Goal: Task Accomplishment & Management: Manage account settings

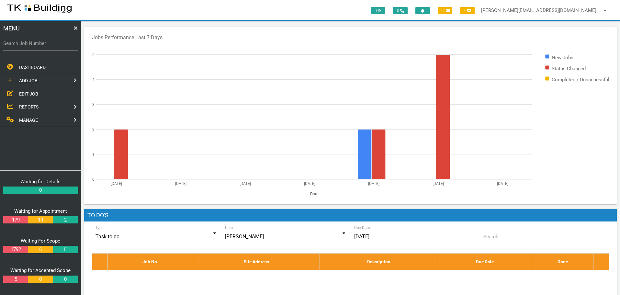
click at [29, 94] on span "EDIT JOB" at bounding box center [28, 93] width 19 height 5
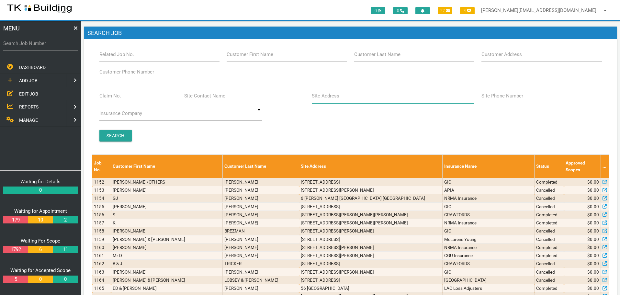
click at [341, 93] on input "Site Address" at bounding box center [393, 95] width 163 height 15
type input "2"
click at [28, 46] on label "Search Job Number" at bounding box center [40, 43] width 75 height 7
click at [28, 46] on input "Search Job Number" at bounding box center [40, 43] width 75 height 15
type input "28031"
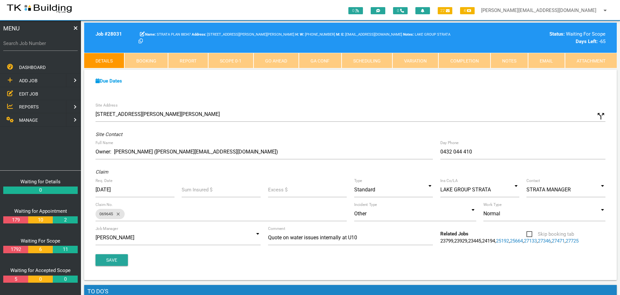
click at [506, 59] on link "Notes" at bounding box center [510, 61] width 38 height 16
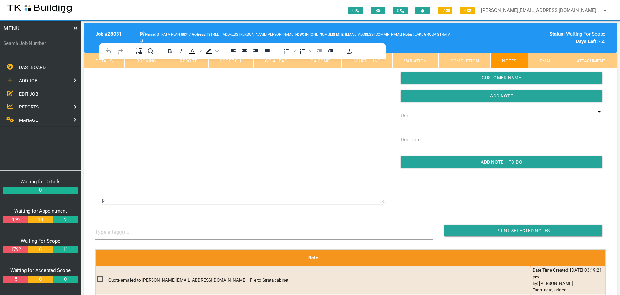
scroll to position [97, 0]
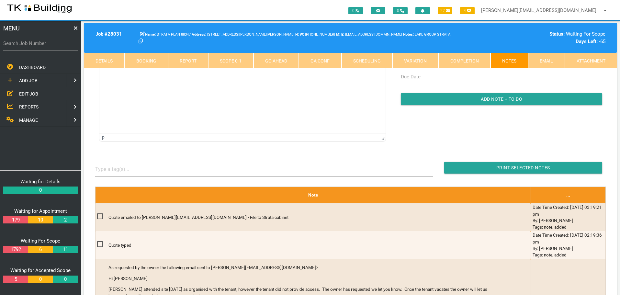
click at [144, 61] on link "Booking" at bounding box center [145, 61] width 43 height 16
select select "8"
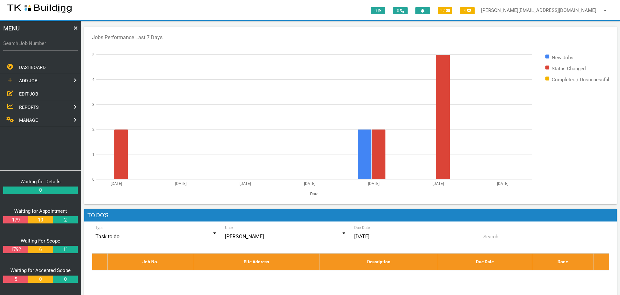
drag, startPoint x: 38, startPoint y: 46, endPoint x: 39, endPoint y: 54, distance: 7.5
click at [38, 48] on div "Search Job Number" at bounding box center [40, 44] width 75 height 17
click at [54, 46] on label "Search Job Number" at bounding box center [40, 43] width 75 height 7
click at [54, 46] on input "Search Job Number" at bounding box center [40, 43] width 75 height 15
type input "27458"
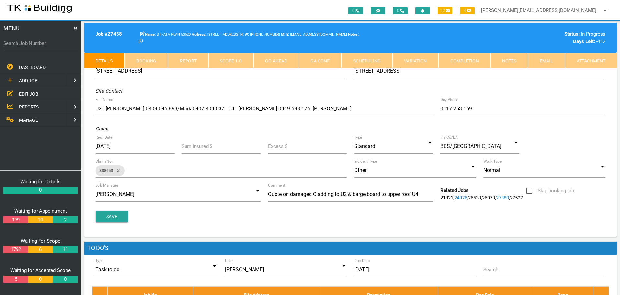
click at [510, 57] on link "Notes" at bounding box center [510, 61] width 38 height 16
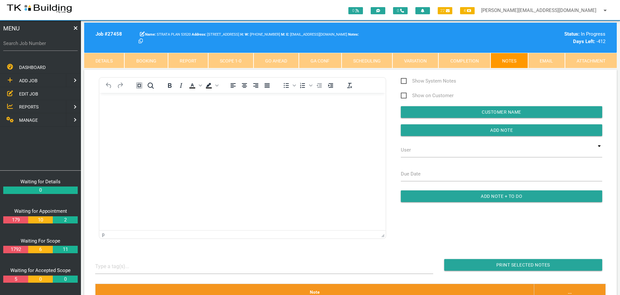
drag, startPoint x: 129, startPoint y: 117, endPoint x: 117, endPoint y: 121, distance: 12.9
click at [129, 117] on body "Rich Text Area. Press ALT-0 for help." at bounding box center [242, 111] width 286 height 21
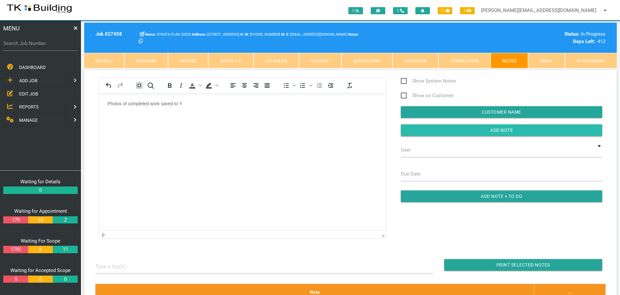
click at [417, 133] on input "button" at bounding box center [502, 130] width 202 height 12
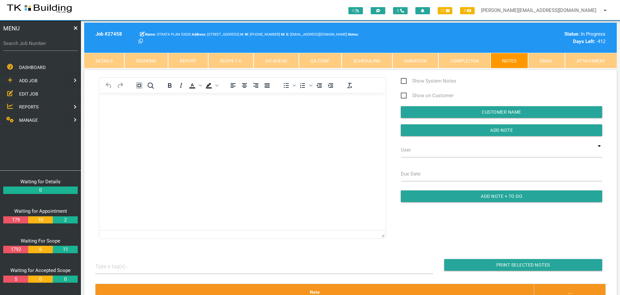
click at [30, 94] on span "EDIT JOB" at bounding box center [28, 93] width 19 height 5
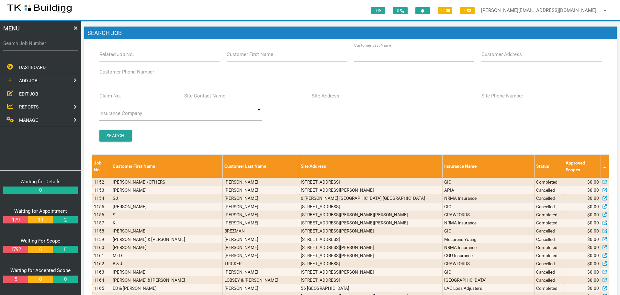
click at [400, 58] on input "Customer Last Name" at bounding box center [414, 54] width 120 height 15
type input "52492"
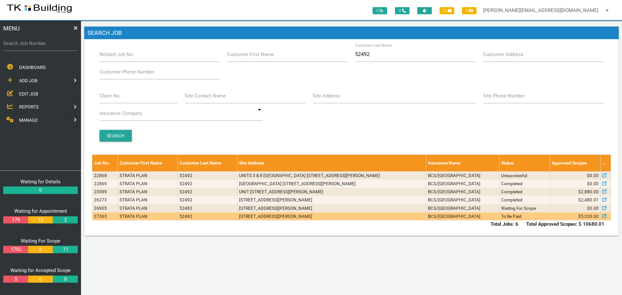
click at [487, 217] on td "BCS/[GEOGRAPHIC_DATA]" at bounding box center [462, 216] width 73 height 8
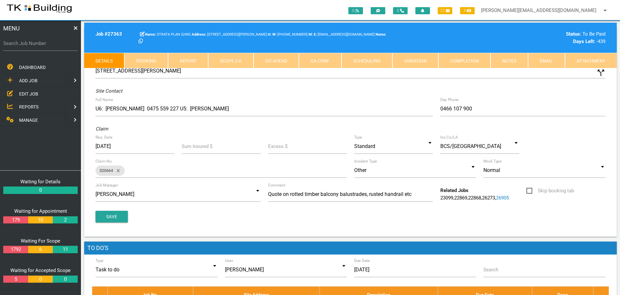
click at [514, 61] on link "Notes" at bounding box center [510, 61] width 38 height 16
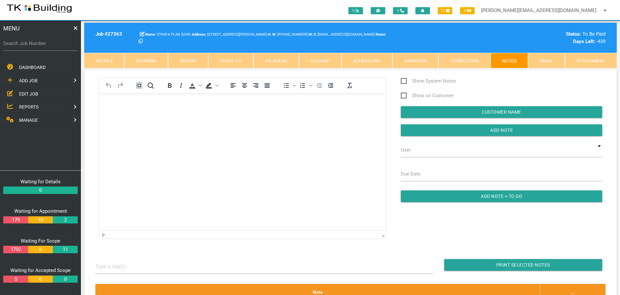
click at [238, 62] on link "Scope 2 - 0" at bounding box center [230, 61] width 45 height 16
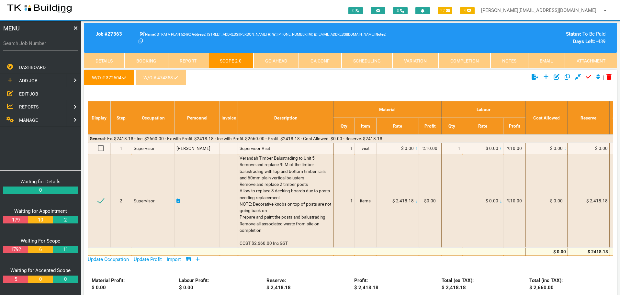
click at [513, 60] on link "Notes" at bounding box center [510, 61] width 38 height 16
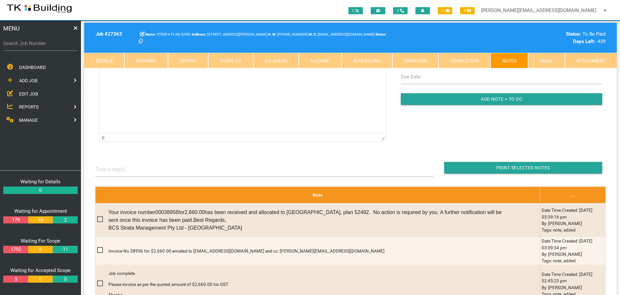
click at [229, 61] on link "Scope 2 - 0" at bounding box center [230, 61] width 45 height 16
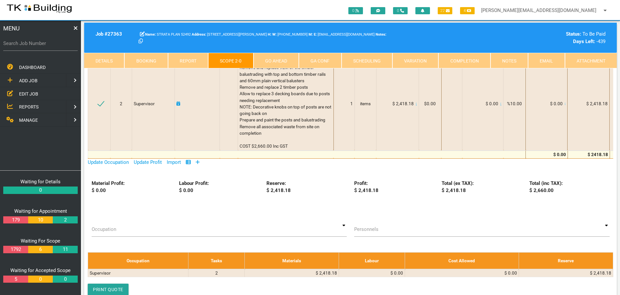
click at [510, 60] on link "Notes" at bounding box center [510, 61] width 38 height 16
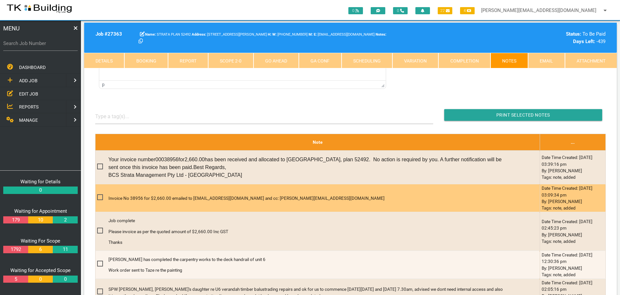
scroll to position [97, 0]
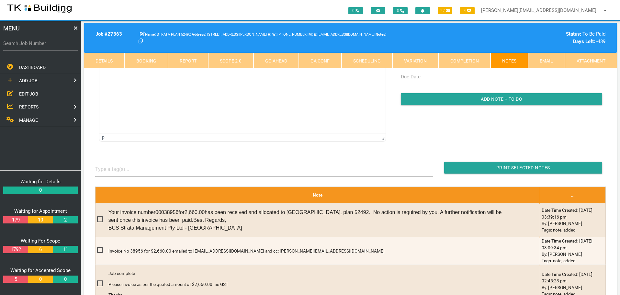
click at [238, 60] on link "Scope 2 - 0" at bounding box center [230, 61] width 45 height 16
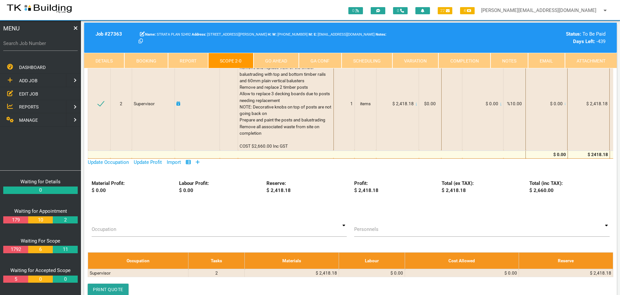
click at [501, 61] on link "Notes" at bounding box center [510, 61] width 38 height 16
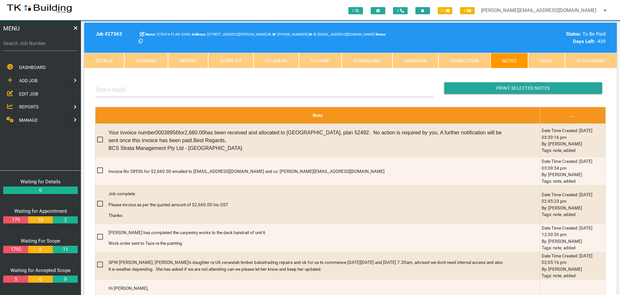
scroll to position [194, 0]
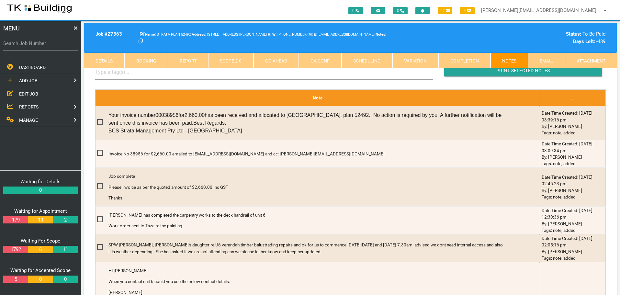
click at [238, 58] on link "Scope 2 - 0" at bounding box center [230, 61] width 45 height 16
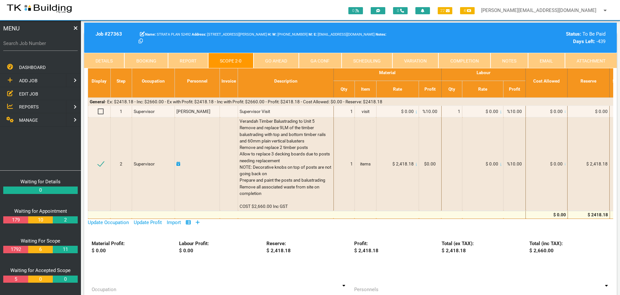
scroll to position [0, 0]
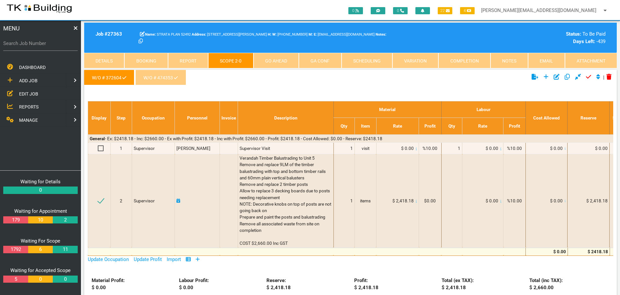
click at [165, 80] on link "W/O # 474353" at bounding box center [160, 78] width 51 height 16
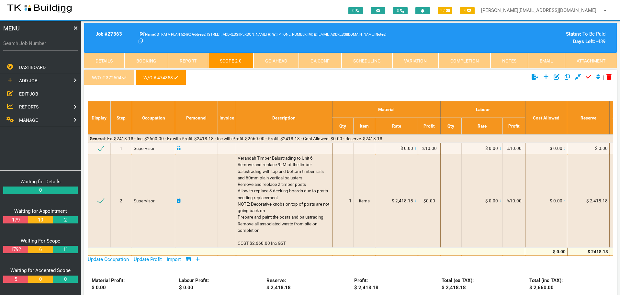
click at [505, 63] on link "Notes" at bounding box center [510, 61] width 38 height 16
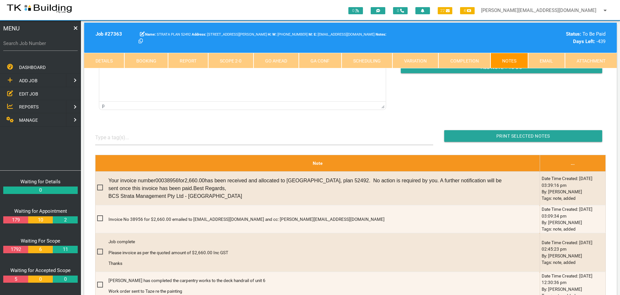
scroll to position [130, 0]
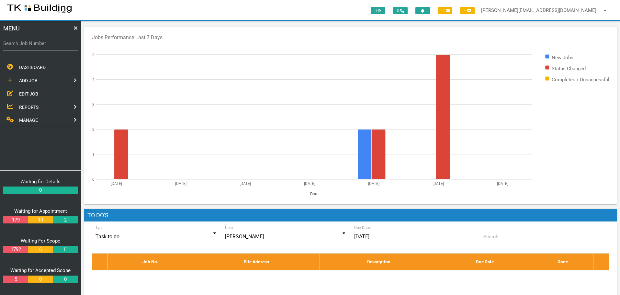
click at [34, 106] on span "REPORTS" at bounding box center [28, 106] width 19 height 5
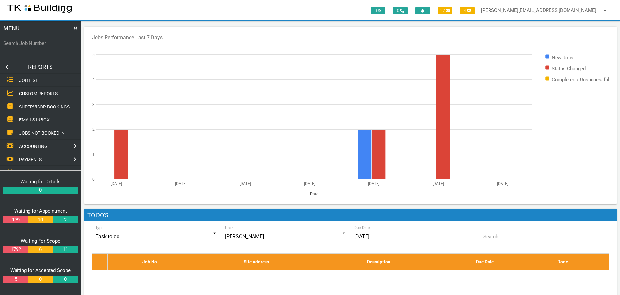
click at [34, 106] on span "SUPERVISOR BOOKINGS" at bounding box center [44, 106] width 51 height 5
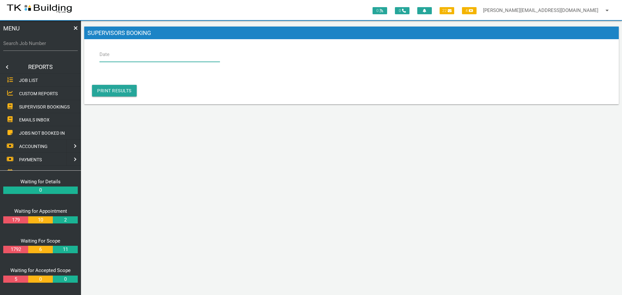
click at [121, 59] on input "Date" at bounding box center [159, 54] width 121 height 15
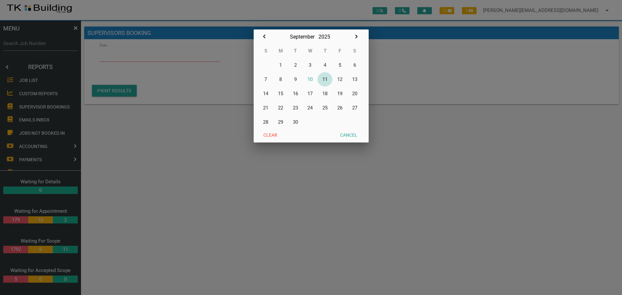
click at [324, 79] on button "11" at bounding box center [324, 79] width 15 height 14
type input "[DATE]"
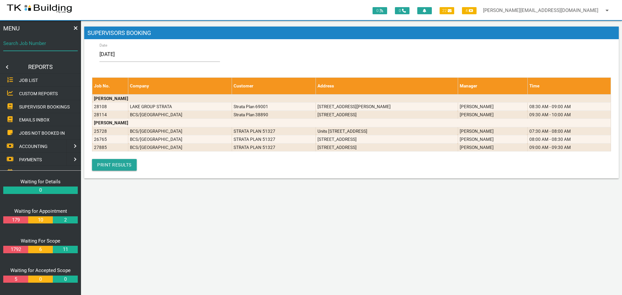
click at [37, 48] on input "Search Job Number" at bounding box center [40, 43] width 75 height 15
type input "28092"
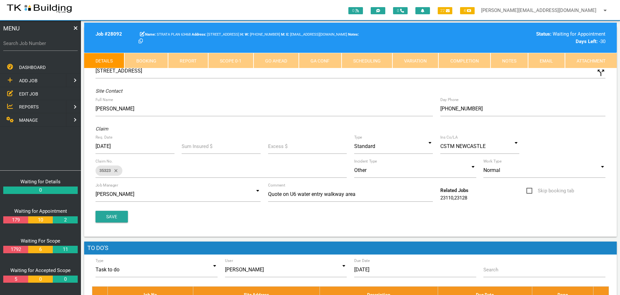
click at [145, 58] on link "Booking" at bounding box center [145, 61] width 43 height 16
select select "8"
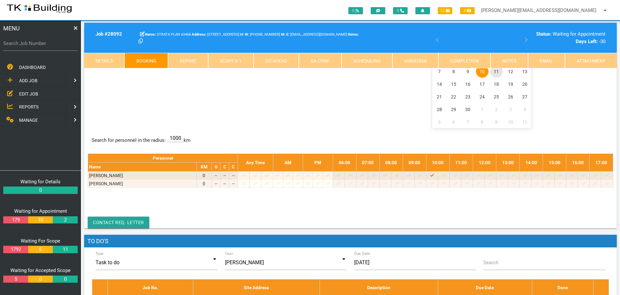
click at [497, 71] on span "11" at bounding box center [496, 71] width 13 height 13
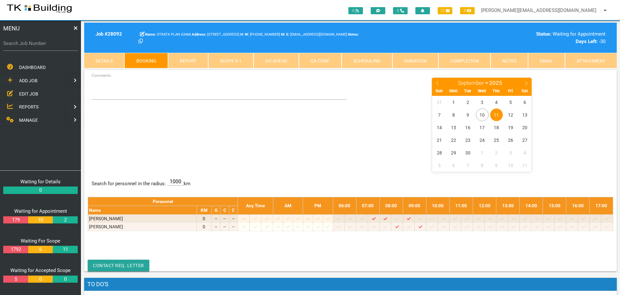
click at [30, 93] on span "EDIT JOB" at bounding box center [28, 93] width 19 height 5
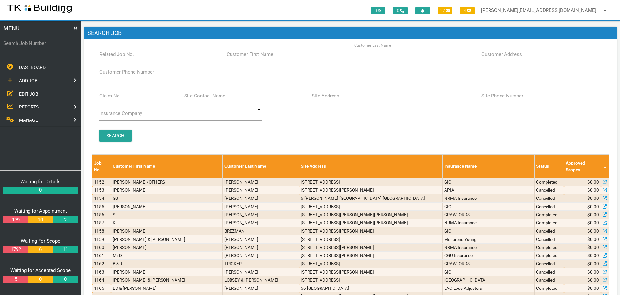
drag, startPoint x: 410, startPoint y: 56, endPoint x: 392, endPoint y: 45, distance: 21.6
click at [409, 56] on input "Customer Last Name" at bounding box center [414, 54] width 120 height 15
type input "28750"
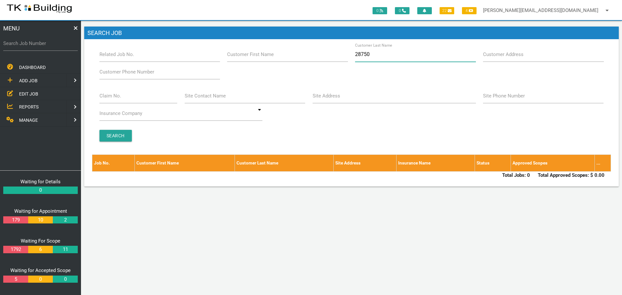
click at [360, 54] on input "28750" at bounding box center [415, 54] width 121 height 15
type input "285750"
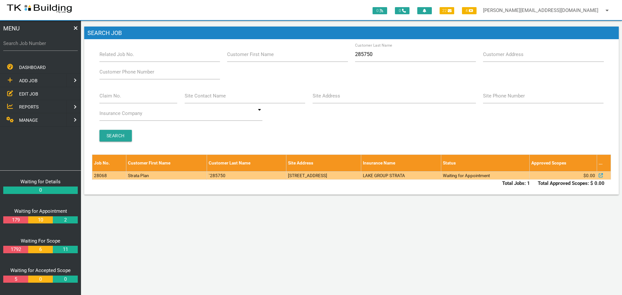
click at [328, 176] on td "[STREET_ADDRESS]" at bounding box center [323, 175] width 75 height 8
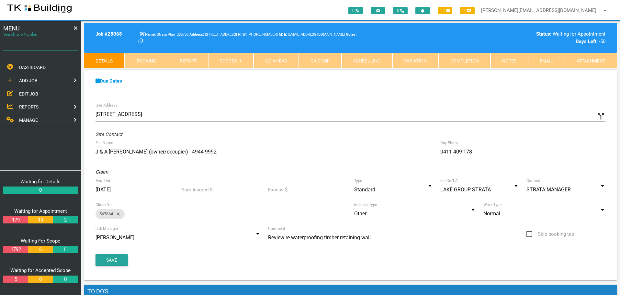
click at [59, 49] on input "Search Job Number" at bounding box center [40, 43] width 75 height 15
type input "28092"
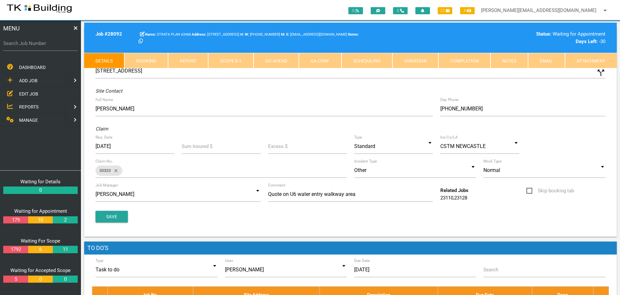
click at [511, 58] on link "Notes" at bounding box center [510, 61] width 38 height 16
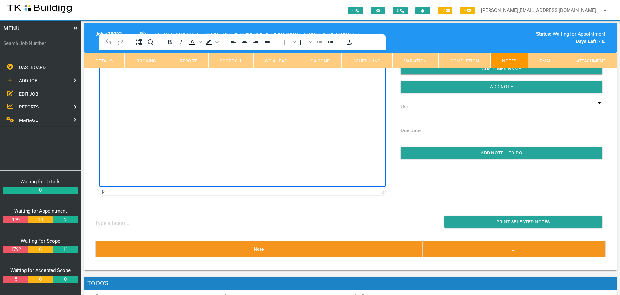
drag, startPoint x: 216, startPoint y: 135, endPoint x: 120, endPoint y: 85, distance: 108.8
click at [120, 79] on html at bounding box center [242, 64] width 286 height 29
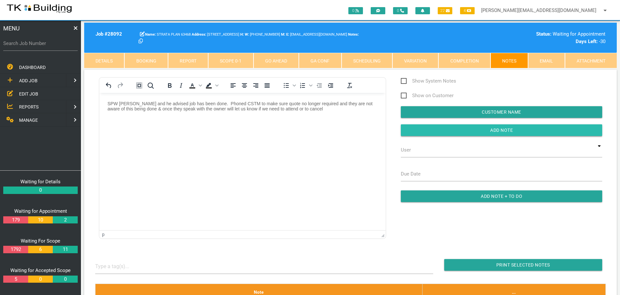
click at [424, 131] on input "button" at bounding box center [502, 130] width 202 height 12
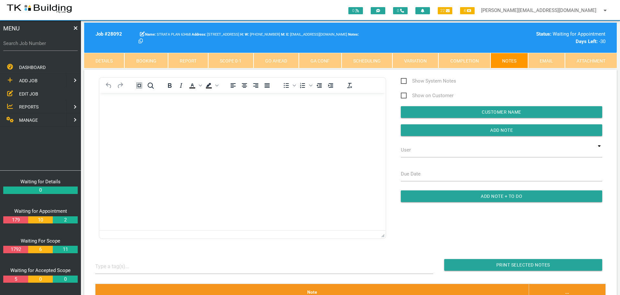
click at [35, 91] on span "EDIT JOB" at bounding box center [28, 93] width 19 height 5
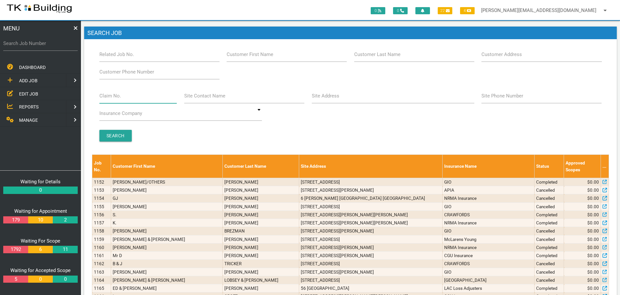
click at [140, 101] on input "Claim No." at bounding box center [138, 95] width 78 height 15
type input "36188"
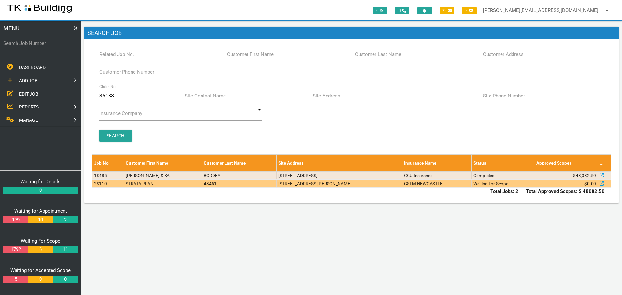
click at [309, 185] on td "[STREET_ADDRESS][PERSON_NAME]" at bounding box center [339, 183] width 126 height 8
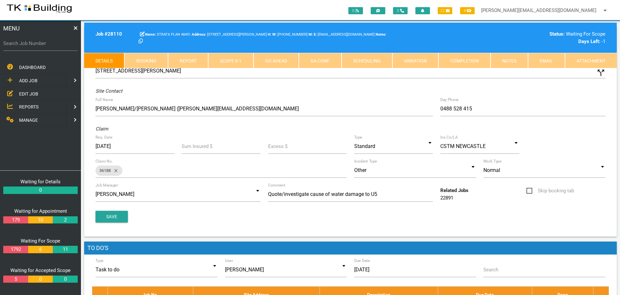
click at [513, 60] on link "Notes" at bounding box center [510, 61] width 38 height 16
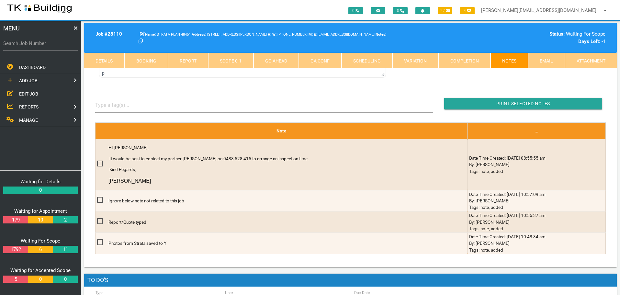
scroll to position [162, 0]
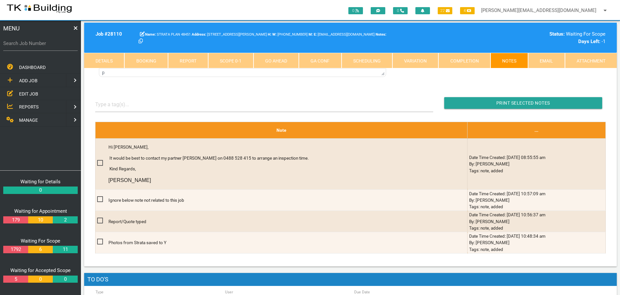
click at [157, 63] on link "Booking" at bounding box center [145, 61] width 43 height 16
select select "8"
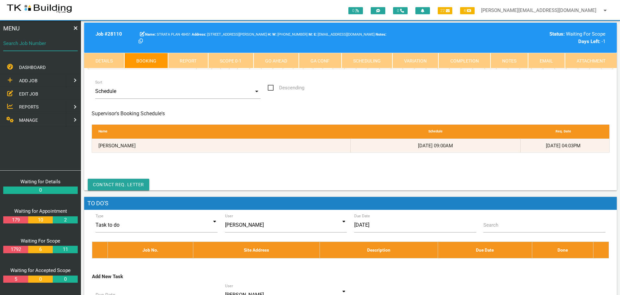
click at [48, 48] on input "Search Job Number" at bounding box center [40, 43] width 75 height 15
type input "28144"
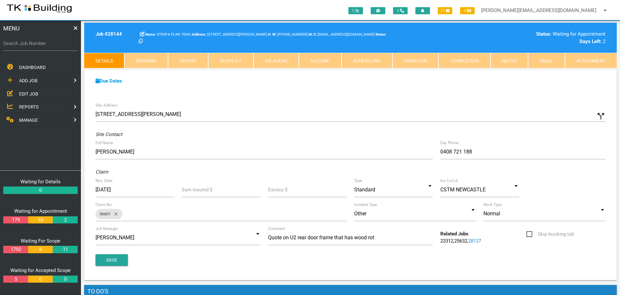
click at [153, 59] on link "Booking" at bounding box center [145, 61] width 43 height 16
select select "8"
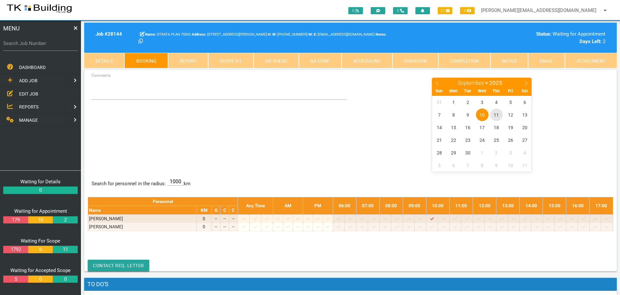
click at [497, 115] on span "11" at bounding box center [496, 115] width 13 height 13
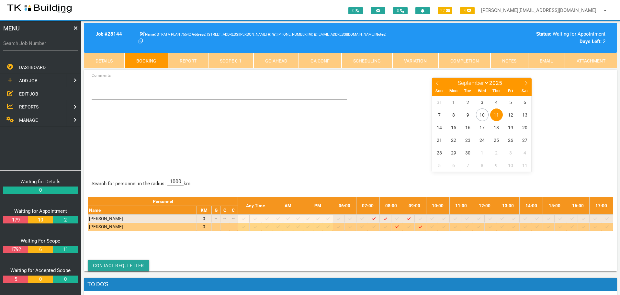
click at [446, 227] on icon at bounding box center [444, 227] width 4 height 4
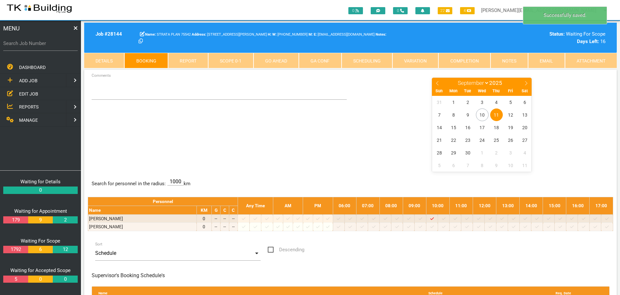
click at [498, 114] on span "11" at bounding box center [496, 115] width 13 height 13
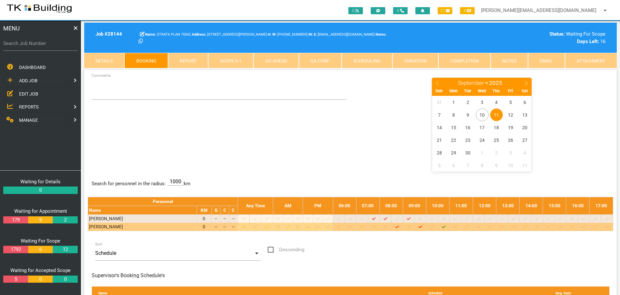
click at [446, 227] on icon at bounding box center [444, 226] width 4 height 3
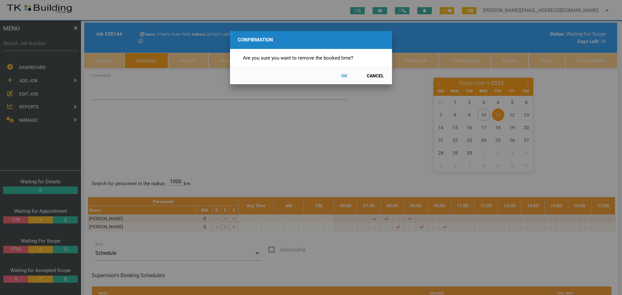
click at [344, 75] on button "OK" at bounding box center [344, 75] width 29 height 11
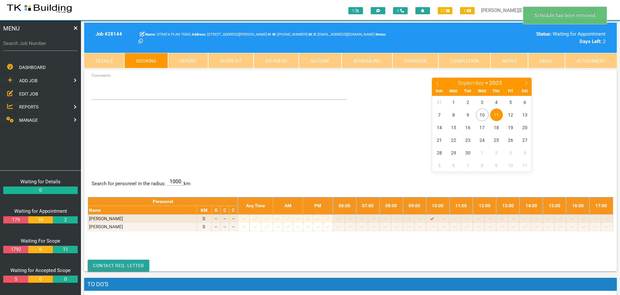
scroll to position [21, 0]
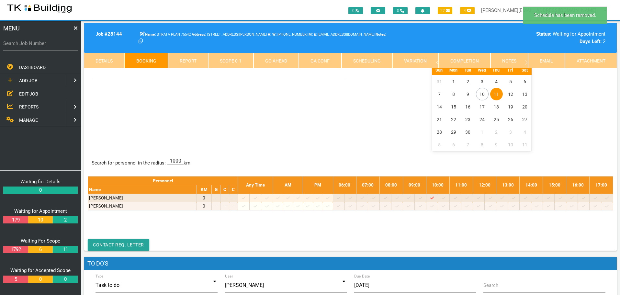
click at [495, 90] on span "11" at bounding box center [496, 94] width 13 height 13
click at [496, 94] on span "11" at bounding box center [496, 94] width 13 height 13
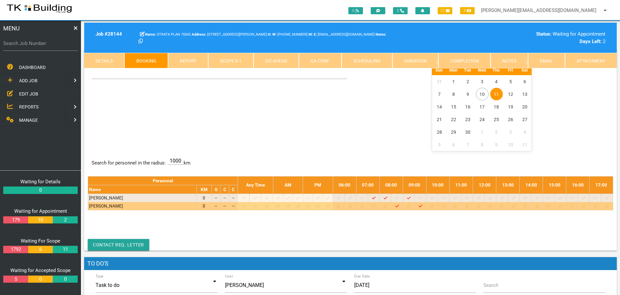
click at [492, 206] on icon at bounding box center [491, 206] width 4 height 4
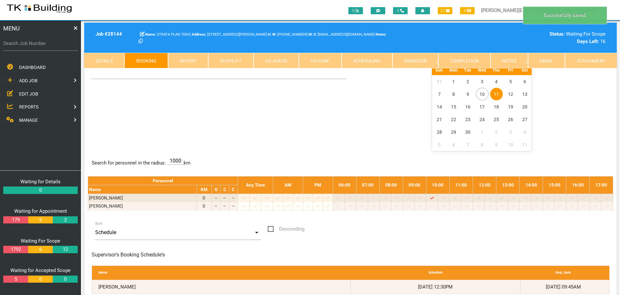
click at [499, 93] on span "11" at bounding box center [496, 94] width 13 height 13
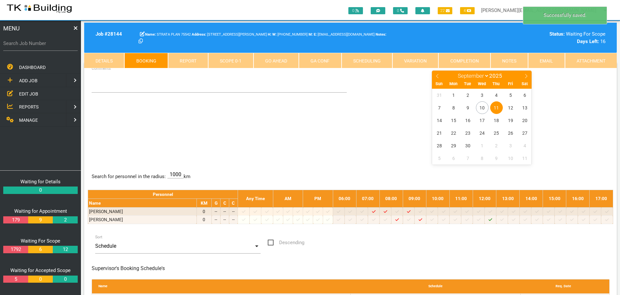
scroll to position [0, 0]
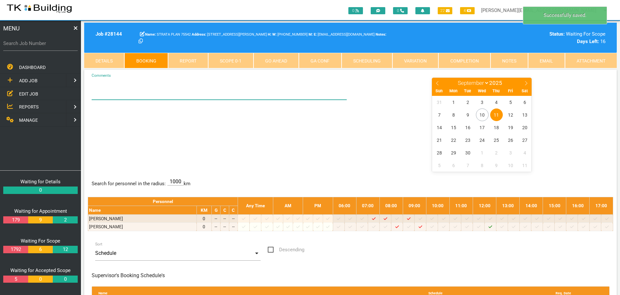
click at [106, 94] on textarea "Comments" at bounding box center [220, 88] width 256 height 23
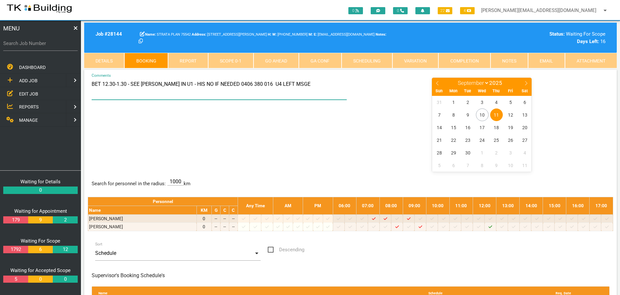
click at [285, 85] on textarea "BET 12.30-1.30 - SEE JOHN IN U1 - HIS NO IF NEEDED 0406 380 016 U4 LEFT MSGE" at bounding box center [220, 88] width 256 height 23
type textarea "BET 12.30-1.30 - SEE JOHN IN U1 - HIS NO IF NEEDED 0406 380 016 THEN GO TO U4 &…"
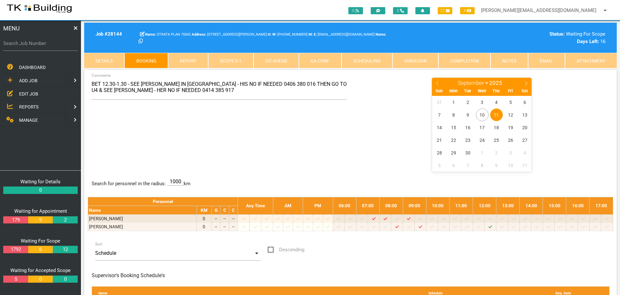
click at [359, 145] on center "January February March April May June July August September October November [D…" at bounding box center [482, 124] width 256 height 94
click at [498, 114] on span "11" at bounding box center [496, 115] width 13 height 13
click at [46, 45] on label "Search Job Number" at bounding box center [40, 43] width 75 height 7
click at [46, 45] on input "Search Job Number" at bounding box center [40, 43] width 75 height 15
type input "28149"
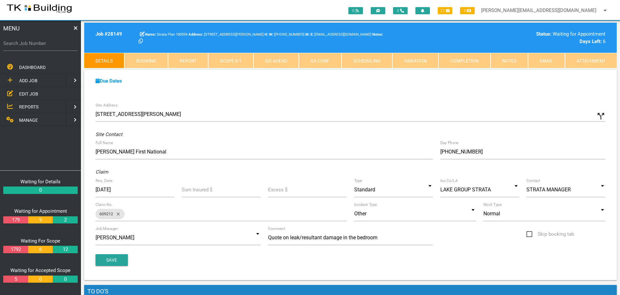
click at [161, 62] on link "Booking" at bounding box center [145, 61] width 43 height 16
select select "8"
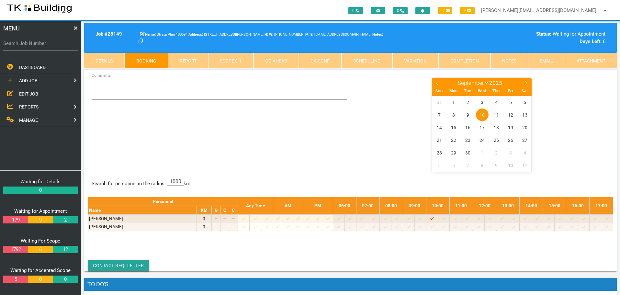
click at [103, 58] on link "Details" at bounding box center [104, 61] width 40 height 16
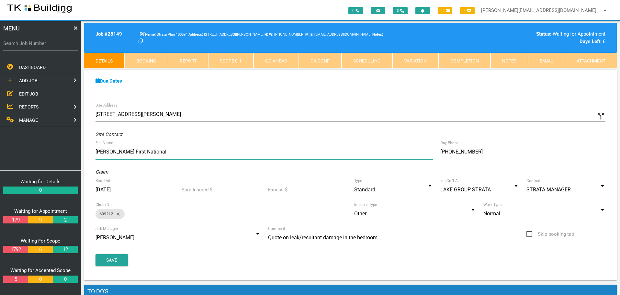
click at [190, 153] on input "David Haggarty First National" at bounding box center [265, 151] width 338 height 15
type input "David Haggarty First National 4933 5544 Tenants: Amber 0401 180 388 Isiah"
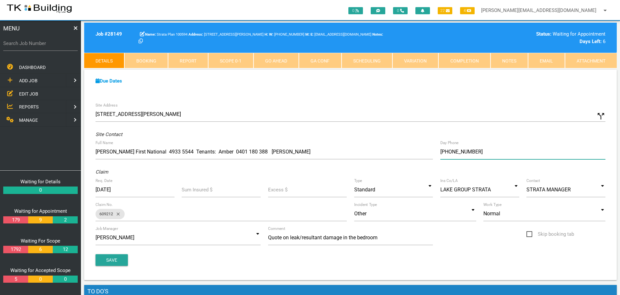
type input "(04) 9080 9221"
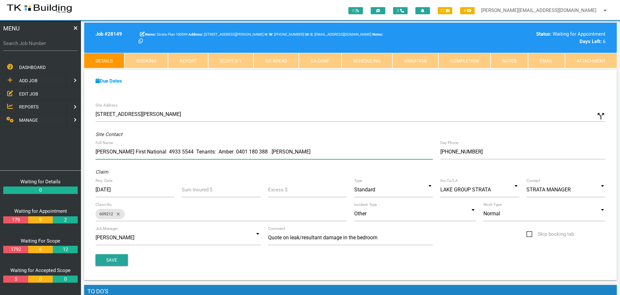
click at [270, 152] on input "David Haggarty First National 4933 5544 Tenants: Amber 0401 180 388 Isiah" at bounding box center [265, 151] width 338 height 15
type input "David Haggarty First National 4933 5544 Tenants: Amber 0401 180 388 Isaiha"
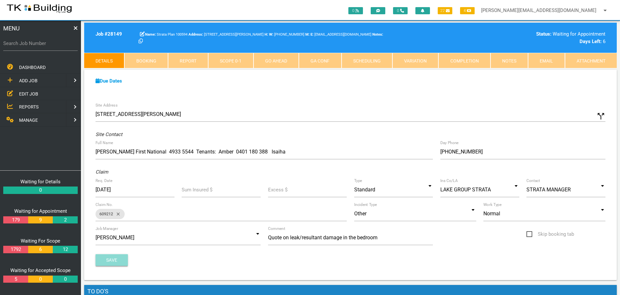
click at [113, 260] on button "Save" at bounding box center [112, 260] width 32 height 12
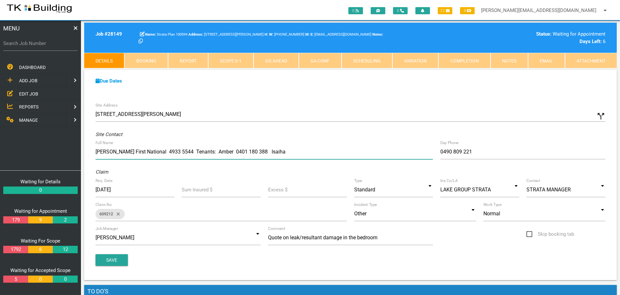
click at [288, 154] on input "David Haggarty First National 4933 5544 Tenants: Amber 0401 180 388 Isaiha" at bounding box center [265, 151] width 338 height 15
type input "David Haggarty First National 4933 5544 Tenants: Amber 0401 180 388 Isaih"
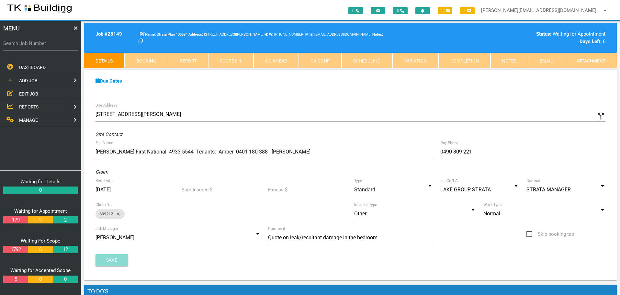
click at [111, 259] on button "Save" at bounding box center [112, 260] width 32 height 12
click at [151, 60] on link "Booking" at bounding box center [145, 61] width 43 height 16
select select "8"
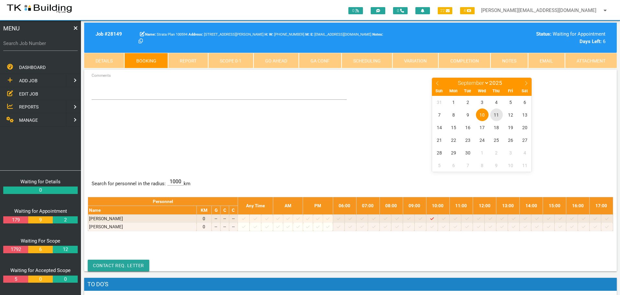
click at [499, 114] on span "11" at bounding box center [496, 115] width 13 height 13
click at [35, 47] on label "Search Job Number" at bounding box center [40, 43] width 75 height 7
click at [35, 47] on input "Search Job Number" at bounding box center [40, 43] width 75 height 15
type input "27885"
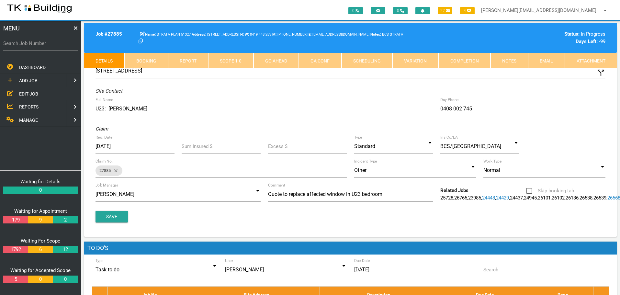
click at [153, 60] on link "Booking" at bounding box center [145, 61] width 43 height 16
select select "8"
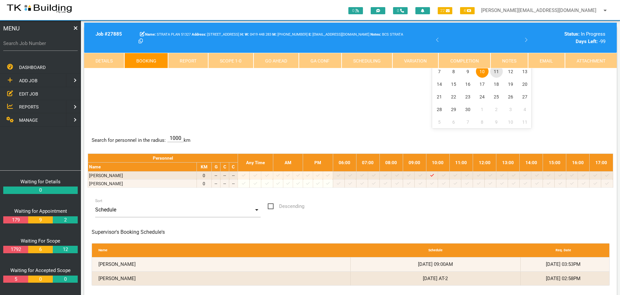
click at [496, 72] on span "11" at bounding box center [496, 71] width 13 height 13
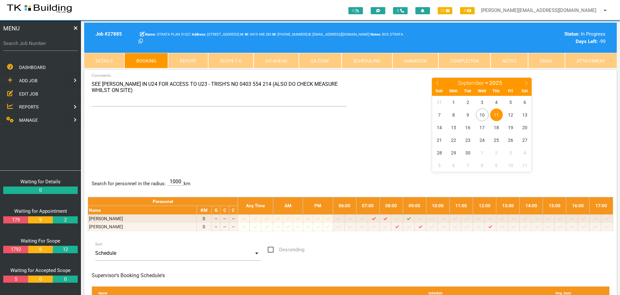
click at [46, 47] on label "Search Job Number" at bounding box center [40, 43] width 75 height 7
click at [46, 47] on input "Search Job Number" at bounding box center [40, 43] width 75 height 15
type input "26102"
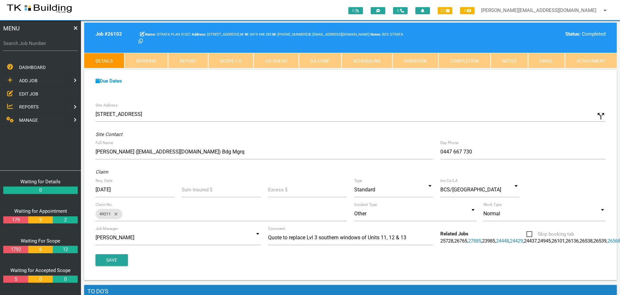
click at [508, 60] on link "Notes" at bounding box center [510, 61] width 38 height 16
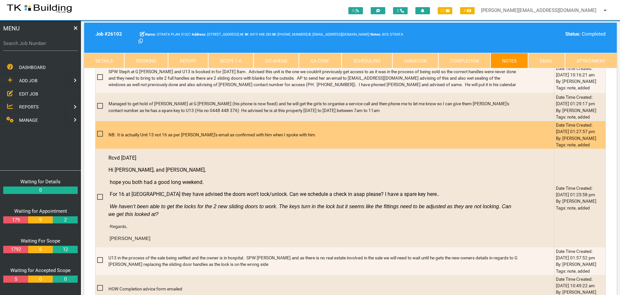
scroll to position [292, 0]
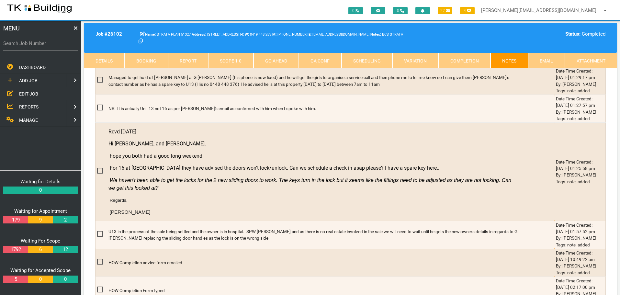
click at [157, 57] on link "Booking" at bounding box center [145, 61] width 43 height 16
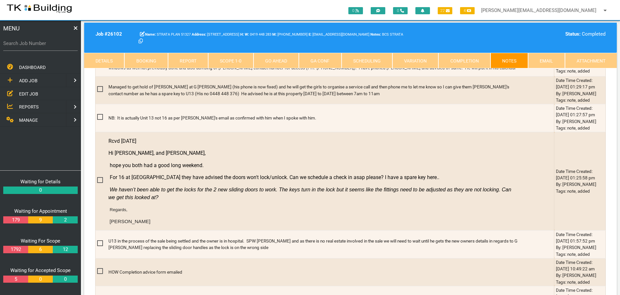
select select "8"
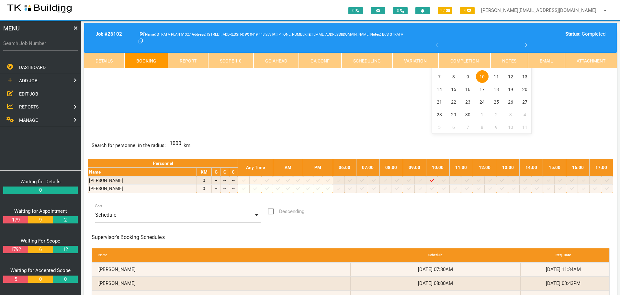
scroll to position [0, 0]
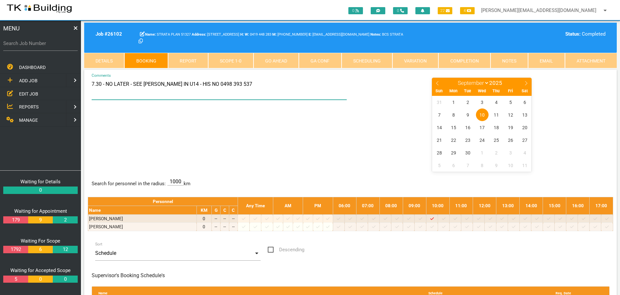
drag, startPoint x: 93, startPoint y: 83, endPoint x: 256, endPoint y: 89, distance: 163.4
click at [256, 89] on textarea "7.30 - NO LATER - SEE JAMIE IN U14 - HIS NO 0498 393 537" at bounding box center [220, 88] width 256 height 23
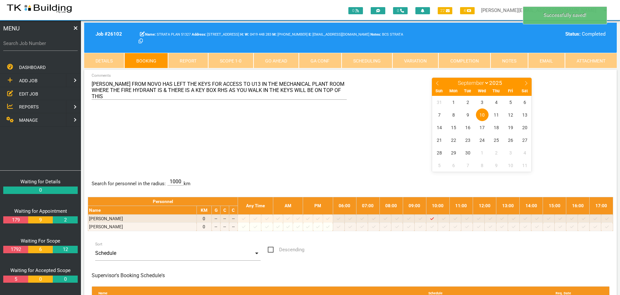
click at [359, 153] on center "January February March April May June July August September October November De…" at bounding box center [482, 124] width 256 height 94
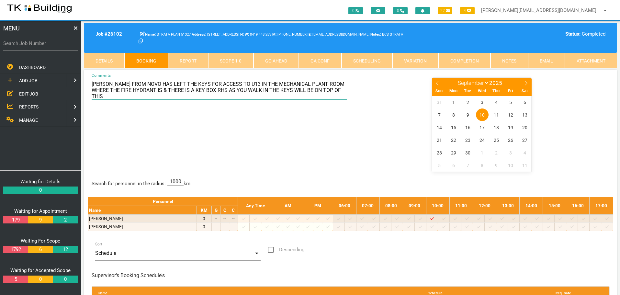
click at [327, 91] on textarea "JESSE FROM NOVO HAS LEFT THE KEYS FOR ACCESS TO U13 IN THE MECHANICAL PLANT ROO…" at bounding box center [220, 88] width 256 height 23
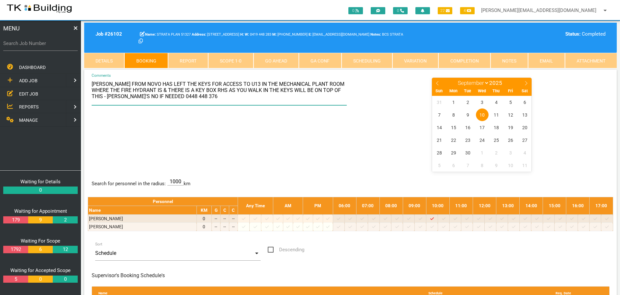
type textarea "JESSE FROM NOVO HAS LEFT THE KEYS FOR ACCESS TO U13 IN THE MECHANICAL PLANT ROO…"
click at [312, 126] on div "JESSE FROM NOVO HAS LEFT THE KEYS FOR ACCESS TO U13 IN THE MECHANICAL PLANT ROO…" at bounding box center [351, 124] width 526 height 94
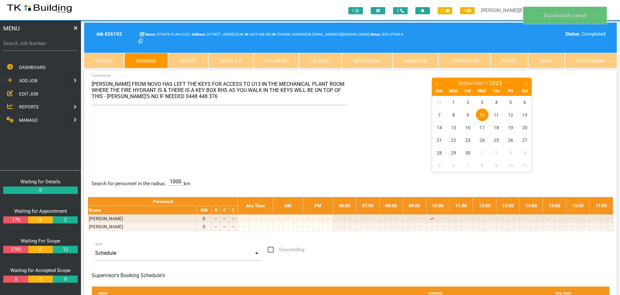
click at [115, 57] on link "Details" at bounding box center [104, 61] width 40 height 16
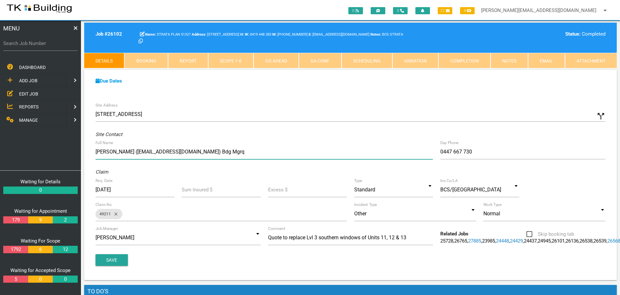
click at [223, 151] on input "Matt Briton (admin@dkbmt.com.au) Bdg Mgrq" at bounding box center [265, 151] width 338 height 15
click at [97, 150] on input "Matt Briton (admin@dkbmt.com.au) Bdg Mgr" at bounding box center [265, 151] width 338 height 15
type input "Jesse (bdg Mgr) 0448 448 376 Owner: Damian"
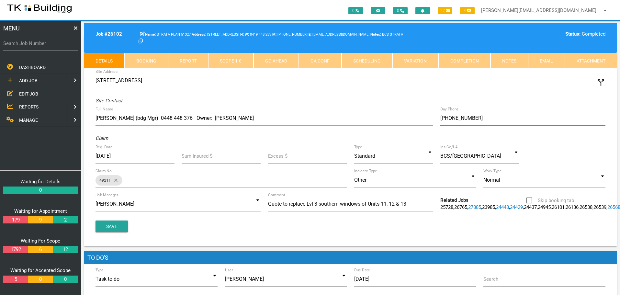
scroll to position [97, 0]
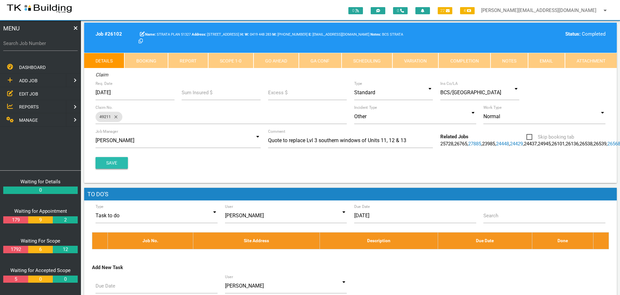
type input "(04) 0782 5936"
click at [113, 169] on button "Save" at bounding box center [112, 163] width 32 height 12
click at [115, 169] on button "Save" at bounding box center [112, 163] width 32 height 12
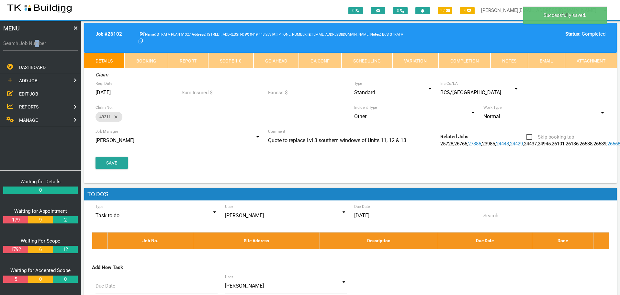
click at [35, 47] on label "Search Job Number" at bounding box center [40, 43] width 75 height 7
click at [62, 43] on label "Search Job Number" at bounding box center [40, 43] width 75 height 7
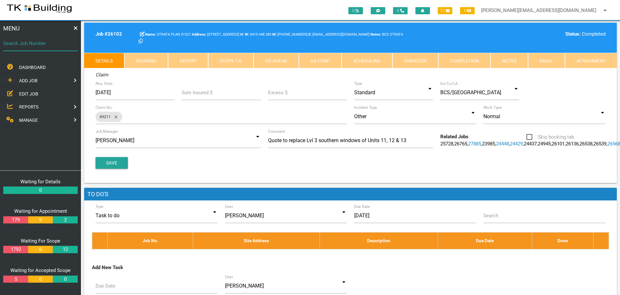
click at [62, 43] on input "Search Job Number" at bounding box center [40, 43] width 75 height 15
type input "28134"
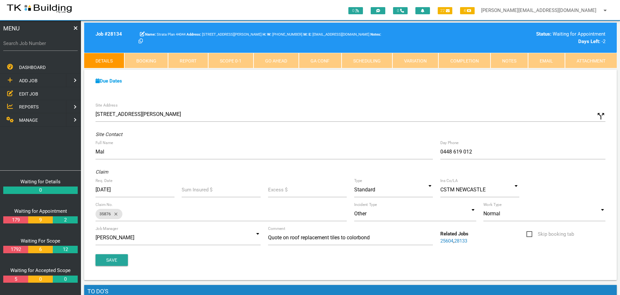
click at [48, 47] on label "Search Job Number" at bounding box center [40, 43] width 75 height 7
click at [48, 47] on input "Search Job Number" at bounding box center [40, 43] width 75 height 15
type input "28151"
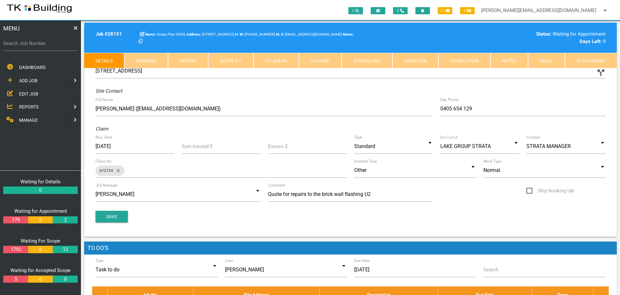
click at [156, 59] on link "Booking" at bounding box center [145, 61] width 43 height 16
select select "8"
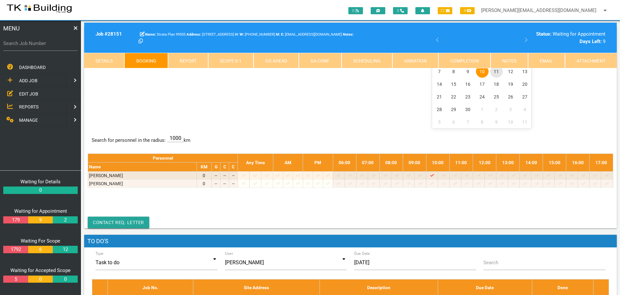
click at [499, 71] on span "11" at bounding box center [496, 71] width 13 height 13
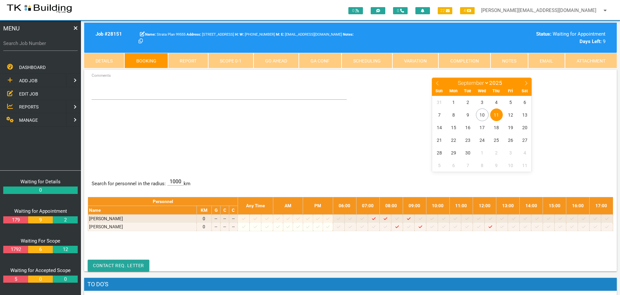
drag, startPoint x: 33, startPoint y: 46, endPoint x: 40, endPoint y: 47, distance: 7.2
click at [34, 46] on label "Search Job Number" at bounding box center [40, 43] width 75 height 7
click at [34, 46] on input "Search Job Number" at bounding box center [40, 43] width 75 height 15
type input "28093"
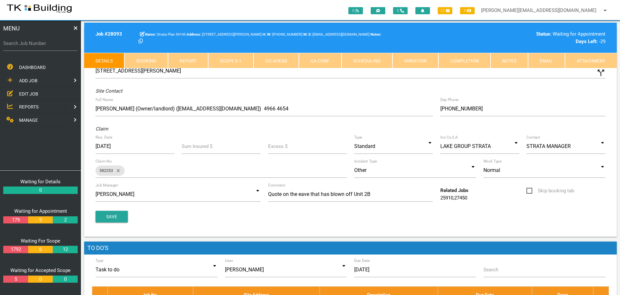
click at [152, 62] on link "Booking" at bounding box center [145, 61] width 43 height 16
select select "8"
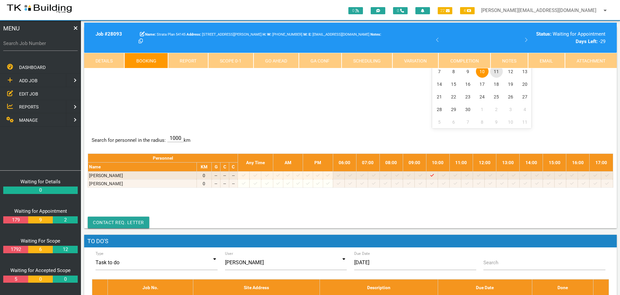
click at [495, 71] on span "11" at bounding box center [496, 71] width 13 height 13
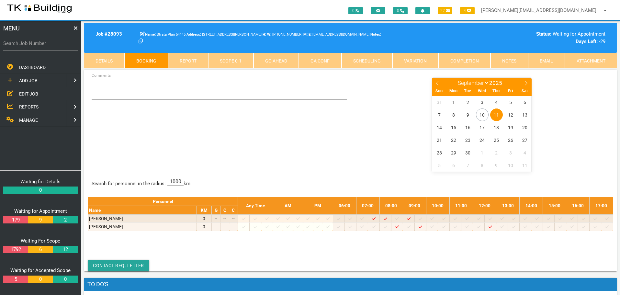
click at [29, 92] on span "EDIT JOB" at bounding box center [28, 93] width 19 height 5
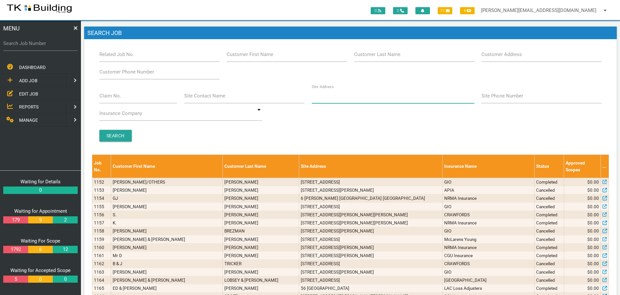
click at [347, 102] on input "Site Address" at bounding box center [393, 95] width 163 height 15
type input "222 Glebe"
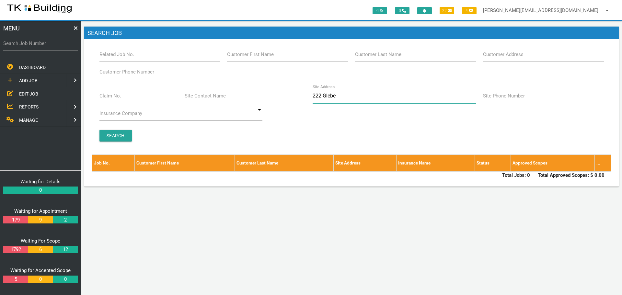
click at [321, 96] on input "222 Glebe" at bounding box center [394, 95] width 163 height 15
click at [338, 96] on input "Glebe" at bounding box center [394, 95] width 163 height 15
type input "Glebe Rd"
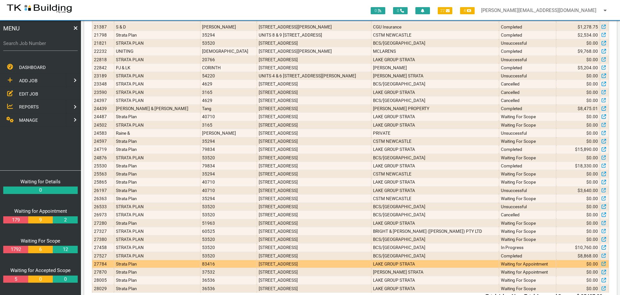
scroll to position [227, 0]
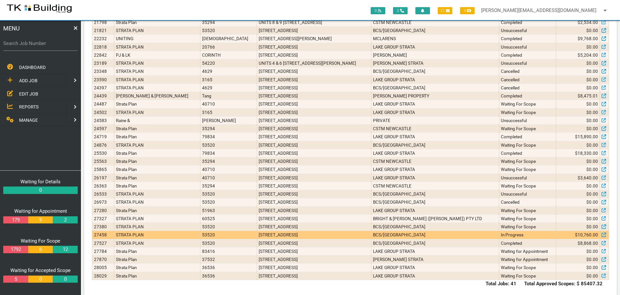
click at [432, 235] on td "BCS/[GEOGRAPHIC_DATA]" at bounding box center [436, 235] width 128 height 8
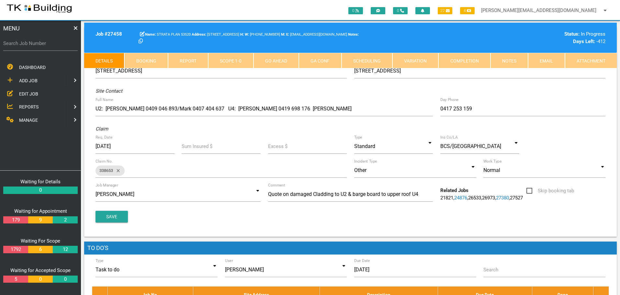
click at [509, 59] on link "Notes" at bounding box center [510, 61] width 38 height 16
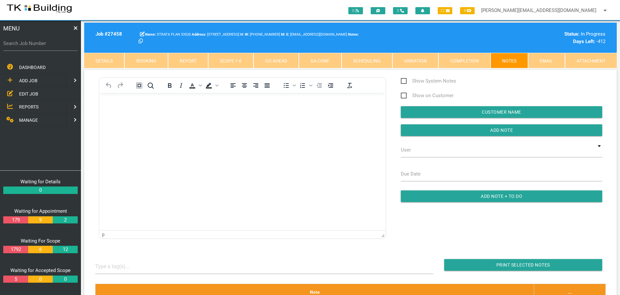
click at [48, 46] on label "Search Job Number" at bounding box center [40, 43] width 75 height 7
click at [48, 46] on input "Search Job Number" at bounding box center [40, 43] width 75 height 15
type input "27705"
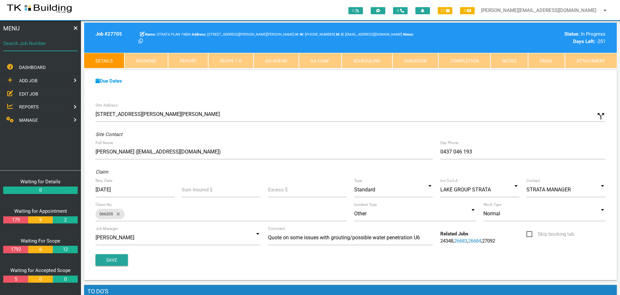
click at [33, 47] on input "Search Job Number" at bounding box center [40, 43] width 75 height 15
type input "27363"
click at [27, 46] on label "Search Job Number" at bounding box center [40, 43] width 75 height 7
click at [54, 48] on input "Search Job Number" at bounding box center [40, 43] width 75 height 15
type input "27799"
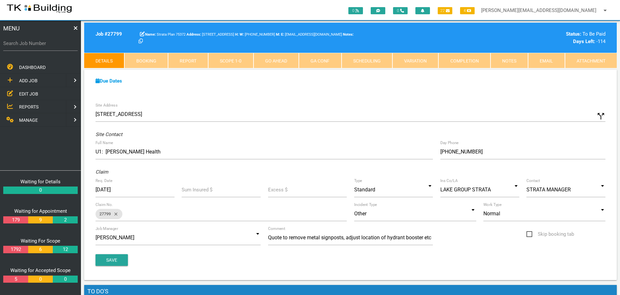
click at [50, 95] on div "MENU Search Job Number DASHBOARD ADD JOB EDIT JOB REPORTS MANAGE ADD JOB NEW CU…" at bounding box center [40, 158] width 81 height 274
click at [65, 47] on label "Search Job Number" at bounding box center [40, 43] width 75 height 7
click at [65, 47] on input "Search Job Number" at bounding box center [40, 43] width 75 height 15
type input "27843"
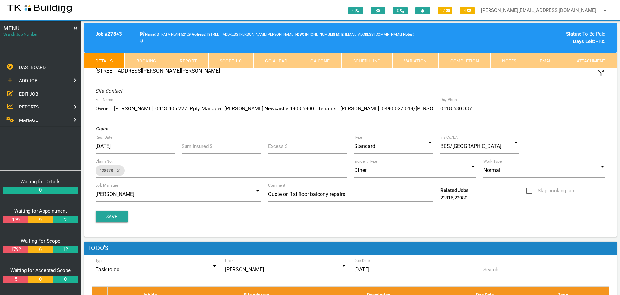
click at [65, 49] on input "Search Job Number" at bounding box center [40, 43] width 75 height 15
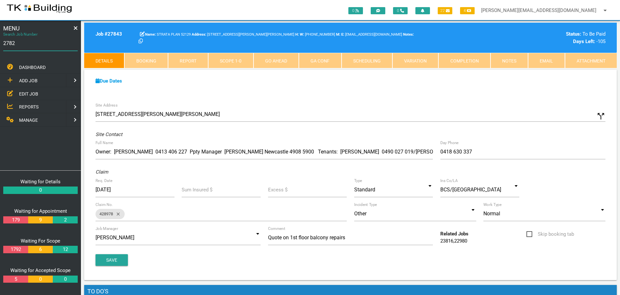
type input "27826"
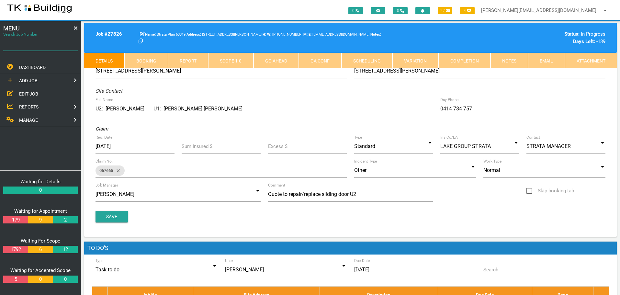
click at [58, 48] on input "Search Job Number" at bounding box center [40, 43] width 75 height 15
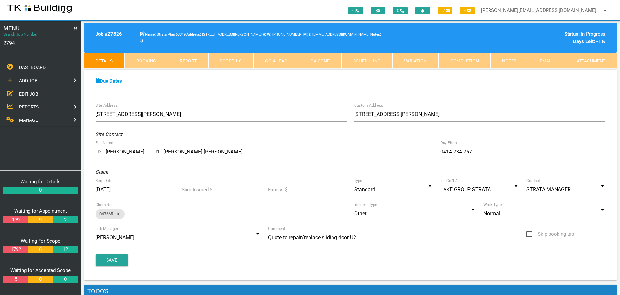
type input "27946"
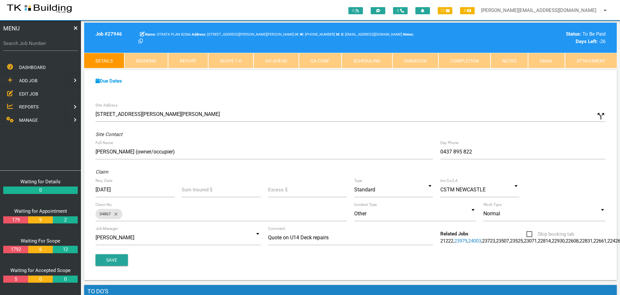
click at [60, 46] on label "Search Job Number" at bounding box center [40, 43] width 75 height 7
click at [60, 46] on input "Search Job Number" at bounding box center [40, 43] width 75 height 15
type input "27473"
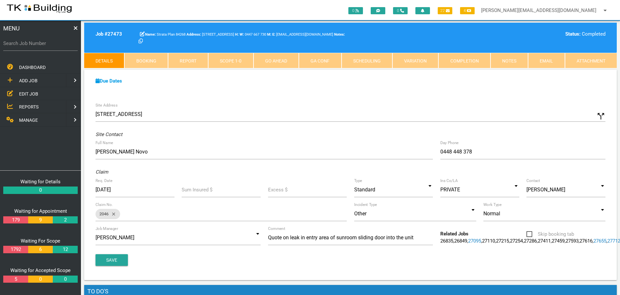
click at [46, 46] on label "Search Job Number" at bounding box center [40, 43] width 75 height 7
click at [46, 46] on input "Search Job Number" at bounding box center [40, 43] width 75 height 15
type input "27719"
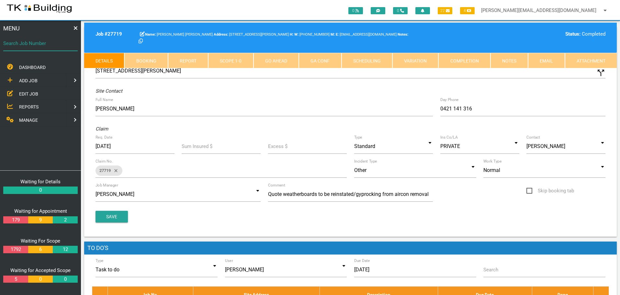
click at [53, 48] on input "Search Job Number" at bounding box center [40, 43] width 75 height 15
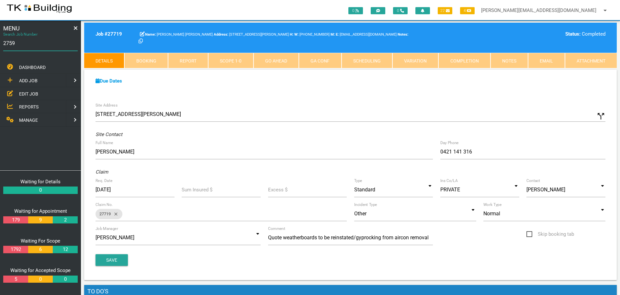
type input "27597"
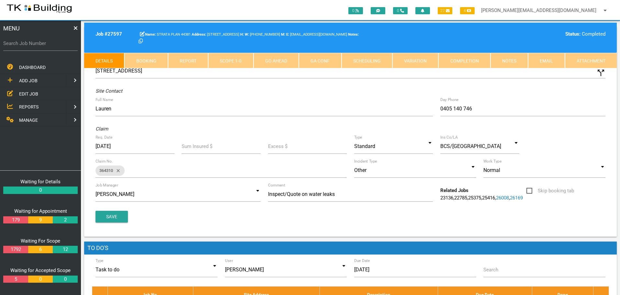
click at [43, 46] on label "Search Job Number" at bounding box center [40, 43] width 75 height 7
click at [43, 46] on input "Search Job Number" at bounding box center [40, 43] width 75 height 15
type input "27594"
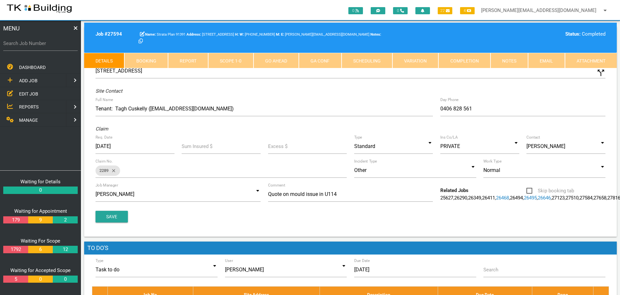
click at [53, 46] on label "Search Job Number" at bounding box center [40, 43] width 75 height 7
click at [53, 46] on input "Search Job Number" at bounding box center [40, 43] width 75 height 15
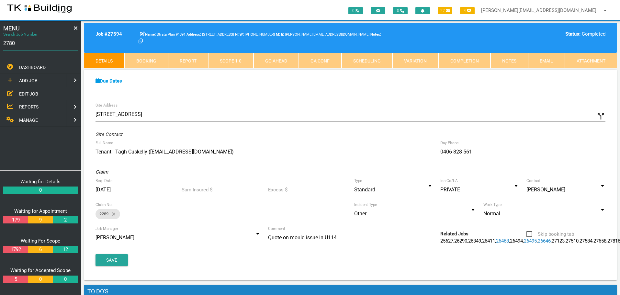
type input "27801"
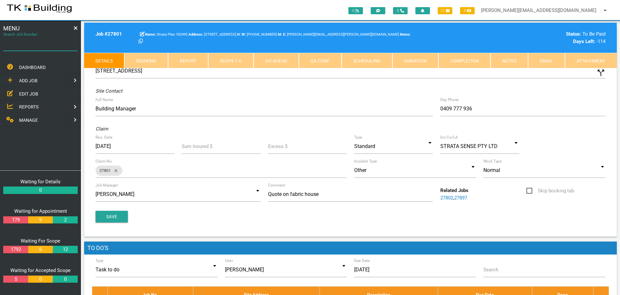
click at [64, 48] on input "Search Job Number" at bounding box center [40, 43] width 75 height 15
type input "27615"
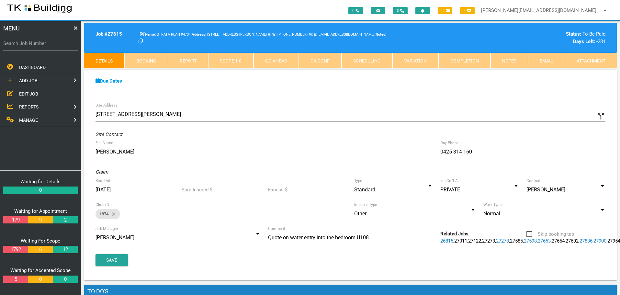
drag, startPoint x: 32, startPoint y: 92, endPoint x: 44, endPoint y: 91, distance: 11.7
click at [32, 92] on span "EDIT JOB" at bounding box center [28, 93] width 19 height 5
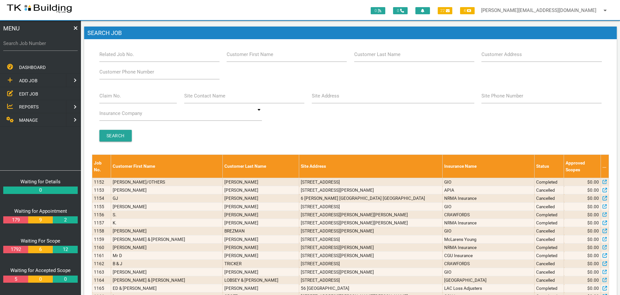
click at [332, 99] on label "Site Address" at bounding box center [326, 95] width 28 height 7
click at [332, 99] on input "Site Address" at bounding box center [393, 95] width 163 height 15
type input "115 Main"
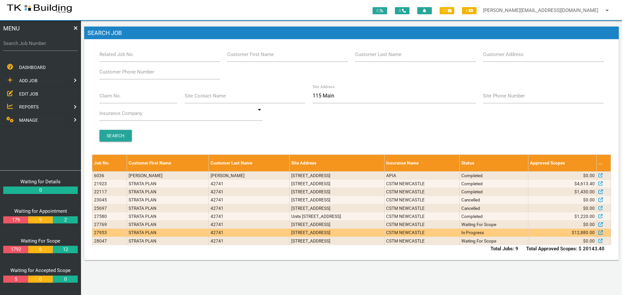
click at [385, 233] on td "31/115 Main Rd, Cardiff Heights NSW 2285, Australia" at bounding box center [336, 233] width 95 height 8
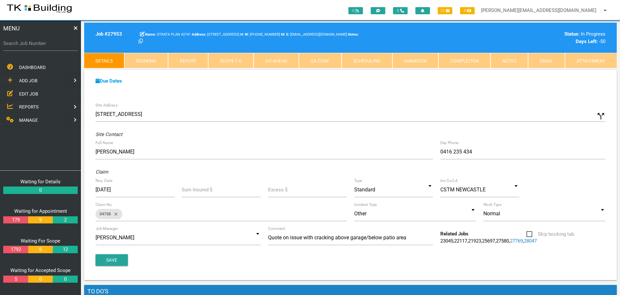
click at [30, 93] on span "EDIT JOB" at bounding box center [28, 93] width 19 height 5
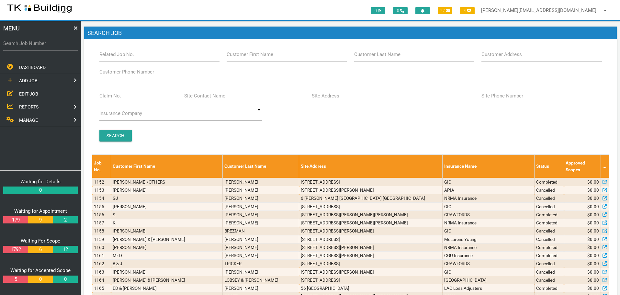
click at [397, 55] on label "Customer Last Name" at bounding box center [377, 54] width 46 height 7
click at [397, 55] on input "Customer Last Name" at bounding box center [414, 54] width 120 height 15
type input "285750"
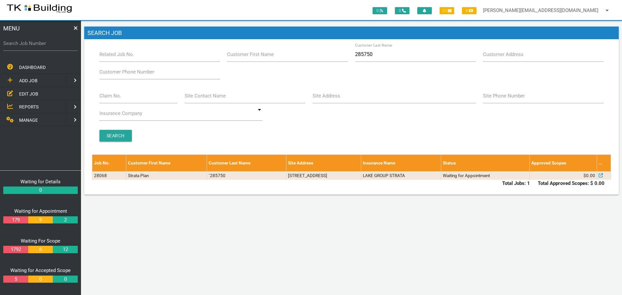
click at [33, 80] on span "ADD JOB" at bounding box center [28, 80] width 18 height 5
click at [31, 93] on span "EXISTING CUSTOMER" at bounding box center [41, 93] width 44 height 5
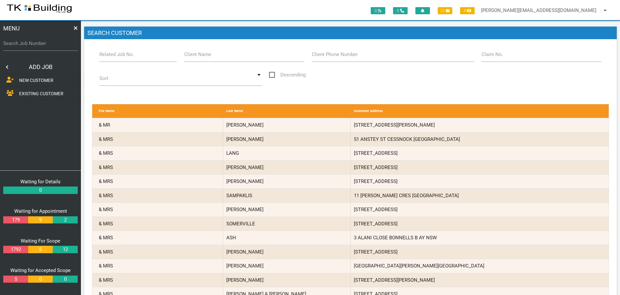
click at [121, 58] on label "Related Job No." at bounding box center [116, 54] width 35 height 7
click at [121, 58] on input "Related Job No." at bounding box center [138, 54] width 78 height 15
type input "28068"
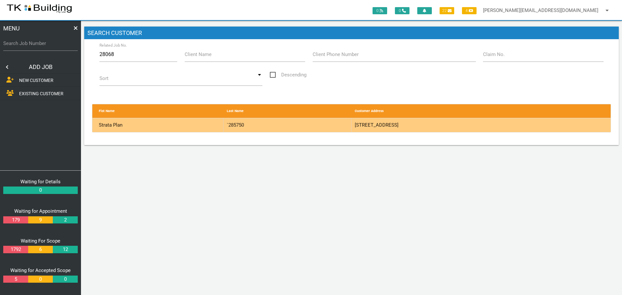
click at [319, 120] on div "`285750" at bounding box center [288, 125] width 128 height 14
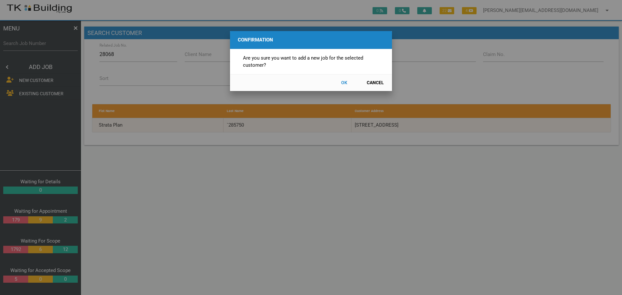
click at [342, 82] on button "OK" at bounding box center [344, 82] width 29 height 11
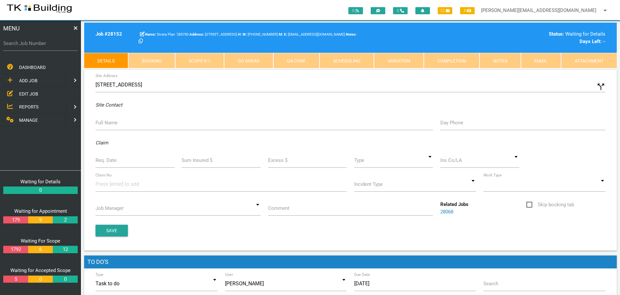
click at [109, 125] on label "Full Name" at bounding box center [107, 122] width 22 height 7
click at [109, 125] on input "Full Name" at bounding box center [265, 122] width 338 height 15
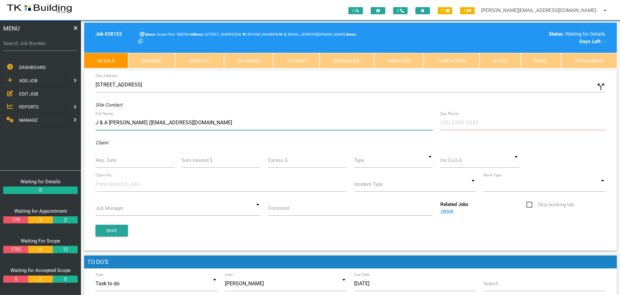
click at [210, 121] on input "J & A O'Donoghue (ozetraveller101@gmail.com" at bounding box center [265, 122] width 338 height 15
type input "J & A O'Donoghue (ozetraveller101@gmail.com)"
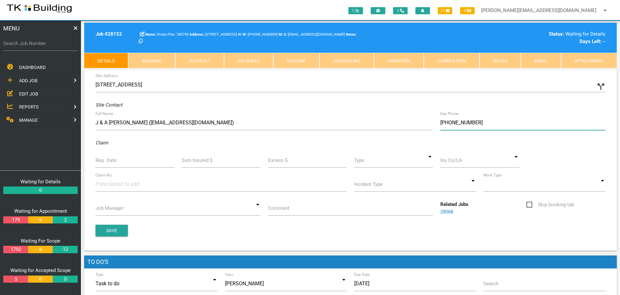
type input "(04) 1140 9178"
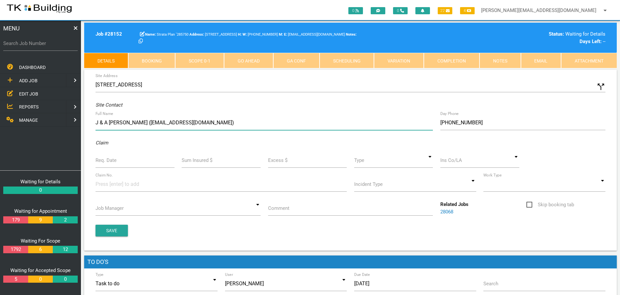
click at [240, 125] on input "J & A O'Donoghue (ozetraveller101@gmail.com)" at bounding box center [265, 122] width 338 height 15
type input "J & A O'Donoghue (ozetraveller101@gmail.com) 4944 9992"
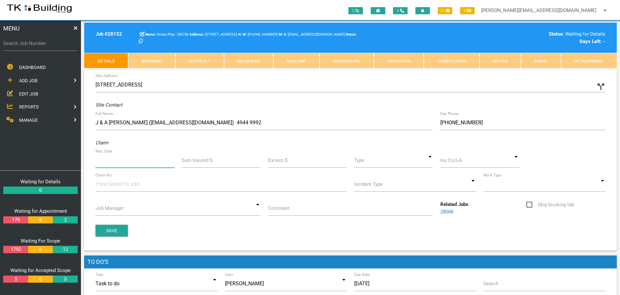
click at [146, 164] on input "Req. Date" at bounding box center [135, 160] width 79 height 15
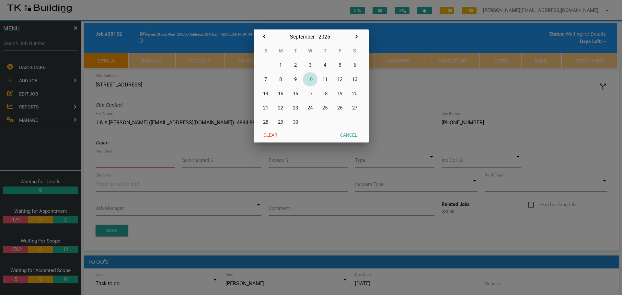
click at [313, 78] on button "10" at bounding box center [310, 79] width 15 height 14
type input "[DATE]"
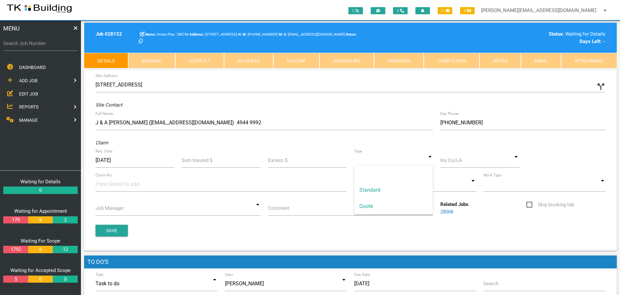
click at [431, 163] on input at bounding box center [393, 160] width 79 height 15
drag, startPoint x: 395, startPoint y: 190, endPoint x: 440, endPoint y: 179, distance: 47.0
click at [395, 190] on span "Standard" at bounding box center [393, 190] width 79 height 16
type input "Standard"
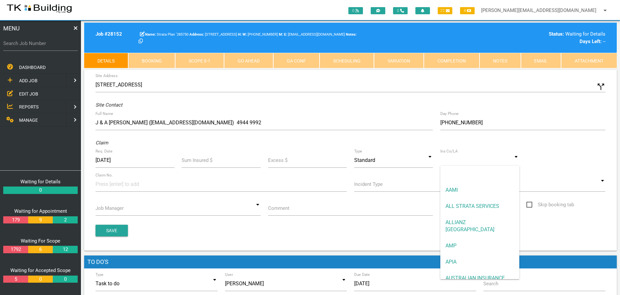
click at [460, 164] on input at bounding box center [480, 160] width 79 height 15
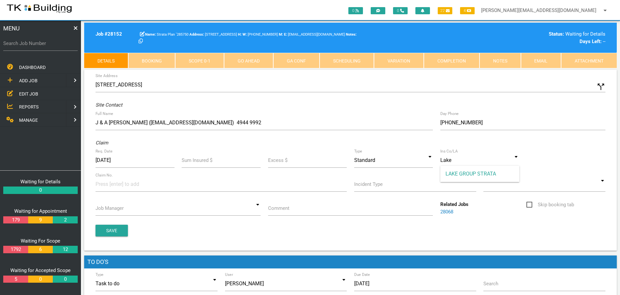
drag, startPoint x: 463, startPoint y: 170, endPoint x: 248, endPoint y: 171, distance: 215.1
click at [462, 170] on span "LAKE GROUP STRATA" at bounding box center [480, 174] width 79 height 16
type input "LAKE GROUP STRATA"
click at [103, 186] on input at bounding box center [120, 184] width 49 height 15
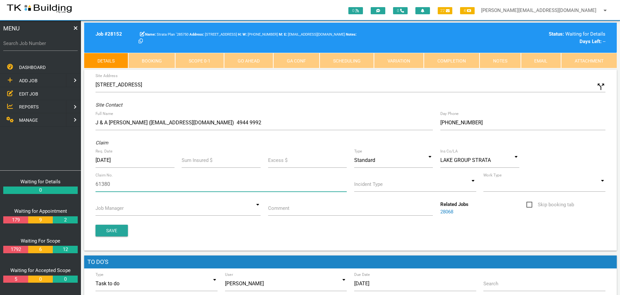
type input "613802"
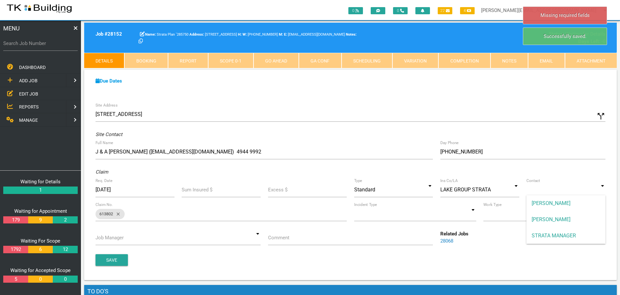
click at [602, 192] on input at bounding box center [566, 189] width 79 height 15
click at [576, 234] on span "STRATA MANAGER" at bounding box center [566, 236] width 79 height 16
type input "STRATA MANAGER"
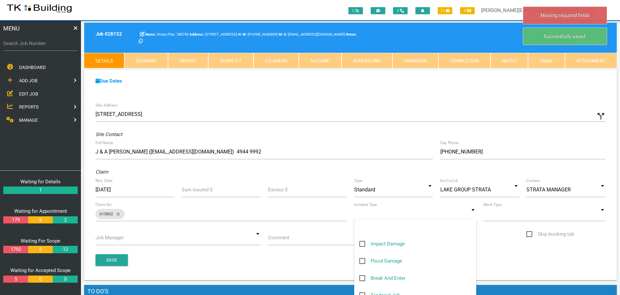
click at [474, 215] on input at bounding box center [415, 213] width 122 height 15
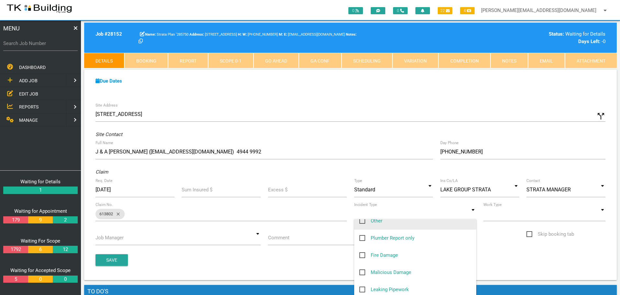
click at [363, 220] on span "Other" at bounding box center [371, 221] width 23 height 8
click at [363, 220] on input "Other" at bounding box center [362, 219] width 4 height 4
checkbox input "true"
type input "Other"
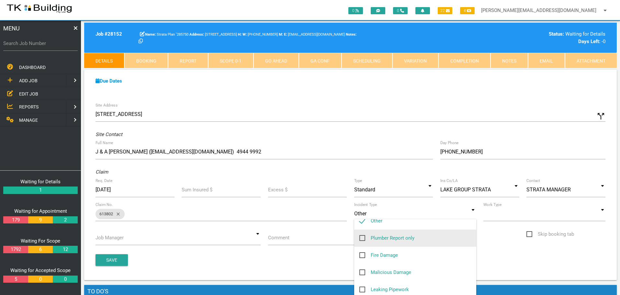
scroll to position [124, 0]
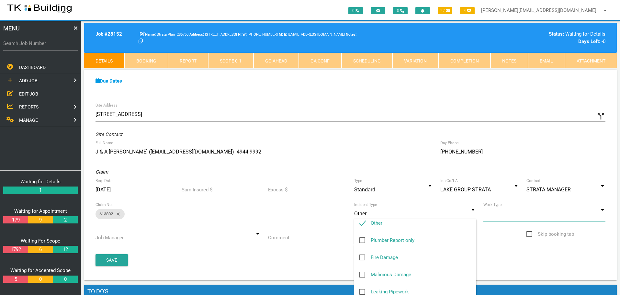
click at [603, 213] on input at bounding box center [545, 213] width 122 height 15
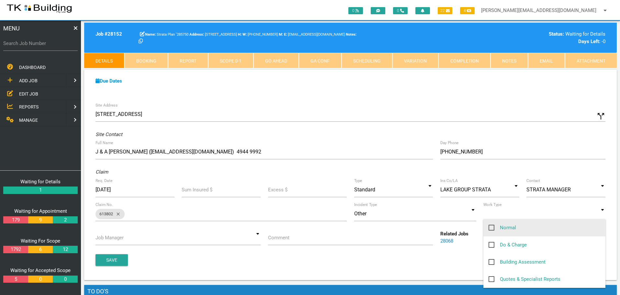
click at [492, 227] on span "Normal" at bounding box center [503, 228] width 28 height 8
click at [492, 227] on input "Normal" at bounding box center [491, 226] width 4 height 4
checkbox input "true"
type input "Normal"
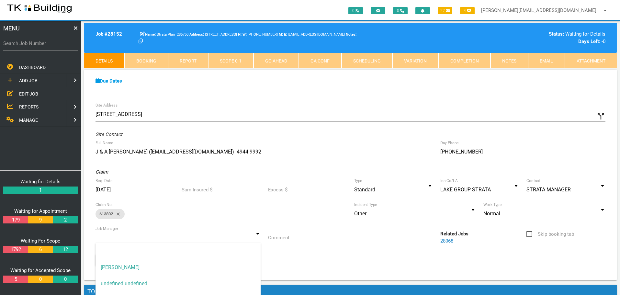
click at [255, 239] on input at bounding box center [178, 237] width 165 height 15
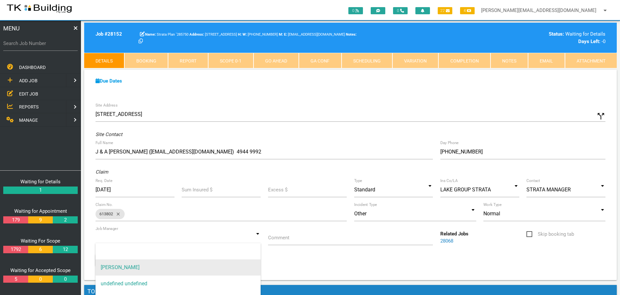
click at [253, 269] on span "[PERSON_NAME]" at bounding box center [178, 267] width 165 height 16
type input "[PERSON_NAME]"
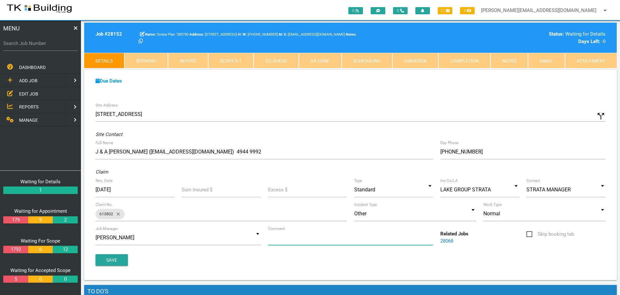
click at [298, 240] on input "Comment" at bounding box center [350, 237] width 165 height 15
type input "Quote on retaining walls"
click at [113, 258] on button "Save" at bounding box center [112, 260] width 32 height 12
click at [26, 96] on span "EDIT JOB" at bounding box center [28, 93] width 19 height 5
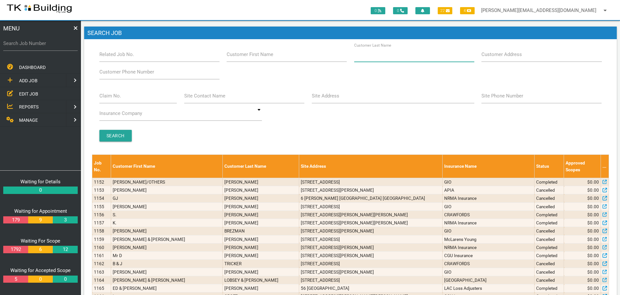
click at [411, 59] on input "Customer Last Name" at bounding box center [414, 54] width 120 height 15
type input "74184"
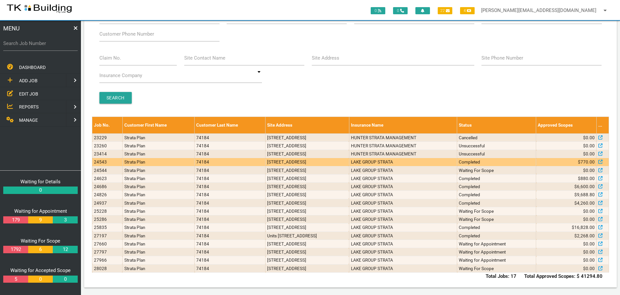
scroll to position [39, 0]
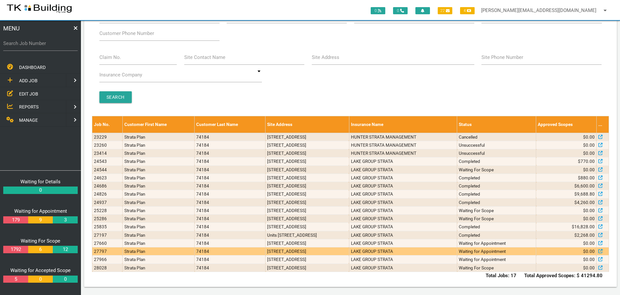
click at [377, 250] on td "LAKE GROUP STRATA" at bounding box center [403, 252] width 108 height 8
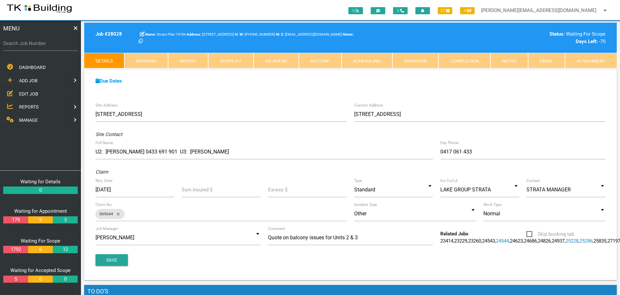
click at [33, 81] on span "ADD JOB" at bounding box center [28, 80] width 18 height 5
click at [29, 94] on span "EXISTING CUSTOMER" at bounding box center [41, 93] width 44 height 5
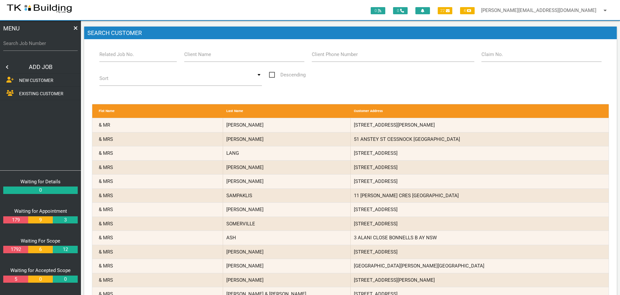
click at [112, 58] on label "Related Job No." at bounding box center [116, 54] width 35 height 7
click at [112, 58] on input "Related Job No." at bounding box center [138, 54] width 78 height 15
type input "28028"
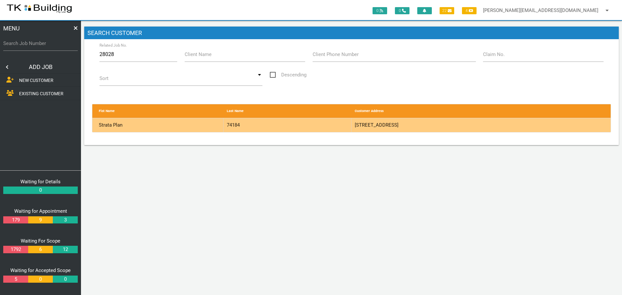
click at [324, 125] on div "74184" at bounding box center [288, 125] width 128 height 14
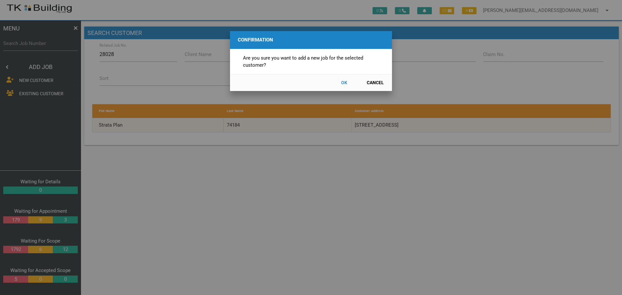
click at [343, 81] on button "OK" at bounding box center [344, 82] width 29 height 11
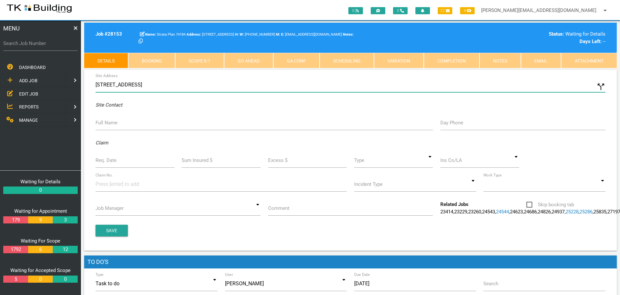
click at [96, 85] on input "13 Steam St, Maitland NSW 2320, Australia" at bounding box center [351, 84] width 510 height 15
type input "3/13 Steam St, Maitland NSW 2320, Australia"
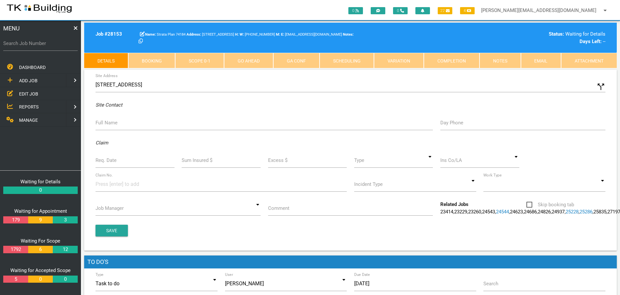
click at [113, 125] on label "Full Name" at bounding box center [107, 122] width 22 height 7
click at [113, 125] on input "Full Name" at bounding box center [265, 122] width 338 height 15
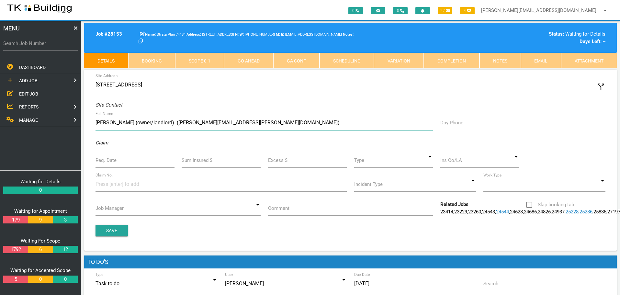
type input "Brian Adamthwaite (owner/landlord) (brian.adamthwaite@bigpond.com)"
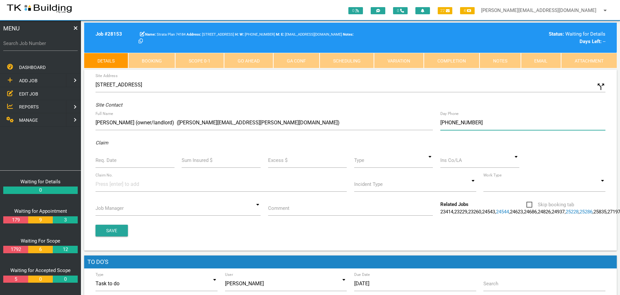
type input "(04) 1706 1433"
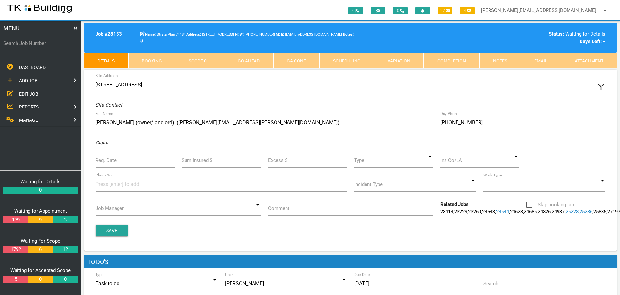
click at [276, 121] on input "Brian Adamthwaite (owner/landlord) (brian.adamthwaite@bigpond.com)" at bounding box center [265, 122] width 338 height 15
type input "Brian Adamthwaite (owner/landlord) (brian.adamthwaite@bigpond.com) 4953 2255"
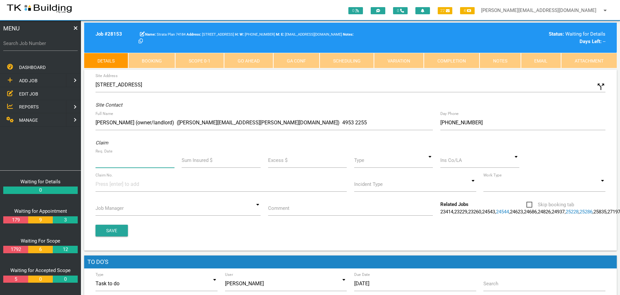
click at [129, 166] on input "Req. Date" at bounding box center [135, 160] width 79 height 15
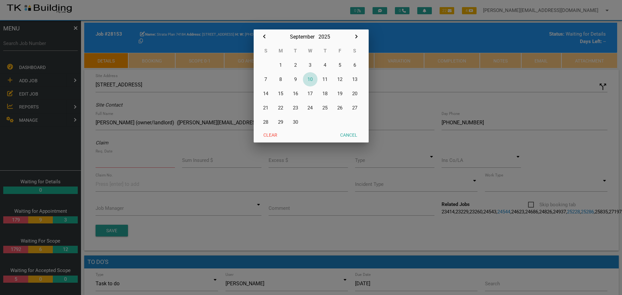
click at [310, 80] on button "10" at bounding box center [310, 79] width 15 height 14
type input "[DATE]"
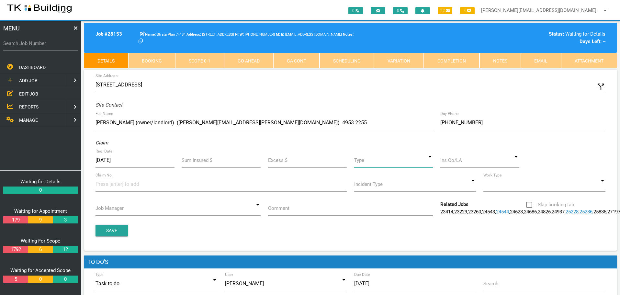
click at [430, 163] on input at bounding box center [393, 160] width 79 height 15
drag, startPoint x: 403, startPoint y: 194, endPoint x: 422, endPoint y: 178, distance: 24.2
click at [404, 193] on span "Standard" at bounding box center [393, 190] width 79 height 16
type input "Standard"
click at [456, 162] on input at bounding box center [480, 160] width 79 height 15
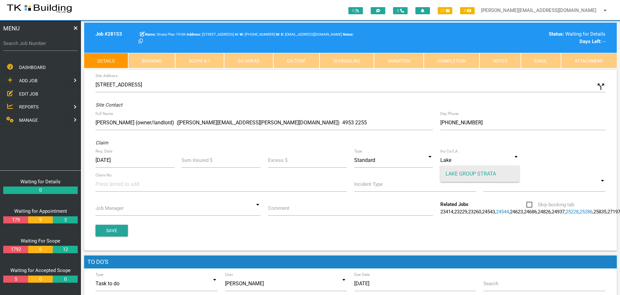
click at [457, 173] on span "LAKE GROUP STRATA" at bounding box center [480, 174] width 79 height 16
type input "LAKE GROUP STRATA"
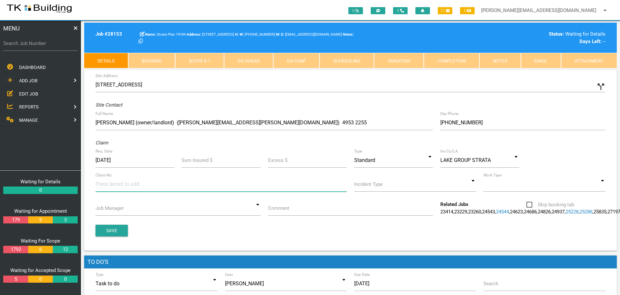
click at [101, 185] on input at bounding box center [120, 184] width 49 height 15
type input "613940"
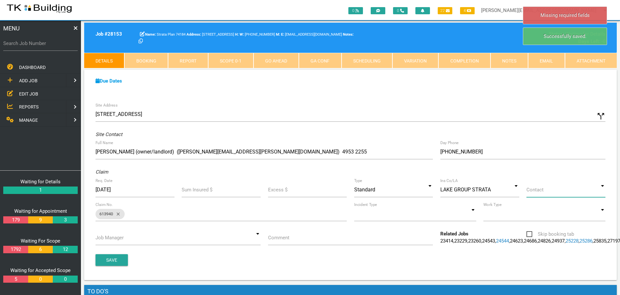
click at [603, 192] on input at bounding box center [566, 189] width 79 height 15
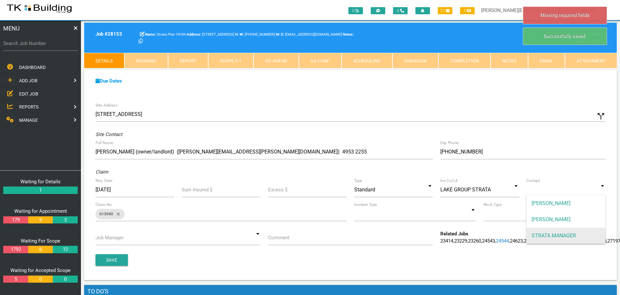
click at [577, 233] on span "STRATA MANAGER" at bounding box center [566, 236] width 79 height 16
type input "STRATA MANAGER"
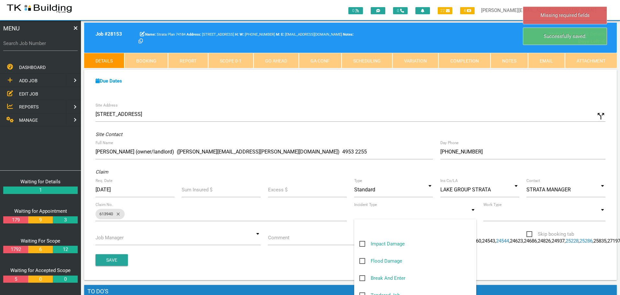
click at [473, 216] on input at bounding box center [415, 213] width 122 height 15
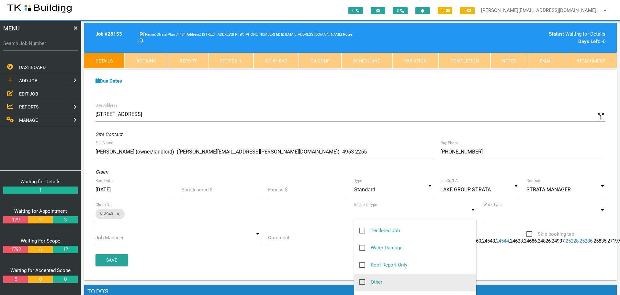
click at [363, 282] on span "Other" at bounding box center [371, 282] width 23 height 8
click at [363, 282] on input "Other" at bounding box center [362, 280] width 4 height 4
checkbox input "true"
type input "Other"
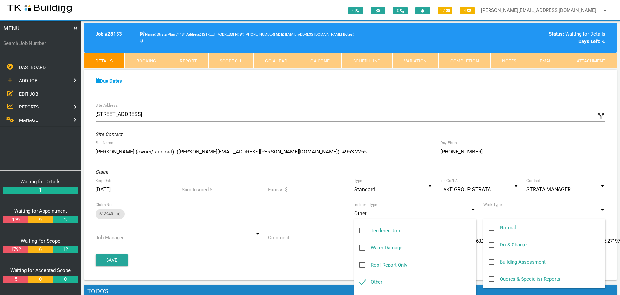
click at [605, 215] on input at bounding box center [545, 213] width 122 height 15
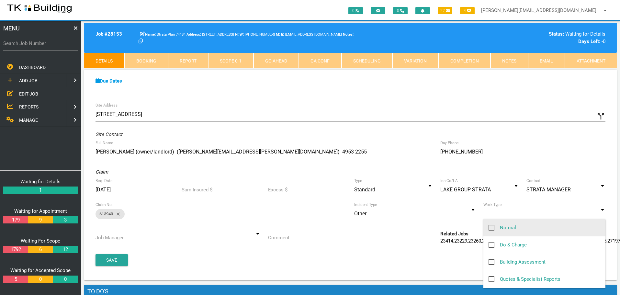
click at [491, 227] on span "Normal" at bounding box center [503, 228] width 28 height 8
click at [491, 227] on input "Normal" at bounding box center [491, 226] width 4 height 4
checkbox input "true"
type input "Normal"
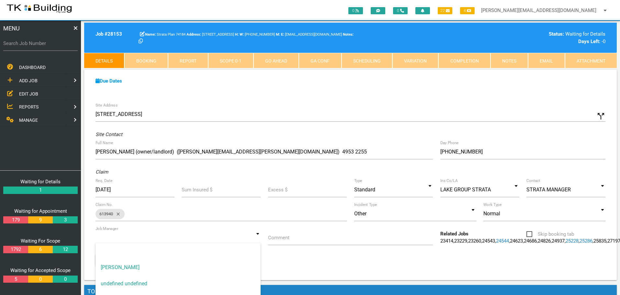
click at [258, 238] on input at bounding box center [178, 237] width 165 height 15
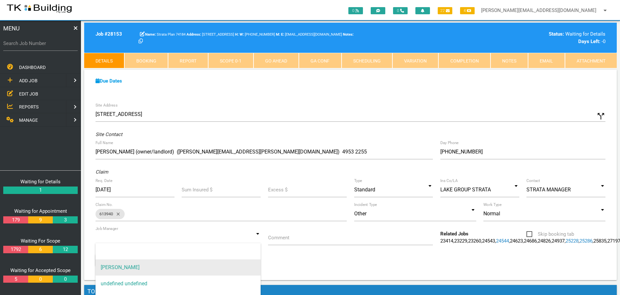
click at [225, 266] on span "[PERSON_NAME]" at bounding box center [178, 267] width 165 height 16
type input "[PERSON_NAME]"
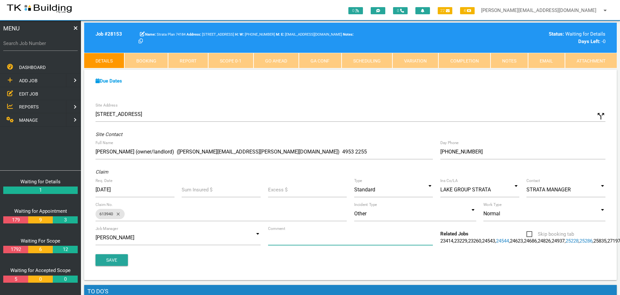
click at [304, 243] on input "Comment" at bounding box center [350, 237] width 165 height 15
type input "Quote on leaking back window"
click at [112, 266] on button "Save" at bounding box center [112, 260] width 32 height 12
click at [34, 93] on span "EDIT JOB" at bounding box center [28, 93] width 19 height 5
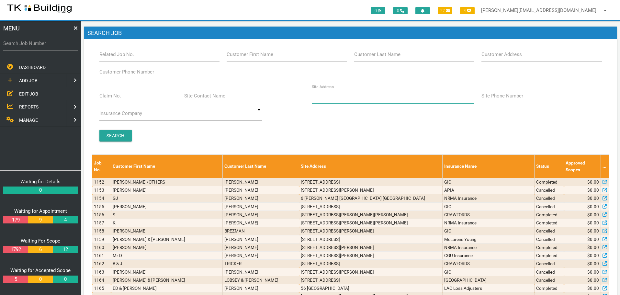
click at [351, 98] on input "Site Address" at bounding box center [393, 95] width 163 height 15
type input "22 Donald"
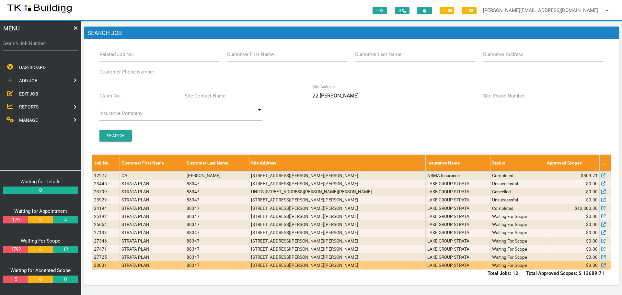
click at [368, 266] on td "10/22 Donald St, Hamilton NSW 2303, Australia" at bounding box center [337, 265] width 176 height 8
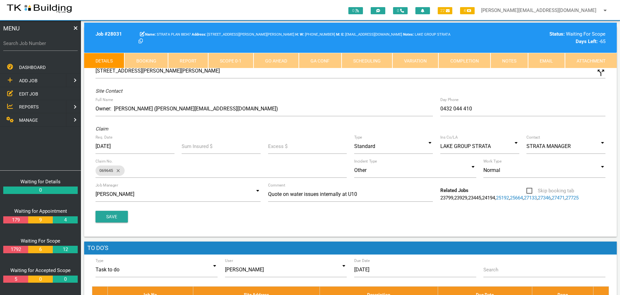
click at [519, 60] on link "Notes" at bounding box center [510, 61] width 38 height 16
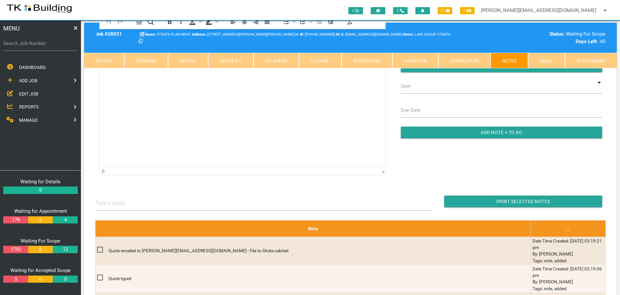
scroll to position [97, 0]
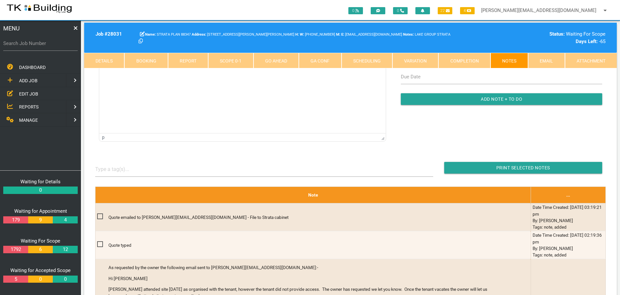
click at [98, 58] on link "Details" at bounding box center [104, 61] width 40 height 16
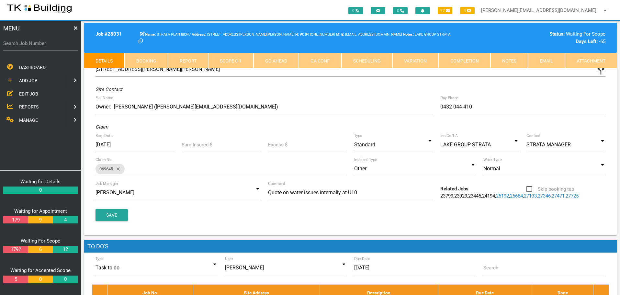
scroll to position [0, 0]
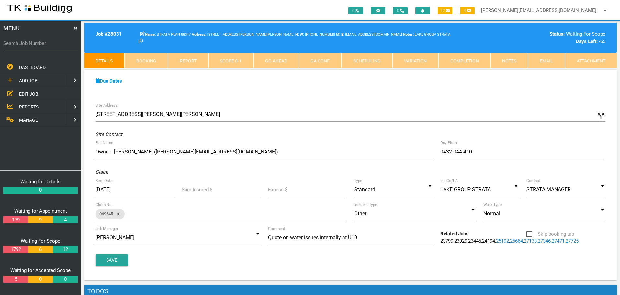
drag, startPoint x: 514, startPoint y: 61, endPoint x: 478, endPoint y: 63, distance: 36.4
click at [514, 61] on link "Notes" at bounding box center [510, 61] width 38 height 16
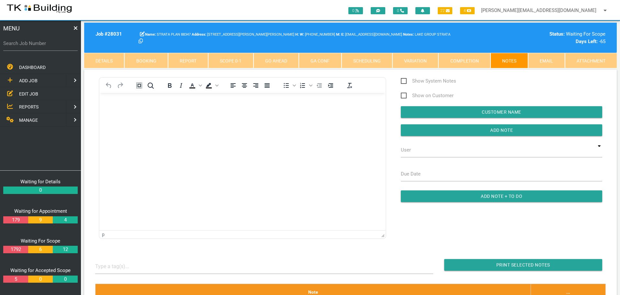
click at [96, 57] on link "Details" at bounding box center [104, 61] width 40 height 16
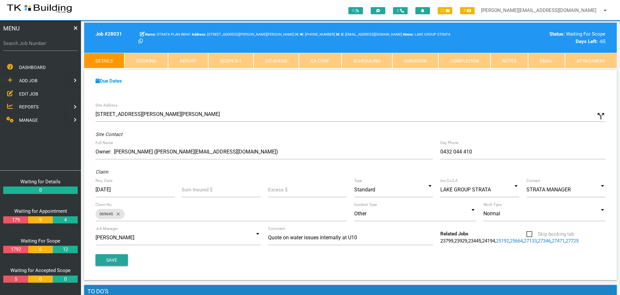
click at [49, 46] on label "Search Job Number" at bounding box center [40, 43] width 75 height 7
click at [49, 46] on input "Search Job Number" at bounding box center [40, 43] width 75 height 15
type input "27458"
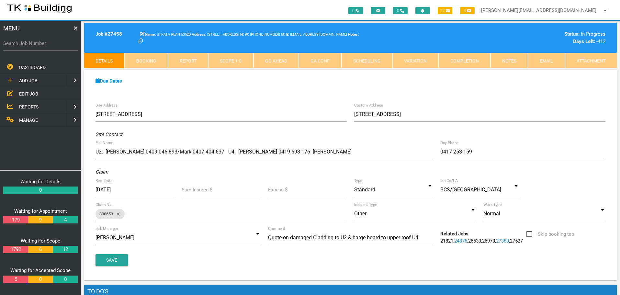
click at [519, 63] on link "Notes" at bounding box center [510, 61] width 38 height 16
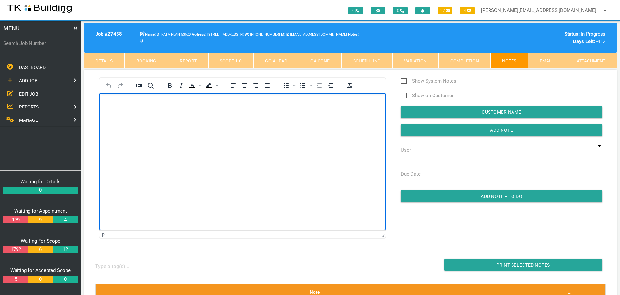
click at [138, 112] on body "Rich Text Area. Press ALT-0 for help." at bounding box center [242, 111] width 286 height 21
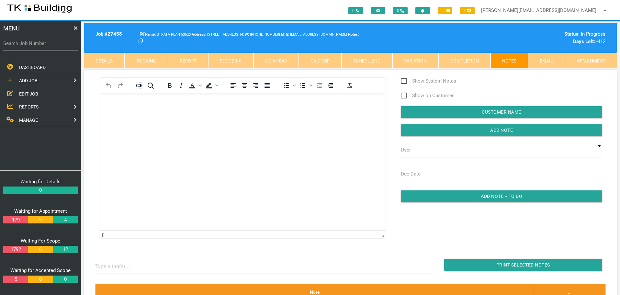
click at [475, 63] on link "Completion" at bounding box center [465, 61] width 52 height 16
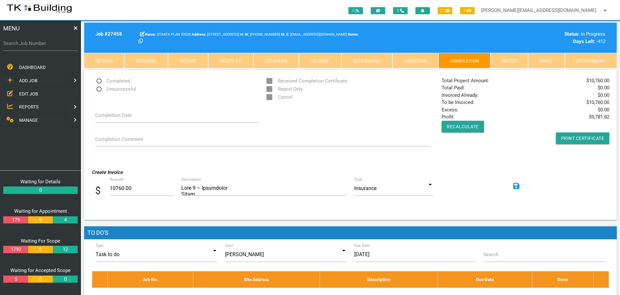
click at [99, 81] on span "Completed" at bounding box center [112, 81] width 35 height 8
click at [99, 81] on input "Completed" at bounding box center [97, 79] width 4 height 4
radio input "true"
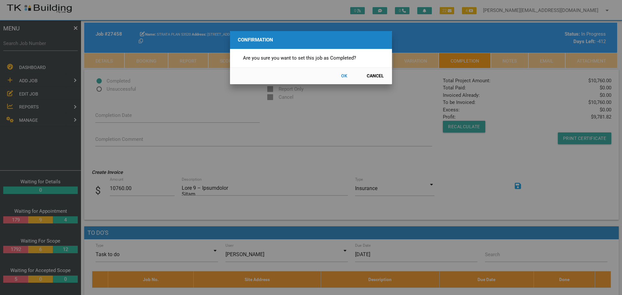
click at [344, 76] on button "OK" at bounding box center [344, 75] width 29 height 11
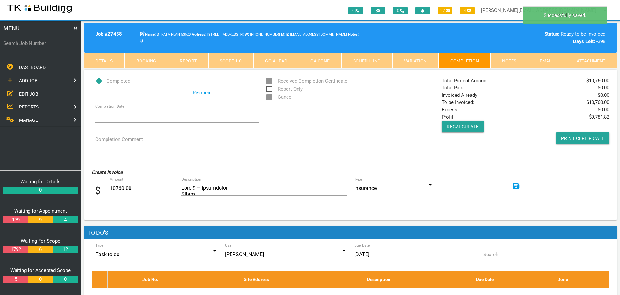
click at [517, 187] on icon at bounding box center [516, 185] width 6 height 7
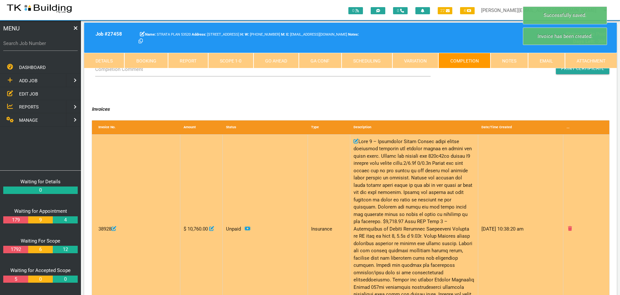
scroll to position [97, 0]
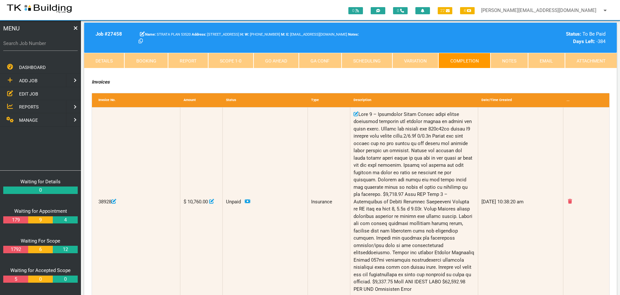
click at [109, 62] on link "Details" at bounding box center [104, 61] width 40 height 16
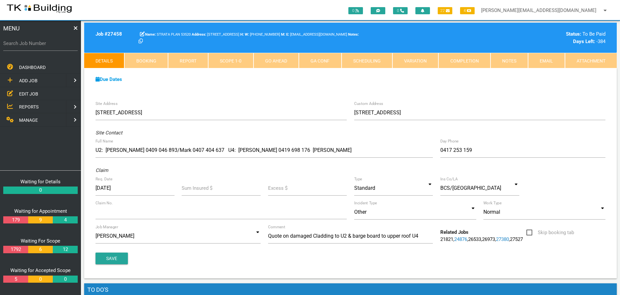
scroll to position [0, 0]
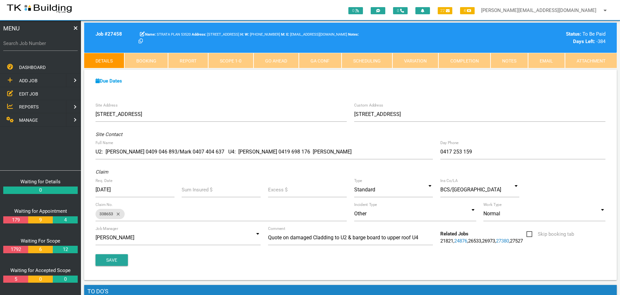
click at [217, 58] on link "Scope 1 - 0" at bounding box center [230, 61] width 45 height 16
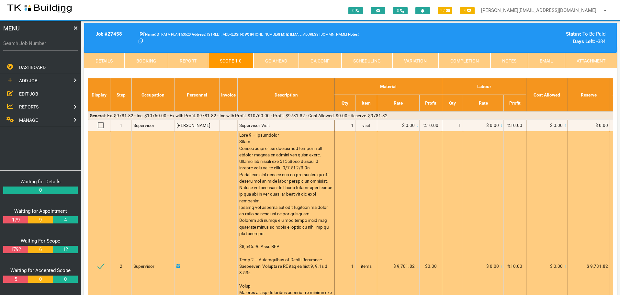
scroll to position [32, 0]
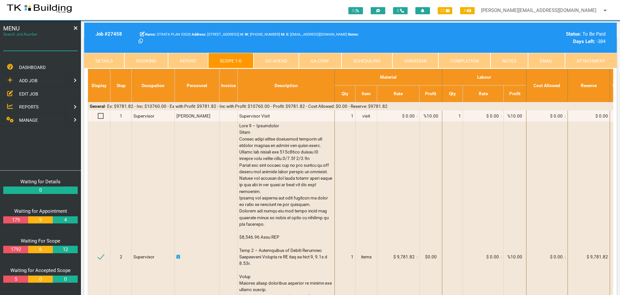
click at [54, 47] on input "Search Job Number" at bounding box center [40, 43] width 75 height 15
type input "28148"
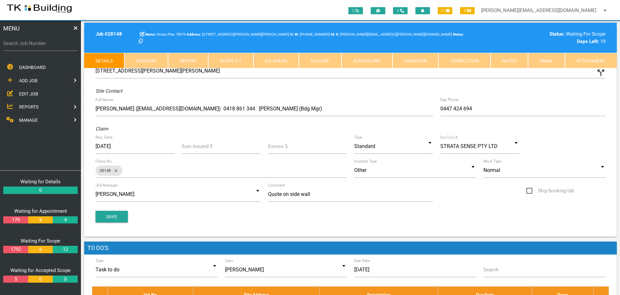
click at [512, 60] on link "Notes" at bounding box center [510, 61] width 38 height 16
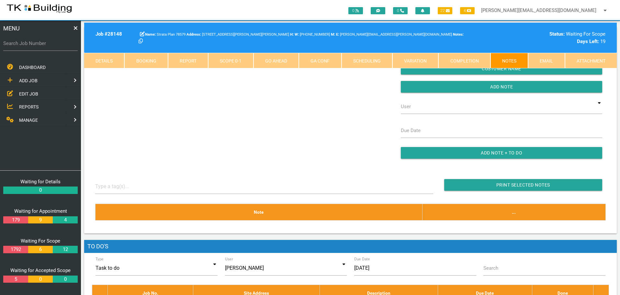
click at [146, 111] on div "Show System Notes Show on Customer Customer Name Add Note User TKB JobTracking …" at bounding box center [351, 100] width 518 height 132
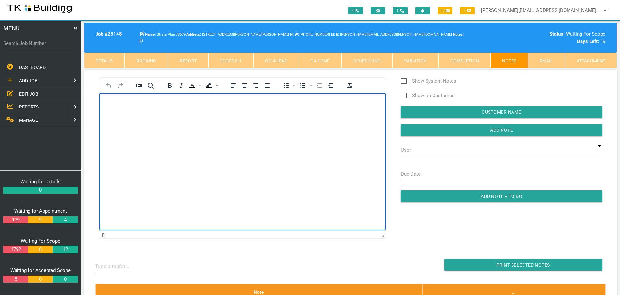
click at [144, 109] on body "Rich Text Area. Press ALT-0 for help." at bounding box center [242, 111] width 286 height 21
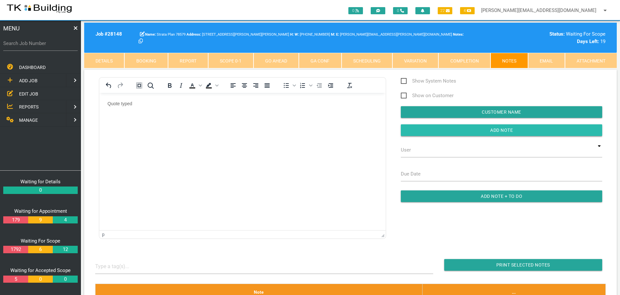
click at [413, 130] on input "button" at bounding box center [502, 130] width 202 height 12
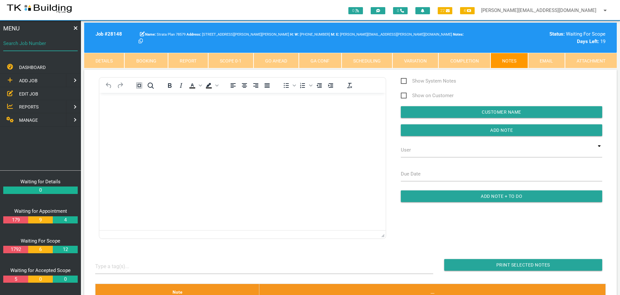
drag, startPoint x: 33, startPoint y: 47, endPoint x: 39, endPoint y: 58, distance: 11.7
click at [32, 49] on input "Search Job Number" at bounding box center [40, 43] width 75 height 15
type input "27826"
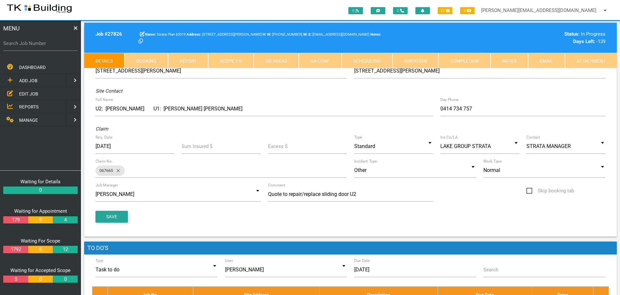
click at [472, 61] on link "Completion" at bounding box center [465, 61] width 52 height 16
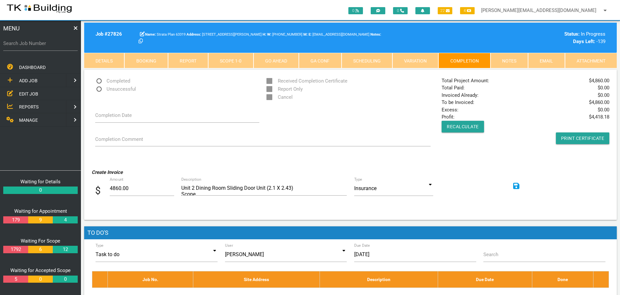
click at [516, 184] on icon at bounding box center [516, 185] width 6 height 7
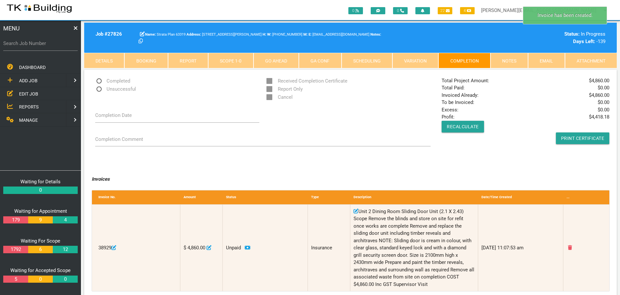
click at [98, 81] on span "Completed" at bounding box center [112, 81] width 35 height 8
click at [98, 81] on input "Completed" at bounding box center [97, 79] width 4 height 4
radio input "true"
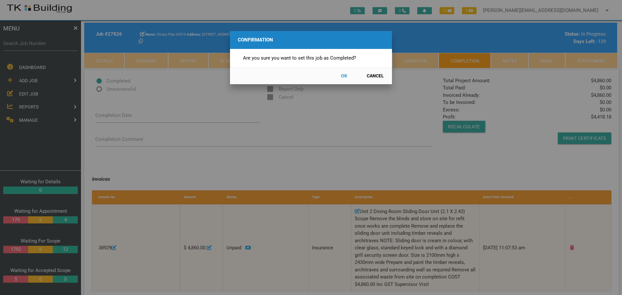
click at [346, 75] on button "OK" at bounding box center [344, 75] width 29 height 11
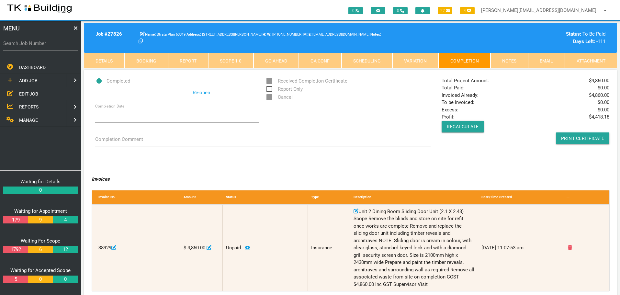
click at [49, 47] on label "Search Job Number" at bounding box center [40, 43] width 75 height 7
click at [49, 47] on input "Search Job Number" at bounding box center [40, 43] width 75 height 15
type input "27972"
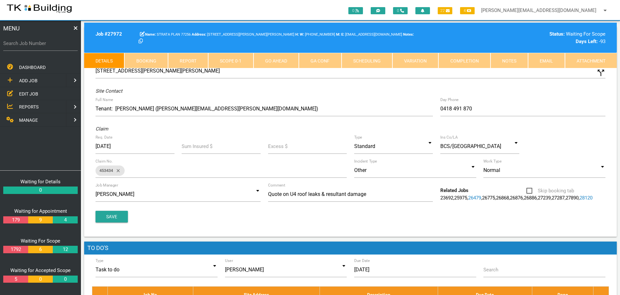
click at [236, 59] on link "Scope 0 - 1" at bounding box center [230, 61] width 45 height 16
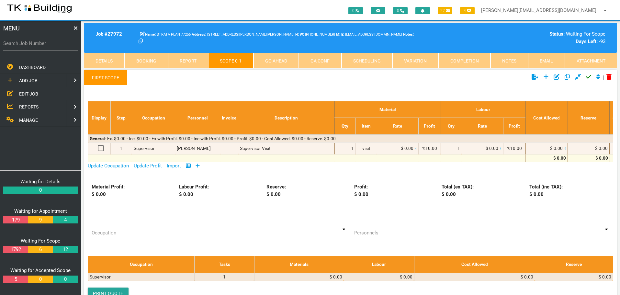
click at [199, 165] on icon at bounding box center [198, 165] width 4 height 5
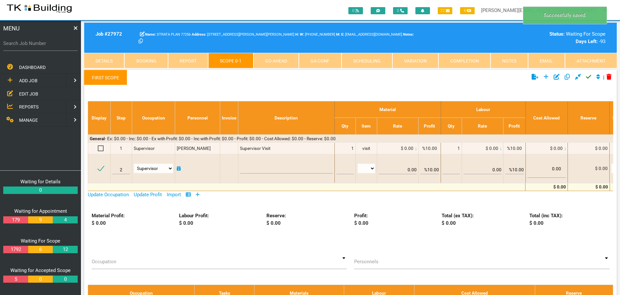
click at [105, 78] on link "First Scope" at bounding box center [105, 78] width 43 height 16
click at [104, 78] on link "First Scope" at bounding box center [105, 78] width 43 height 16
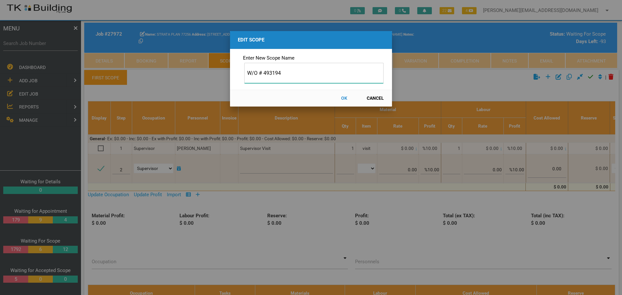
type input "W/O # 493194"
click at [346, 98] on button "OK" at bounding box center [344, 98] width 29 height 11
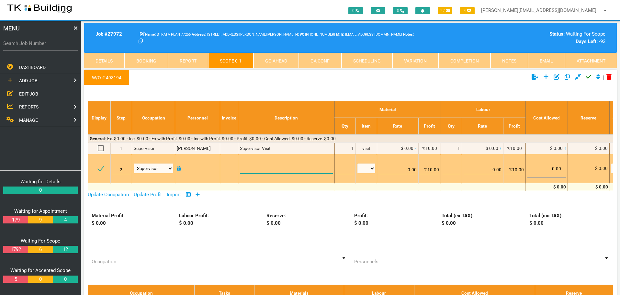
click at [253, 168] on textarea at bounding box center [286, 166] width 93 height 15
paste textarea "Scope Provide safe access to the roof with the use of a temporary harness. Clea…"
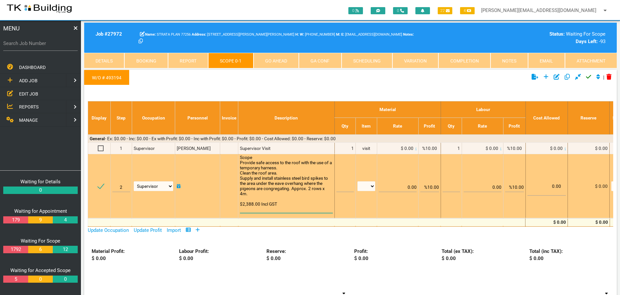
type textarea "Scope Provide safe access to the roof with the use of a temporary harness. Clea…"
click at [340, 188] on input "text" at bounding box center [345, 184] width 17 height 15
type input "1"
click at [371, 185] on select "patch LM hrs m3 items m2 m" at bounding box center [367, 186] width 18 height 10
select select "items"
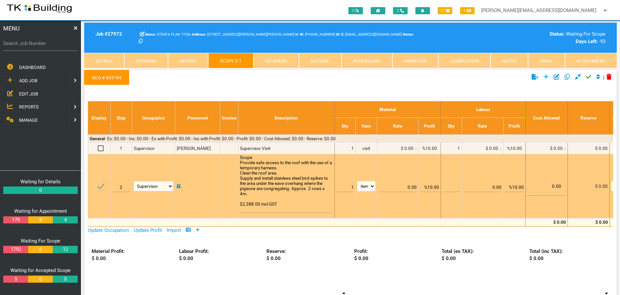
click at [358, 181] on select "patch LM hrs m3 items m2 m" at bounding box center [367, 186] width 18 height 10
click at [431, 186] on input "%10.00" at bounding box center [429, 184] width 19 height 15
type input "0.00"
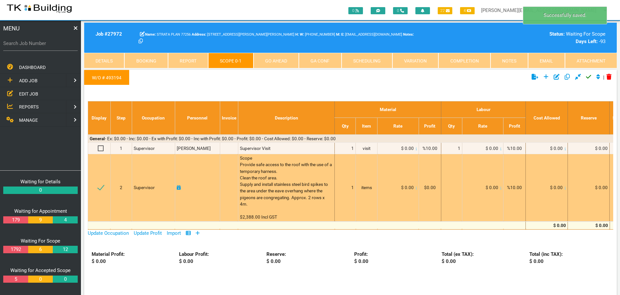
click at [416, 187] on icon at bounding box center [416, 188] width 1 height 3
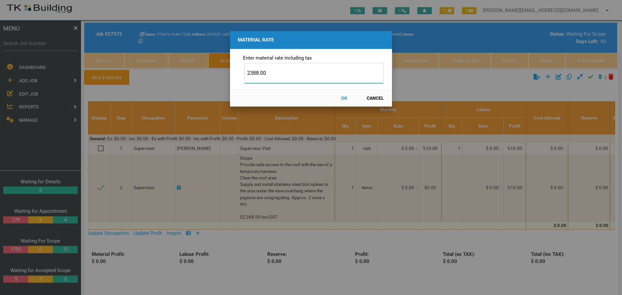
type input "2388.00"
click at [345, 98] on button "OK" at bounding box center [344, 98] width 29 height 11
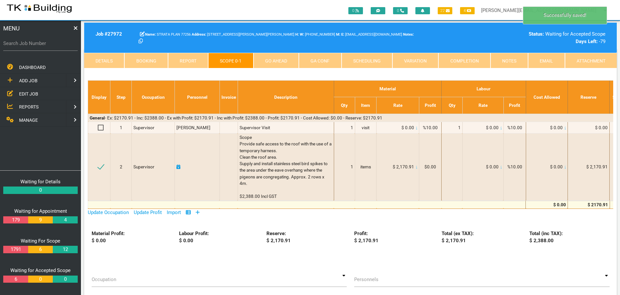
scroll to position [0, 0]
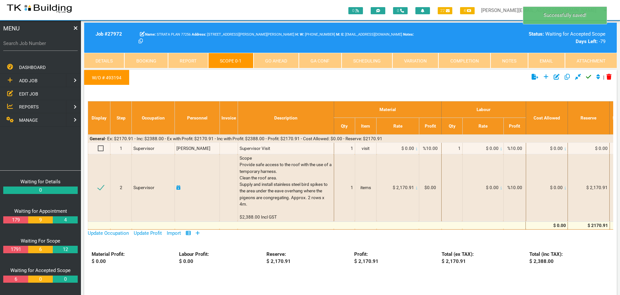
click at [587, 77] on icon "Click to approve current scope" at bounding box center [588, 77] width 5 height 6
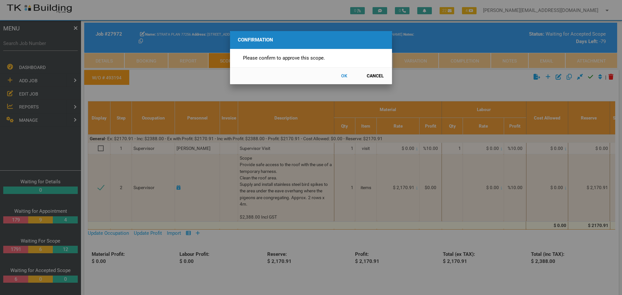
click at [345, 77] on button "OK" at bounding box center [344, 75] width 29 height 11
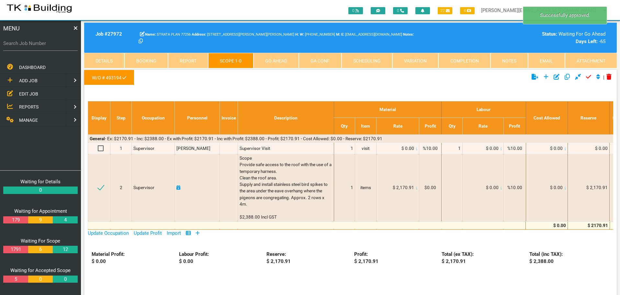
scroll to position [21, 0]
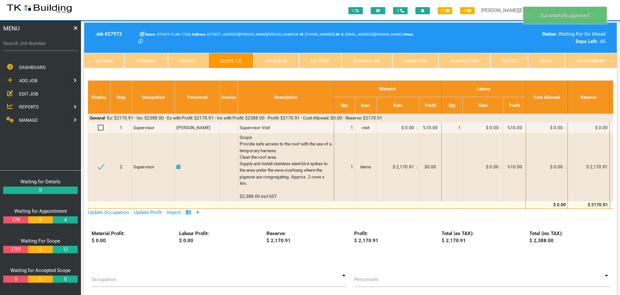
click at [282, 60] on link "Go Ahead" at bounding box center [276, 61] width 45 height 16
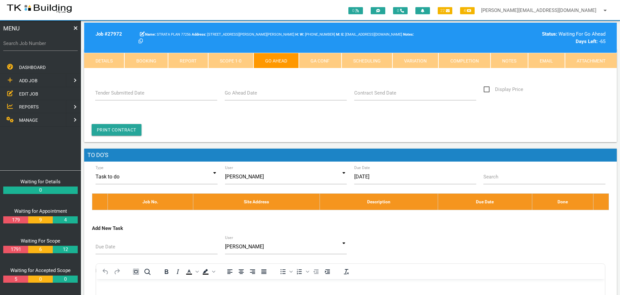
click at [281, 61] on link "Go Ahead" at bounding box center [276, 61] width 45 height 16
click at [279, 100] on input "Go Ahead Date" at bounding box center [286, 93] width 122 height 15
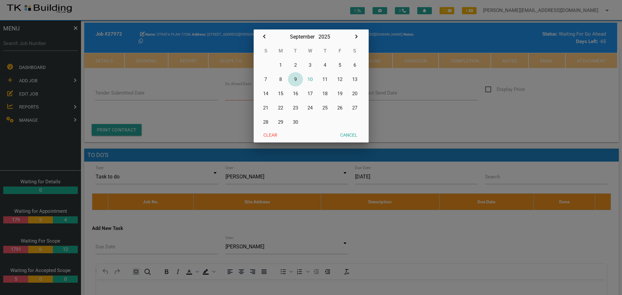
click at [297, 79] on button "9" at bounding box center [295, 79] width 15 height 14
type input "[DATE]"
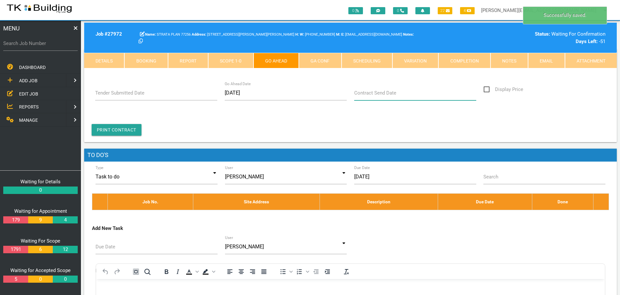
click at [372, 97] on input "Contract Send Date" at bounding box center [415, 93] width 122 height 15
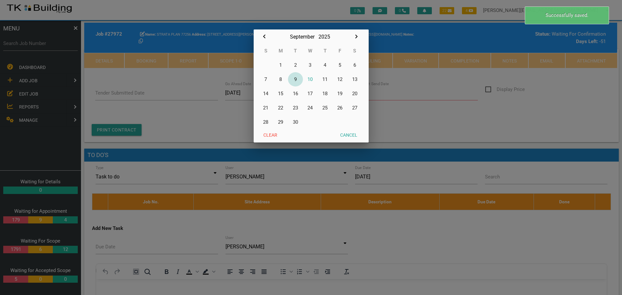
click at [296, 79] on button "9" at bounding box center [295, 79] width 15 height 14
type input "[DATE]"
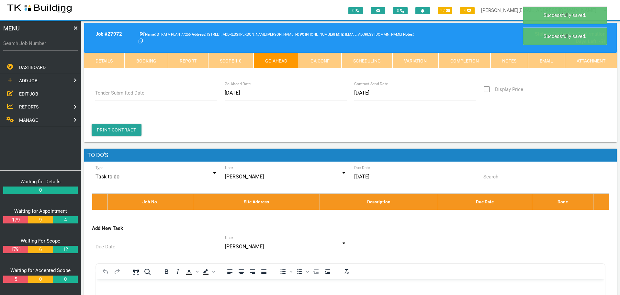
click at [323, 60] on link "GA Conf" at bounding box center [320, 61] width 42 height 16
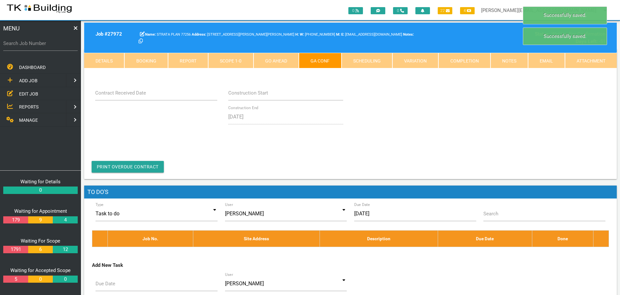
click at [131, 94] on label "Contract Received Date" at bounding box center [120, 92] width 51 height 7
click at [131, 94] on input "Contract Received Date" at bounding box center [156, 93] width 122 height 15
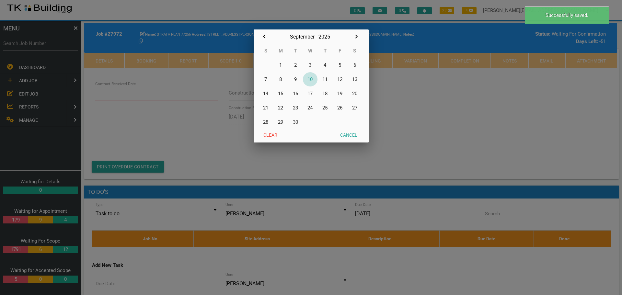
click at [311, 80] on button "10" at bounding box center [310, 79] width 15 height 14
type input "[DATE]"
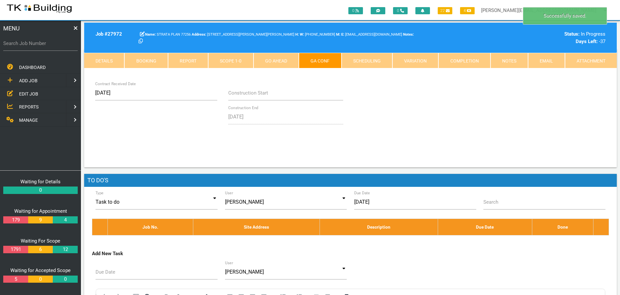
click at [512, 60] on link "Notes" at bounding box center [510, 61] width 38 height 16
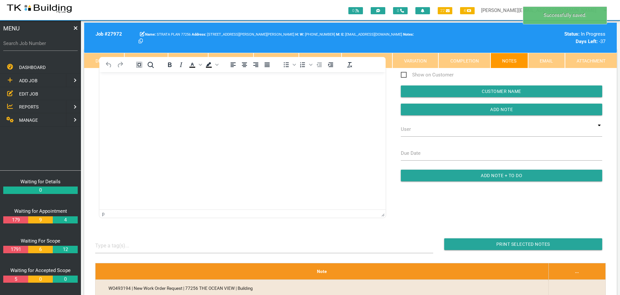
scroll to position [0, 0]
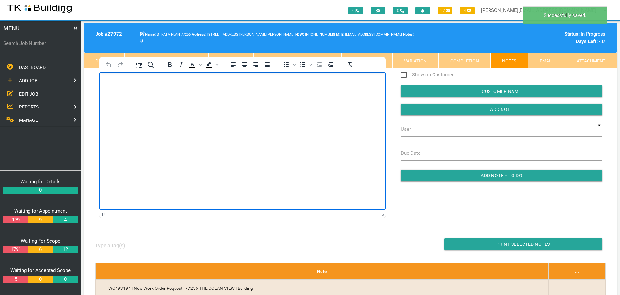
click at [127, 99] on body "Rich Text Area. Press ALT-0 for help." at bounding box center [242, 90] width 286 height 21
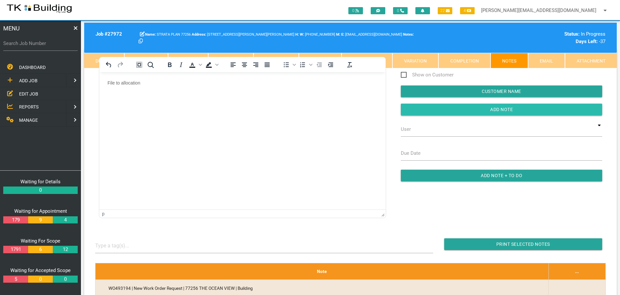
click at [471, 112] on input "button" at bounding box center [502, 110] width 202 height 12
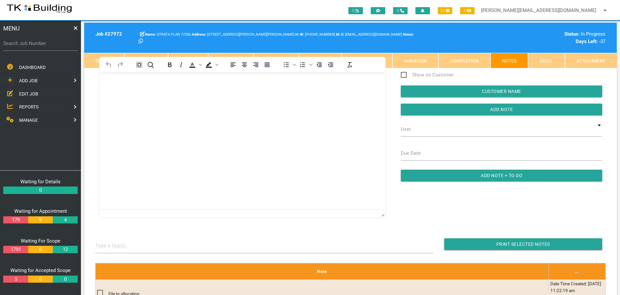
click at [54, 45] on label "Search Job Number" at bounding box center [40, 43] width 75 height 7
click at [54, 45] on input "Search Job Number" at bounding box center [40, 43] width 75 height 15
type input "28148"
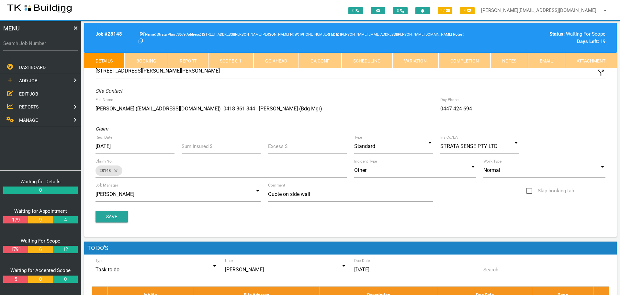
click at [502, 61] on link "Notes" at bounding box center [510, 61] width 38 height 16
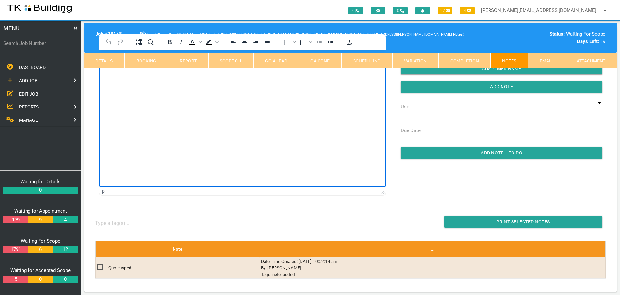
click at [132, 79] on html at bounding box center [242, 64] width 286 height 29
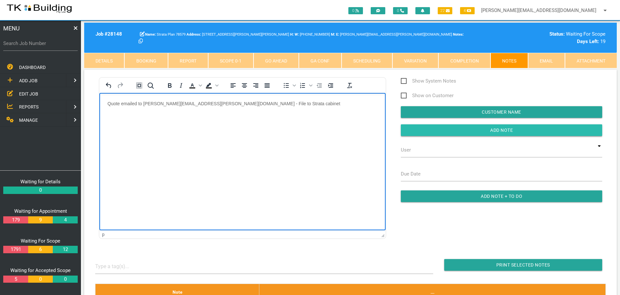
click at [424, 127] on input "Add Note" at bounding box center [502, 130] width 202 height 12
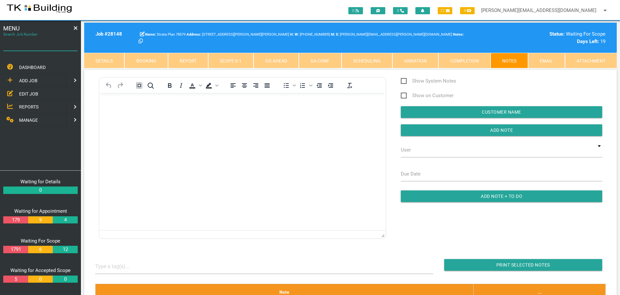
click at [44, 50] on input "Search Job Number" at bounding box center [40, 43] width 75 height 15
type input "28020"
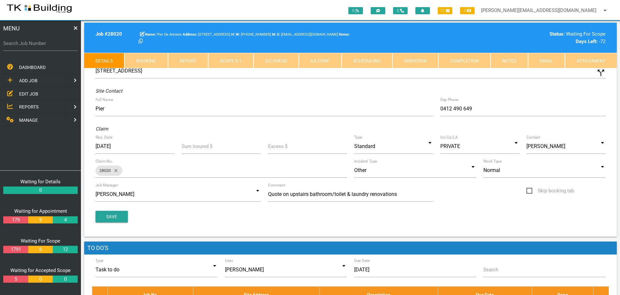
click at [508, 60] on link "Notes" at bounding box center [510, 61] width 38 height 16
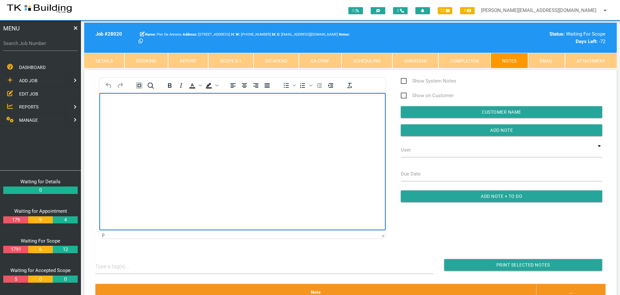
click at [121, 107] on body "Rich Text Area. Press ALT-0 for help." at bounding box center [242, 111] width 286 height 21
click at [260, 104] on p "Phoned Pier and advised the vanity wall requires 6m2 of tiles. - File back to c…" at bounding box center [243, 103] width 270 height 5
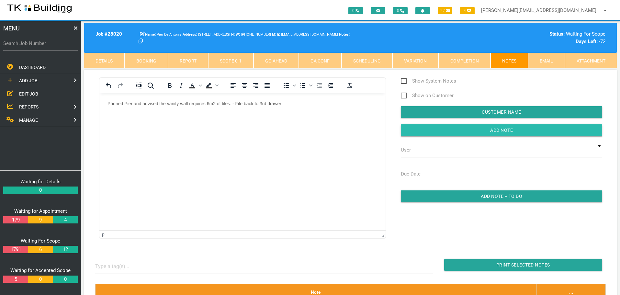
click at [428, 131] on input "button" at bounding box center [502, 130] width 202 height 12
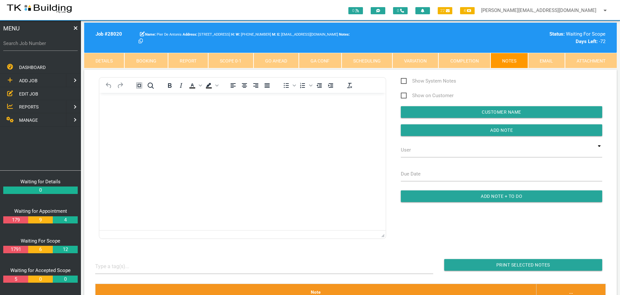
click at [45, 46] on label "Search Job Number" at bounding box center [40, 43] width 75 height 7
click at [45, 46] on input "Search Job Number" at bounding box center [40, 43] width 75 height 15
type input "28093"
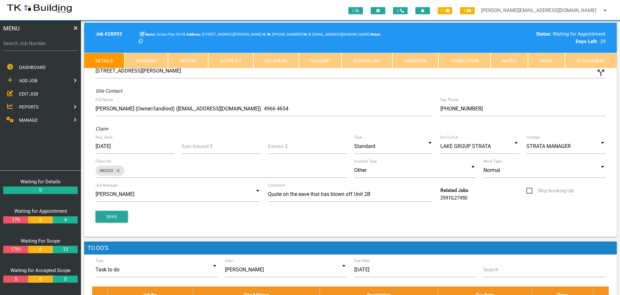
click at [151, 60] on link "Booking" at bounding box center [145, 61] width 43 height 16
select select "8"
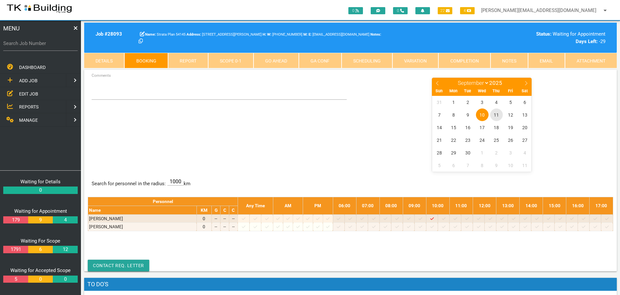
click at [497, 114] on span "11" at bounding box center [496, 115] width 13 height 13
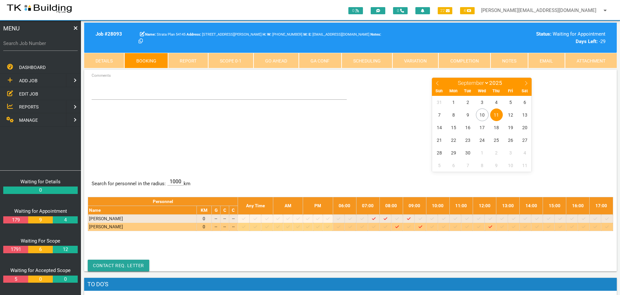
click at [446, 227] on icon at bounding box center [444, 226] width 4 height 3
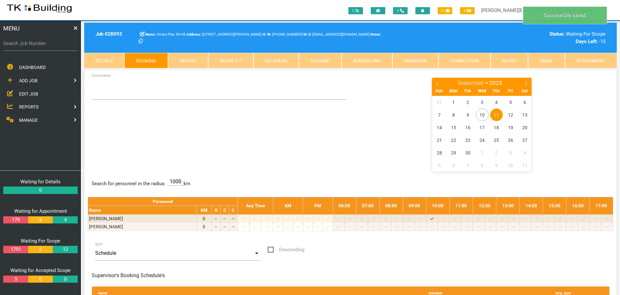
click at [497, 113] on span "11" at bounding box center [496, 115] width 13 height 13
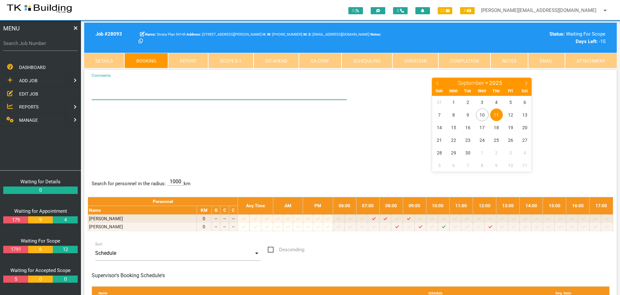
click at [117, 92] on textarea "Comments" at bounding box center [220, 88] width 256 height 23
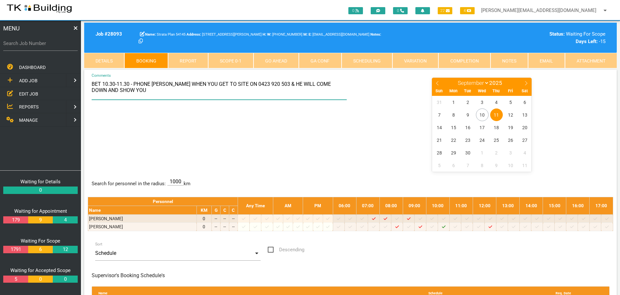
type textarea "BET 10.30-11.30 - PHONE KEVIN WHEN YOU GET TO SITE ON 0423 920 503 & HE WILL CO…"
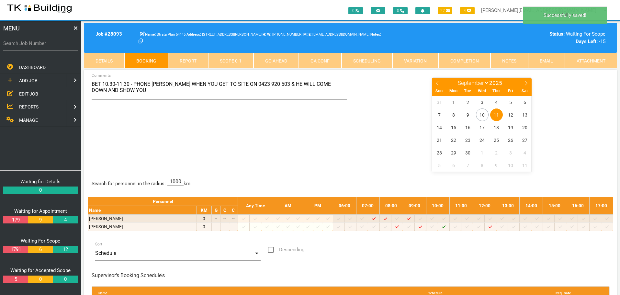
click at [209, 119] on div "BET 10.30-11.30 - PHONE KEVIN WHEN YOU GET TO SITE ON 0423 920 503 & HE WILL CO…" at bounding box center [351, 124] width 526 height 94
click at [31, 93] on span "EDIT JOB" at bounding box center [28, 93] width 19 height 5
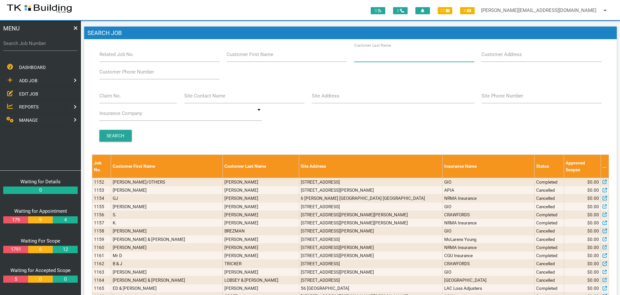
click at [401, 60] on input "Customer Last Name" at bounding box center [414, 54] width 120 height 15
click at [132, 100] on input "Claim No." at bounding box center [138, 95] width 78 height 15
type input "070552"
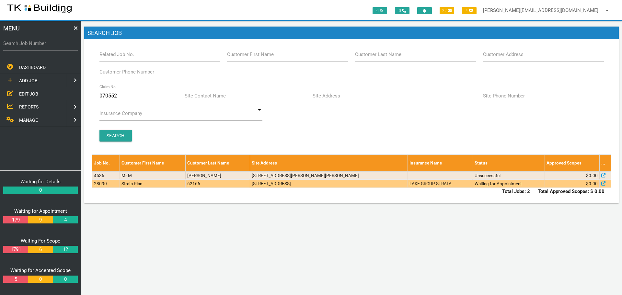
click at [249, 184] on td "62166" at bounding box center [217, 183] width 64 height 8
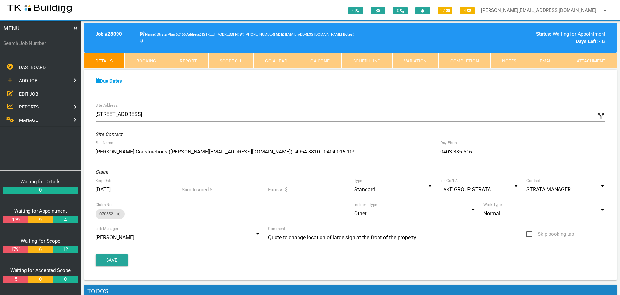
click at [471, 61] on link "Completion" at bounding box center [465, 61] width 52 height 16
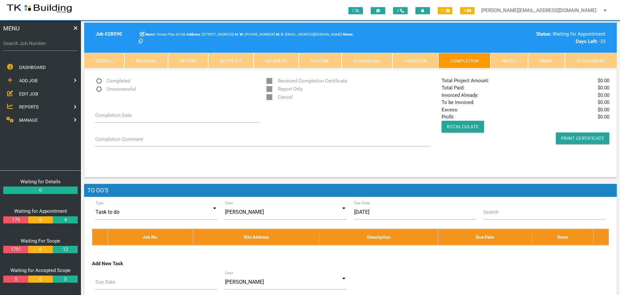
click at [98, 89] on span "Unsuccessful" at bounding box center [115, 89] width 41 height 8
click at [98, 89] on input "Unsuccessful" at bounding box center [97, 87] width 4 height 4
radio input "true"
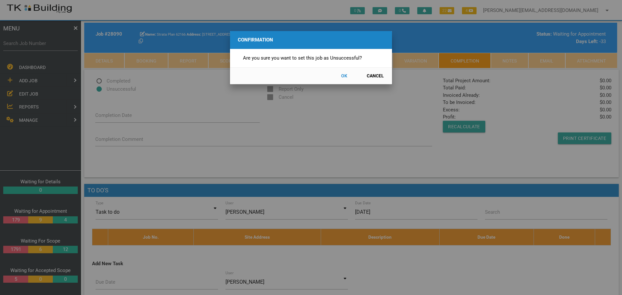
click at [343, 76] on button "OK" at bounding box center [344, 75] width 29 height 11
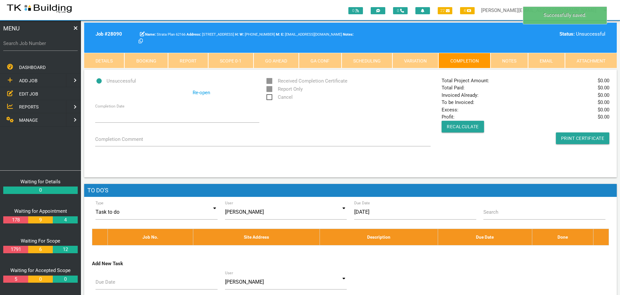
click at [272, 98] on span "Cancel" at bounding box center [280, 97] width 26 height 8
click at [271, 98] on input "Cancel" at bounding box center [269, 95] width 4 height 4
click at [506, 60] on link "Notes" at bounding box center [510, 61] width 38 height 16
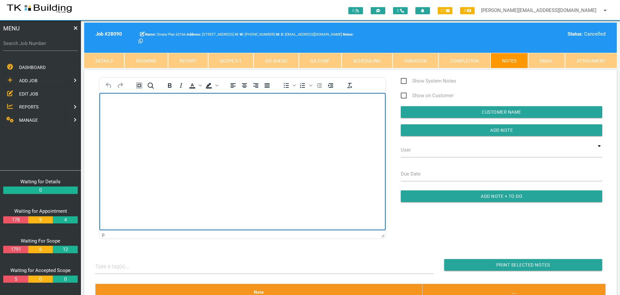
click at [113, 111] on body "Rich Text Area. Press ALT-0 for help." at bounding box center [242, 111] width 286 height 21
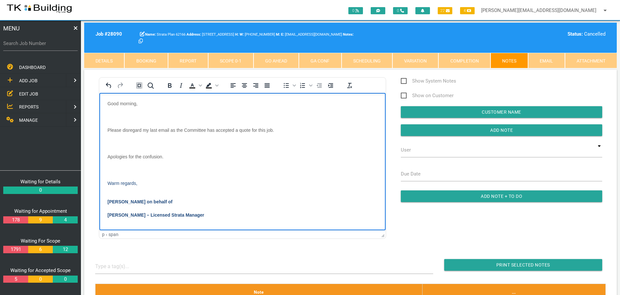
click at [115, 113] on body "Good morning, Please disregard my last email as the Committee has accepted a qu…" at bounding box center [242, 167] width 286 height 133
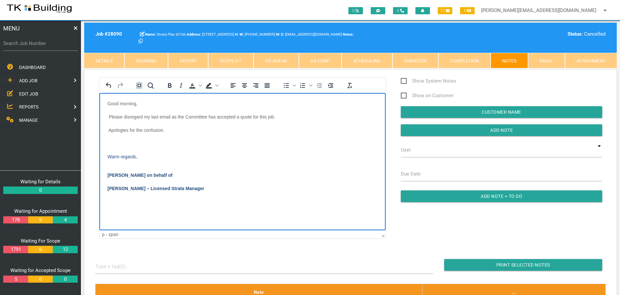
click at [119, 128] on p "Apologies for the confusion." at bounding box center [243, 129] width 270 height 5
click at [119, 142] on p "Rich Text Area. Press ALT-0 for help." at bounding box center [243, 143] width 270 height 5
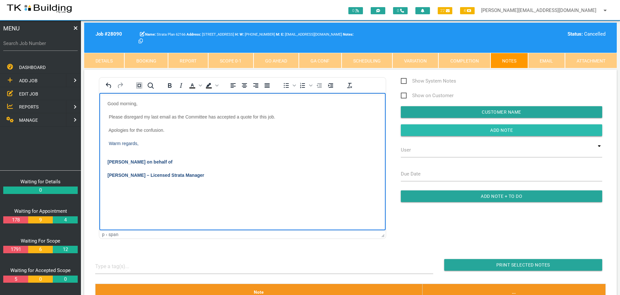
click at [425, 130] on input "Add Note" at bounding box center [502, 130] width 202 height 12
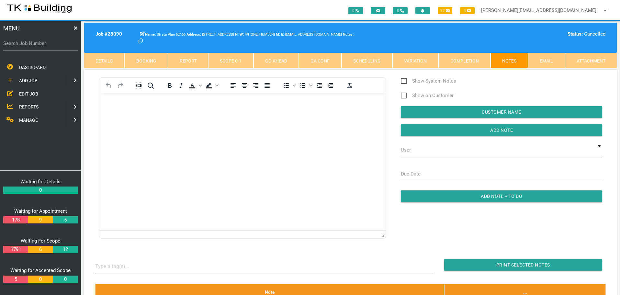
click at [27, 93] on span "EDIT JOB" at bounding box center [28, 93] width 19 height 5
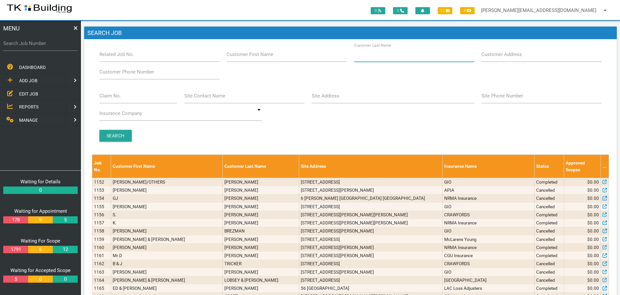
click at [388, 61] on input "Customer Last Name" at bounding box center [414, 54] width 120 height 15
type input "94275"
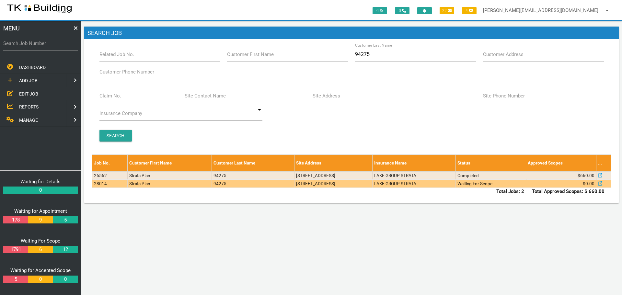
click at [439, 187] on td "LAKE GROUP STRATA" at bounding box center [413, 183] width 83 height 8
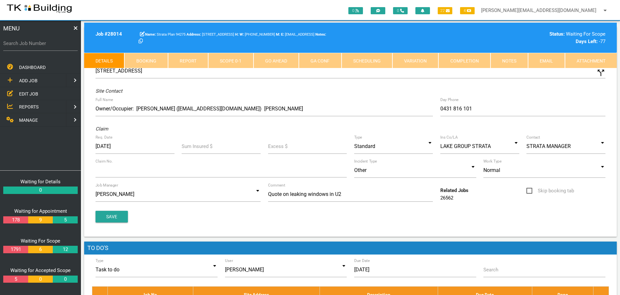
click at [512, 61] on link "Notes" at bounding box center [510, 61] width 38 height 16
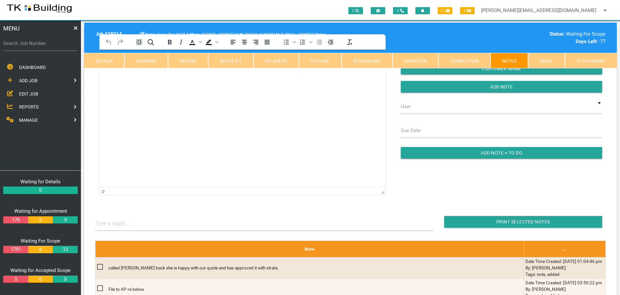
click at [138, 79] on html at bounding box center [242, 64] width 286 height 29
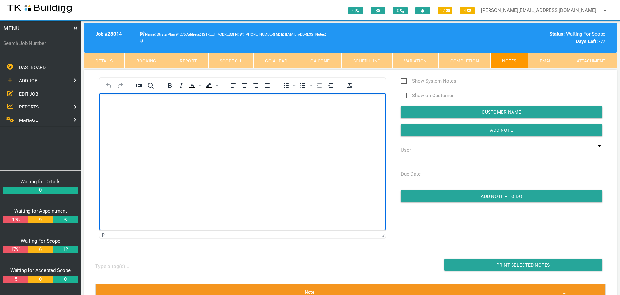
click at [119, 114] on body "Rich Text Area. Press ALT-0 for help." at bounding box center [242, 111] width 286 height 21
paste body "Rich Text Area. Press ALT-0 for help."
click at [169, 101] on p "water leak - unit 2" at bounding box center [243, 103] width 270 height 5
click at [108, 102] on p "water leak - unit 2 Cost limit $1,480.00" at bounding box center [243, 103] width 270 height 5
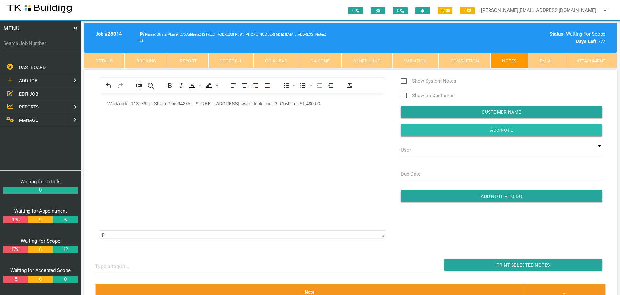
click at [476, 131] on input "button" at bounding box center [502, 130] width 202 height 12
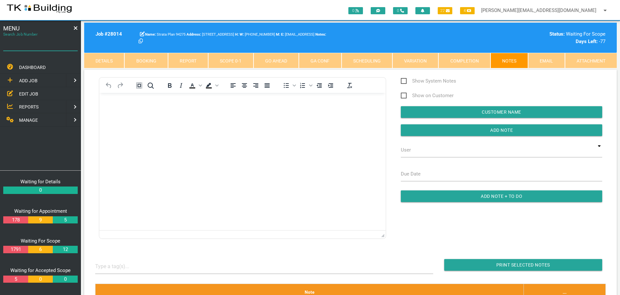
click at [52, 48] on input "Search Job Number" at bounding box center [40, 43] width 75 height 15
type input "27750"
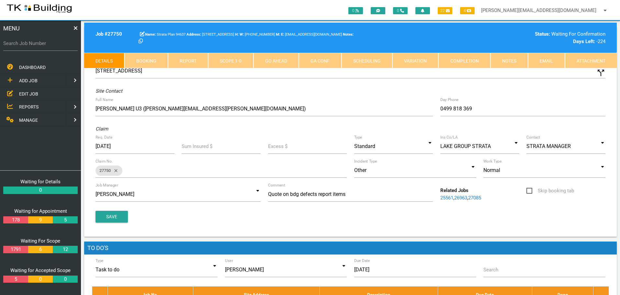
click at [509, 60] on link "Notes" at bounding box center [510, 61] width 38 height 16
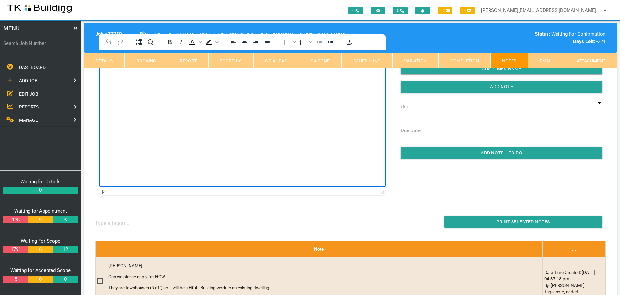
click at [129, 79] on html at bounding box center [242, 64] width 286 height 29
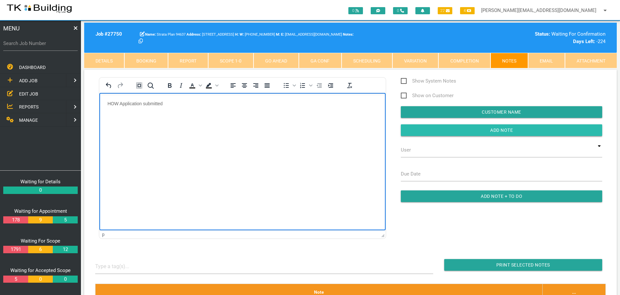
click at [438, 131] on input "button" at bounding box center [502, 130] width 202 height 12
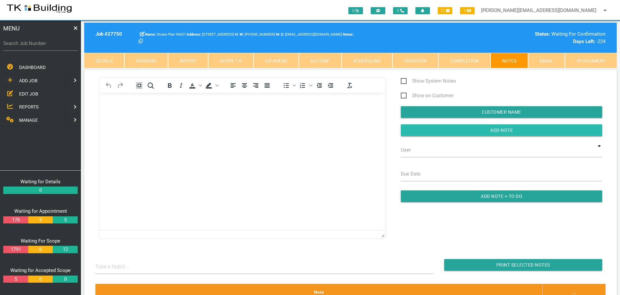
click at [437, 131] on input "Add Note" at bounding box center [502, 130] width 202 height 12
click at [28, 106] on span "REPORTS" at bounding box center [28, 106] width 19 height 5
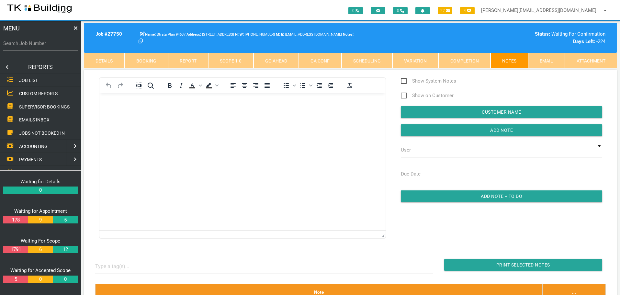
click at [55, 107] on span "SUPERVISOR BOOKINGS" at bounding box center [44, 106] width 51 height 5
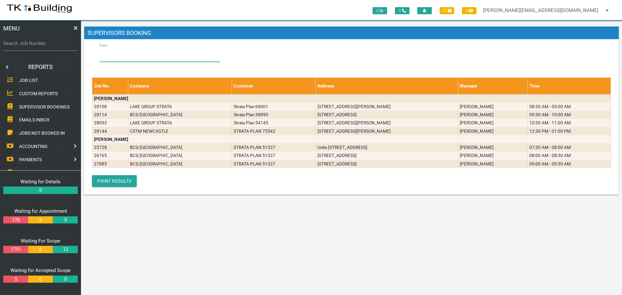
click at [138, 57] on input "Date" at bounding box center [159, 54] width 121 height 15
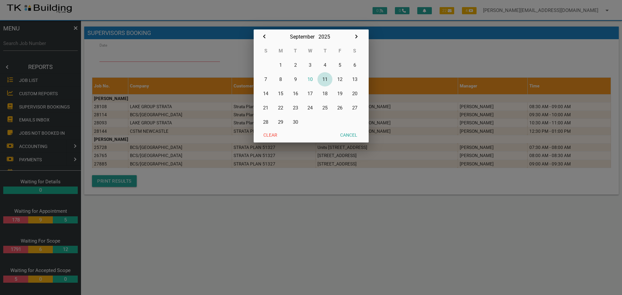
click at [326, 79] on button "11" at bounding box center [324, 79] width 15 height 14
type input "[DATE]"
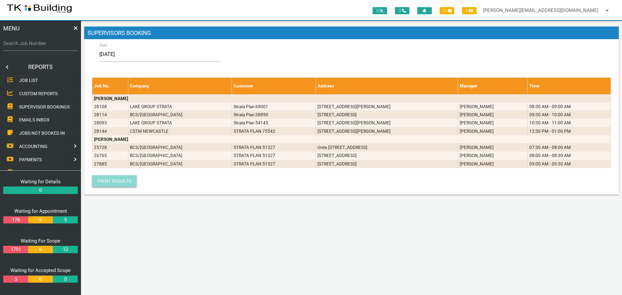
click at [107, 181] on link "Print Results" at bounding box center [114, 181] width 45 height 12
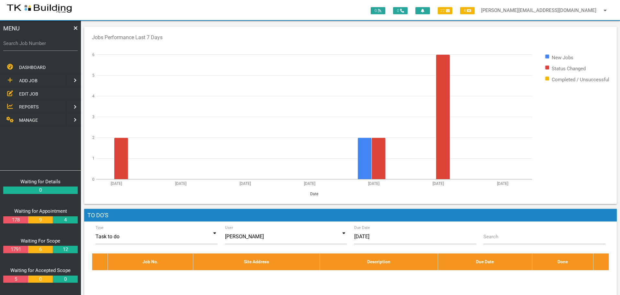
click at [25, 93] on span "EDIT JOB" at bounding box center [28, 93] width 19 height 5
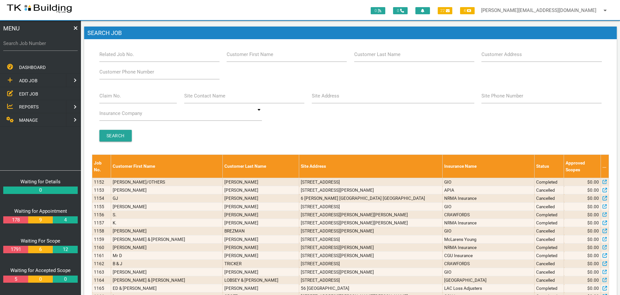
click at [388, 57] on label "Customer Last Name" at bounding box center [377, 54] width 46 height 7
click at [388, 57] on input "Customer Last Name" at bounding box center [414, 54] width 120 height 15
type input "81319"
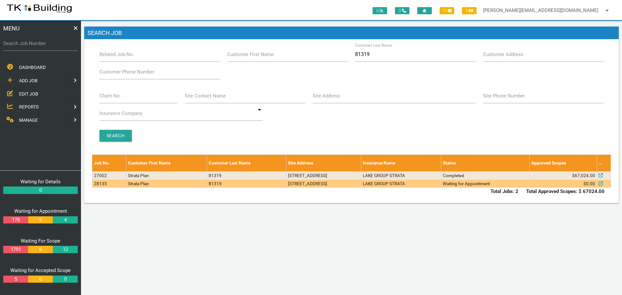
click at [428, 183] on td "LAKE GROUP STRATA" at bounding box center [401, 183] width 80 height 8
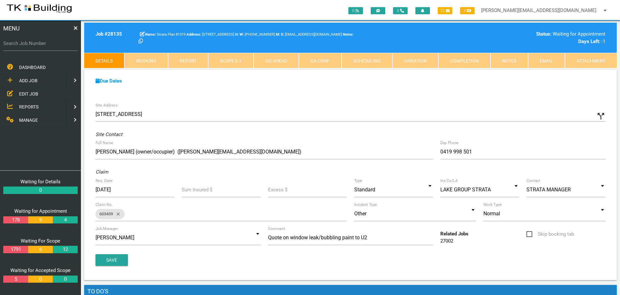
click at [30, 79] on span "ADD JOB" at bounding box center [28, 80] width 18 height 5
click at [27, 92] on span "EXISTING CUSTOMER" at bounding box center [41, 93] width 44 height 5
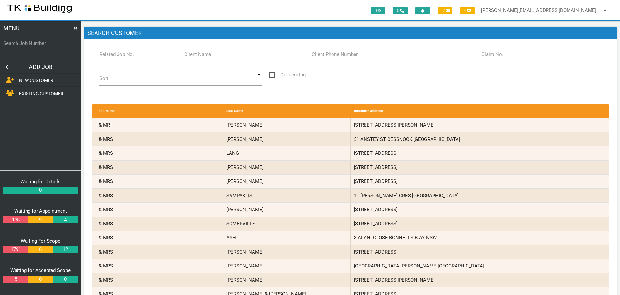
click at [124, 58] on label "Related Job No." at bounding box center [116, 54] width 35 height 7
click at [124, 58] on input "Related Job No." at bounding box center [138, 54] width 78 height 15
type input "28135"
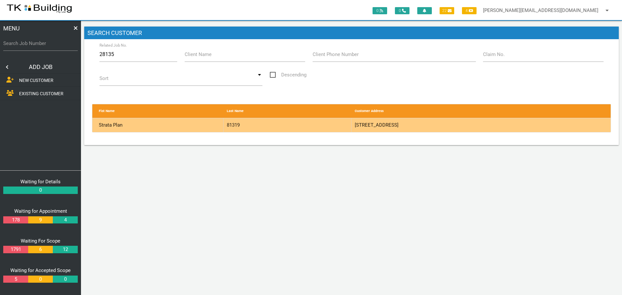
click at [331, 127] on div "81319" at bounding box center [288, 125] width 128 height 14
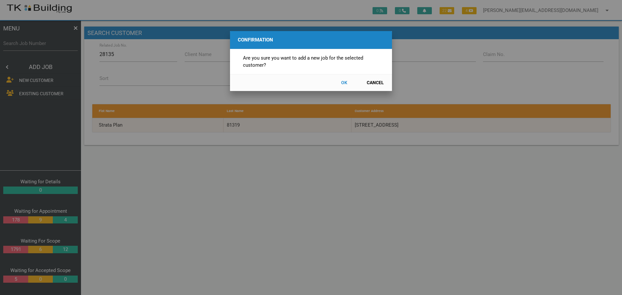
click at [342, 81] on button "OK" at bounding box center [344, 82] width 29 height 11
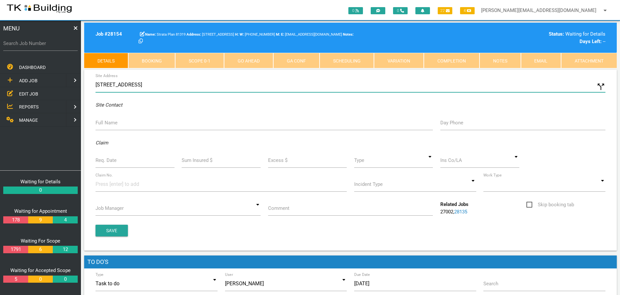
click at [96, 84] on input "31-33 Marine Dr, Tea Gardens NSW 2324, Australia" at bounding box center [351, 84] width 510 height 15
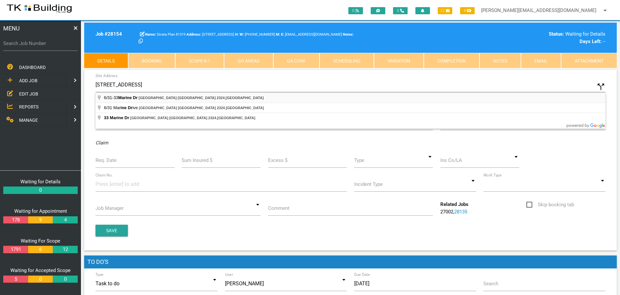
type input "6/31 Marine Dr, Tea Gardens NSW 2324, Australia"
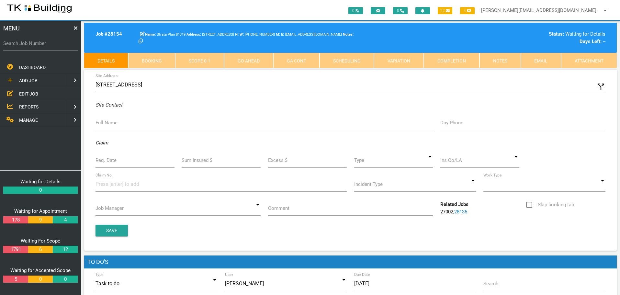
click at [110, 125] on label "Full Name" at bounding box center [107, 122] width 22 height 7
click at [110, 125] on input "Full Name" at bounding box center [265, 122] width 338 height 15
type input "s"
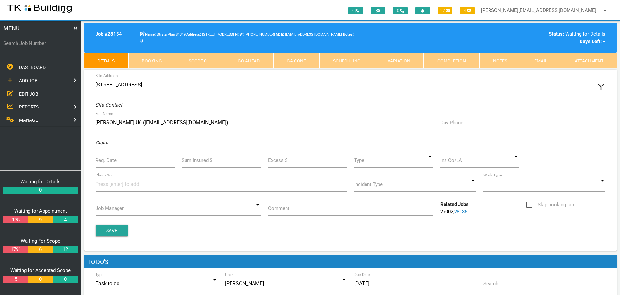
type input "Shirley Pearson U6 (bjsdp10@bigpond.net.au)"
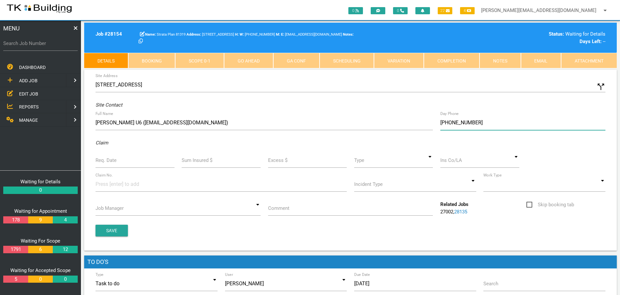
type input "(02) 4997 1368"
click at [110, 163] on label "Req. Date" at bounding box center [106, 160] width 21 height 7
click at [110, 163] on input "Req. Date" at bounding box center [135, 160] width 79 height 15
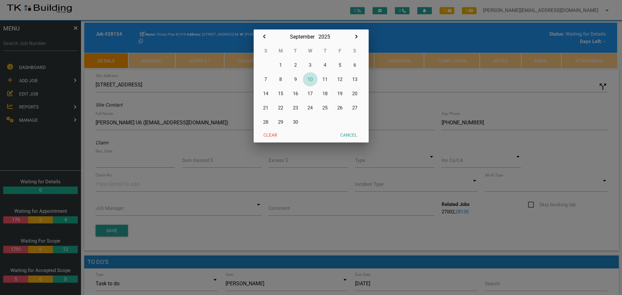
click at [311, 79] on button "10" at bounding box center [310, 79] width 15 height 14
type input "[DATE]"
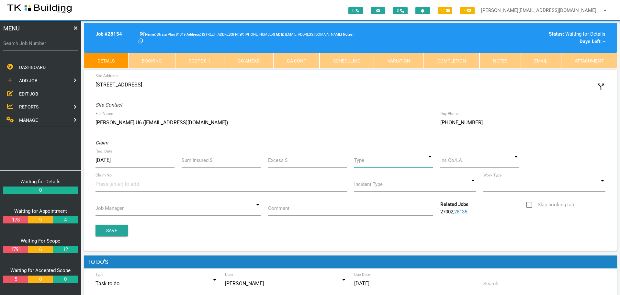
click at [432, 164] on input at bounding box center [393, 160] width 79 height 15
click at [397, 192] on span "Standard" at bounding box center [393, 190] width 79 height 16
type input "Standard"
click at [452, 164] on input at bounding box center [480, 160] width 79 height 15
drag, startPoint x: 474, startPoint y: 175, endPoint x: 302, endPoint y: 180, distance: 172.1
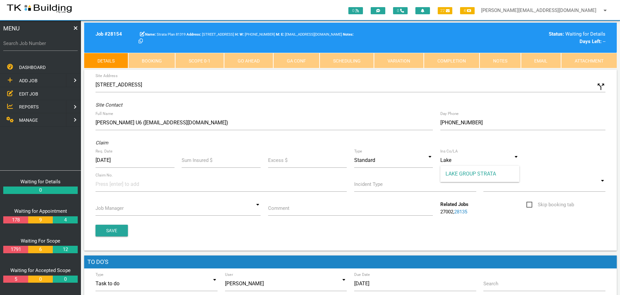
click at [474, 175] on span "LAKE GROUP STRATA" at bounding box center [480, 174] width 79 height 16
type input "LAKE GROUP STRATA"
click at [106, 185] on input at bounding box center [120, 184] width 49 height 15
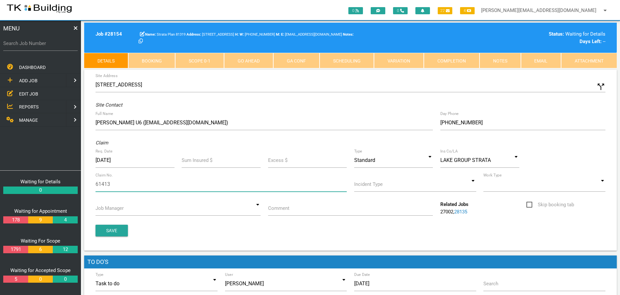
type input "614139"
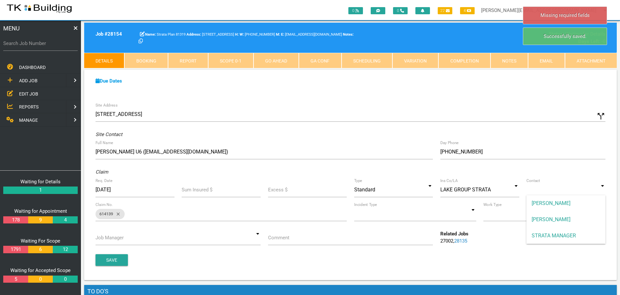
click at [602, 191] on input at bounding box center [566, 189] width 79 height 15
click at [574, 235] on span "STRATA MANAGER" at bounding box center [566, 236] width 79 height 16
type input "STRATA MANAGER"
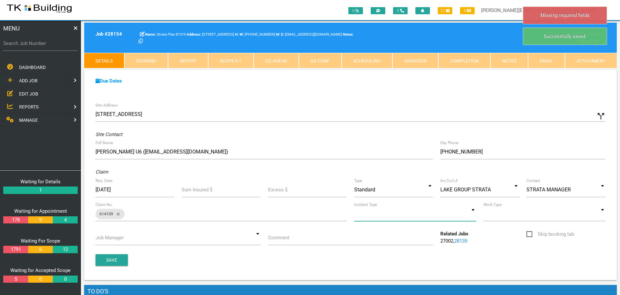
click at [475, 215] on input at bounding box center [415, 213] width 122 height 15
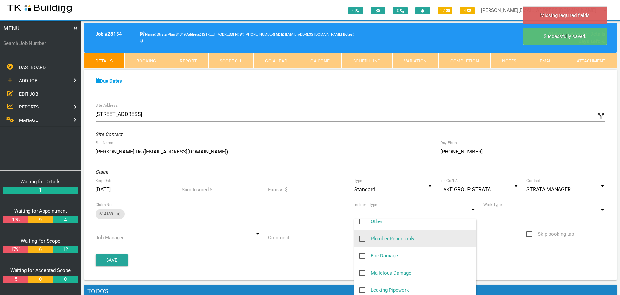
scroll to position [126, 0]
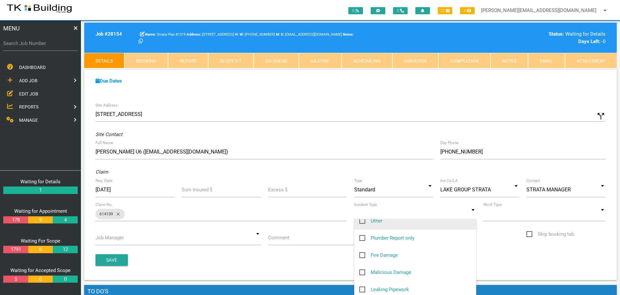
click at [363, 222] on span "Other" at bounding box center [371, 221] width 23 height 8
click at [363, 221] on input "Other" at bounding box center [362, 219] width 4 height 4
checkbox input "true"
type input "Other"
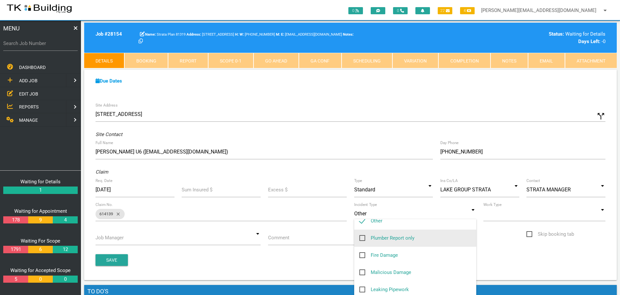
scroll to position [124, 0]
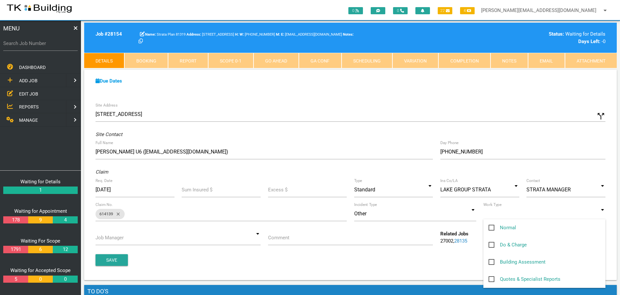
drag, startPoint x: 604, startPoint y: 216, endPoint x: 601, endPoint y: 217, distance: 3.5
click at [604, 215] on input at bounding box center [545, 213] width 122 height 15
click at [492, 226] on span "Normal" at bounding box center [503, 228] width 28 height 8
click at [492, 226] on input "Normal" at bounding box center [491, 226] width 4 height 4
checkbox input "true"
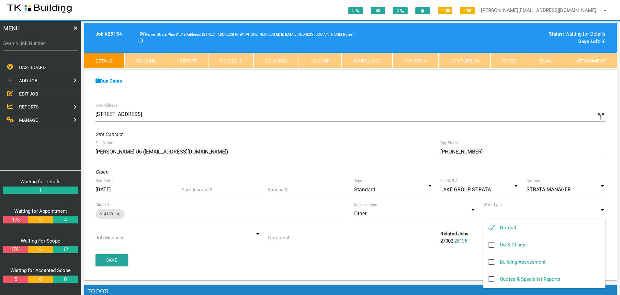
type input "Normal"
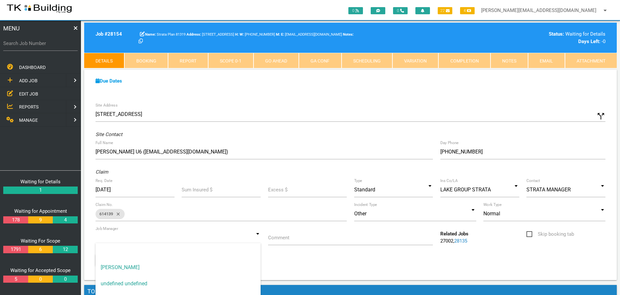
click at [258, 239] on input at bounding box center [178, 237] width 165 height 15
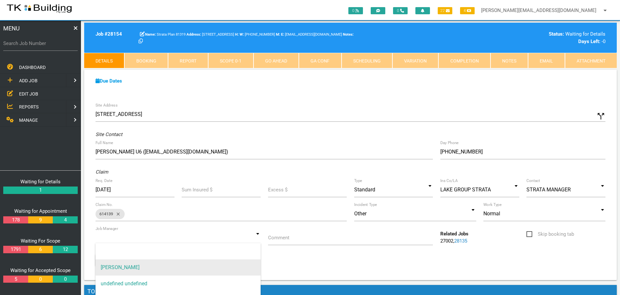
click at [239, 263] on span "[PERSON_NAME]" at bounding box center [178, 267] width 165 height 16
type input "[PERSON_NAME]"
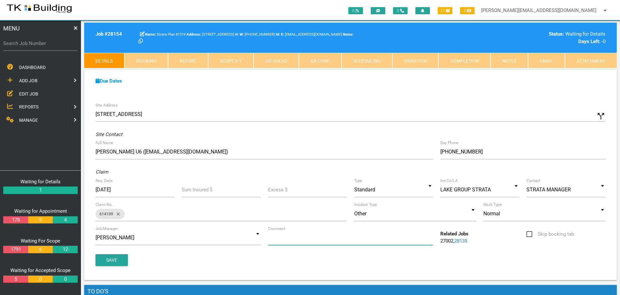
click at [295, 242] on input "Comment" at bounding box center [350, 237] width 165 height 15
type input "Quote on leak into bedroom from balcony"
click at [115, 258] on button "Save" at bounding box center [112, 260] width 32 height 12
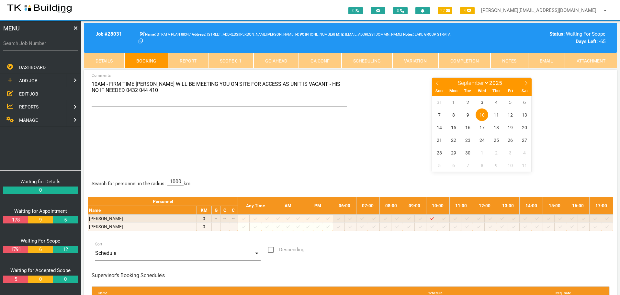
select select "8"
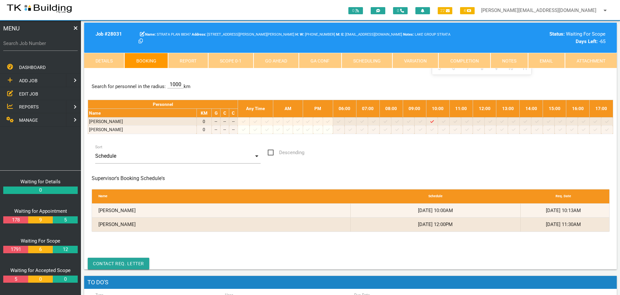
click at [54, 44] on label "Search Job Number" at bounding box center [40, 43] width 75 height 7
click at [54, 44] on input "Search Job Number" at bounding box center [40, 43] width 75 height 15
type input "25728"
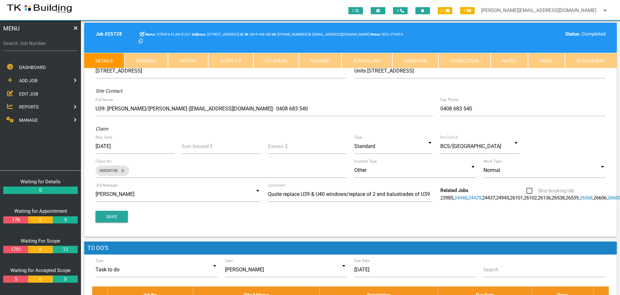
click at [148, 56] on link "Booking" at bounding box center [145, 61] width 43 height 16
select select "8"
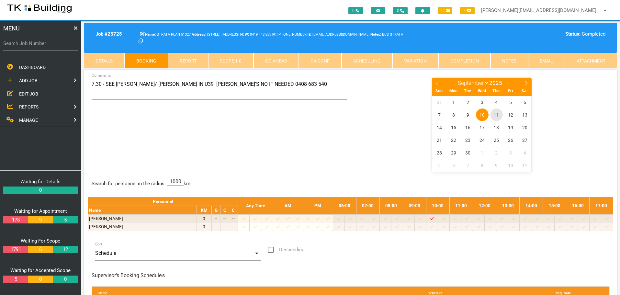
click at [499, 114] on span "11" at bounding box center [496, 115] width 13 height 13
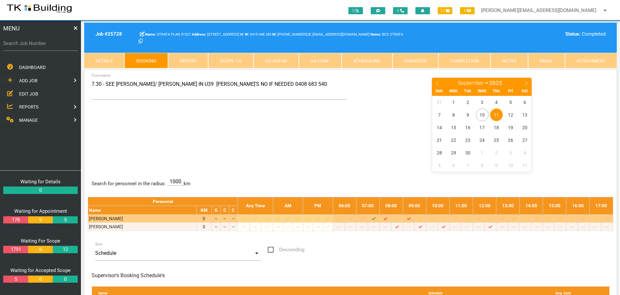
click at [376, 220] on icon "Job: 25728 Scope: W/O # 43762 Suburb: Newcastle East Customer: STRATA PLAN 51327" at bounding box center [374, 219] width 4 height 4
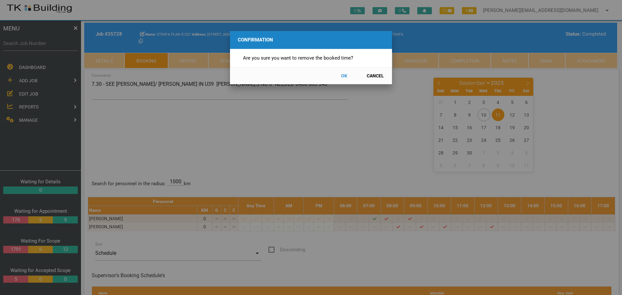
click at [344, 77] on button "OK" at bounding box center [344, 75] width 29 height 11
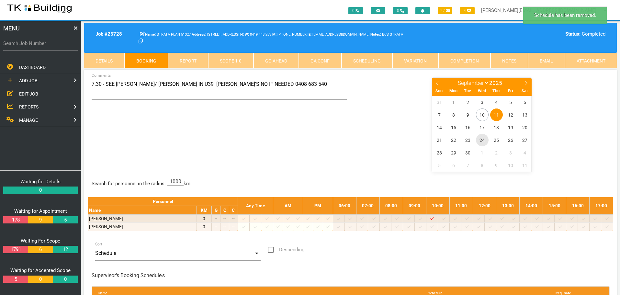
scroll to position [21, 0]
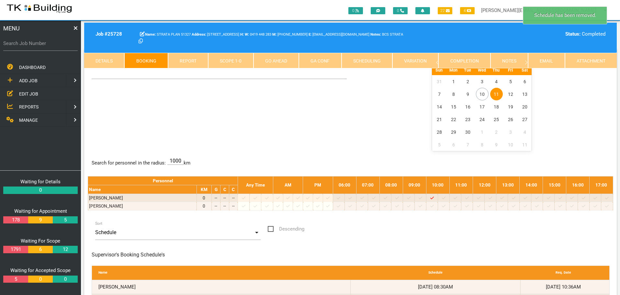
click at [499, 91] on span "11" at bounding box center [496, 94] width 13 height 13
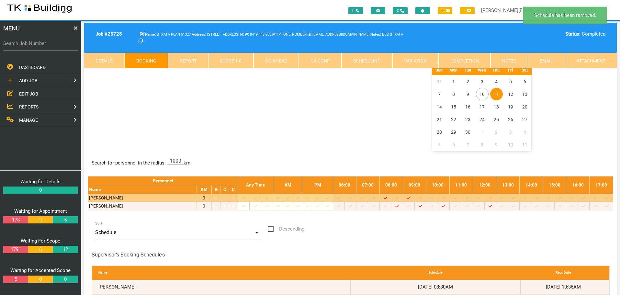
click at [399, 199] on icon at bounding box center [398, 198] width 4 height 3
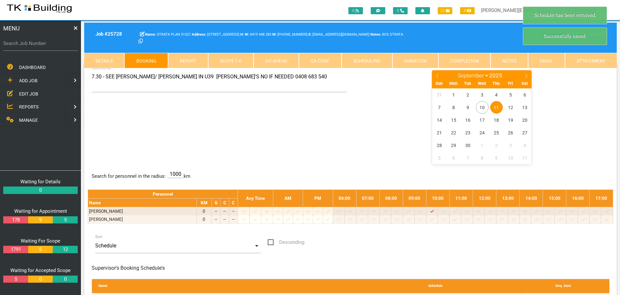
scroll to position [0, 0]
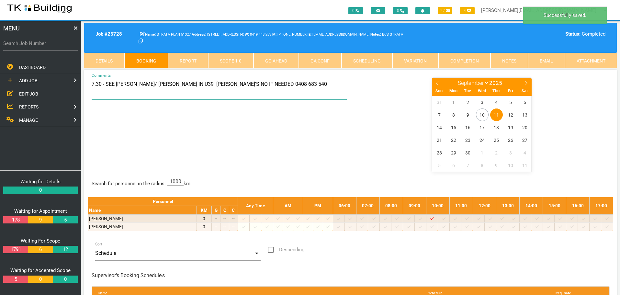
click at [92, 83] on textarea "7.30 - SEE PAUL/ CASSIE IN U39 PAUL'S NO IF NEEDED 0408 683 540" at bounding box center [220, 88] width 256 height 23
type textarea "8.30 - SEE PAUL/ CASSIE IN U39 PAUL'S NO IF NEEDED 0408 683 540"
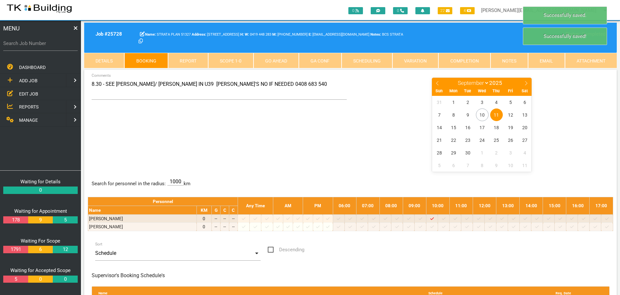
drag, startPoint x: 162, startPoint y: 126, endPoint x: 112, endPoint y: 128, distance: 50.3
click at [159, 128] on div "8.30 - SEE PAUL/ CASSIE IN U39 PAUL'S NO IF NEEDED 0408 683 540 Comments Januar…" at bounding box center [351, 124] width 526 height 94
click at [49, 44] on label "Search Job Number" at bounding box center [40, 43] width 75 height 7
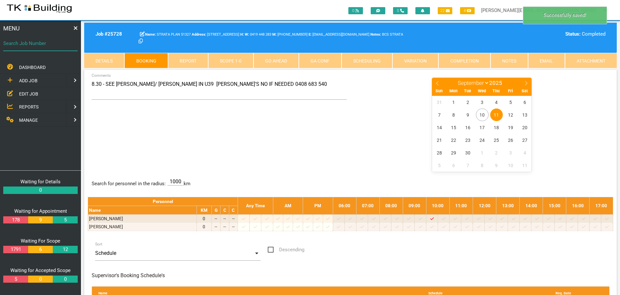
click at [49, 44] on input "Search Job Number" at bounding box center [40, 43] width 75 height 15
type input "26102"
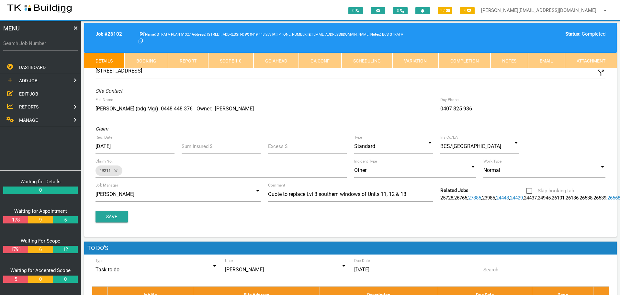
click at [152, 59] on link "Booking" at bounding box center [145, 61] width 43 height 16
select select "8"
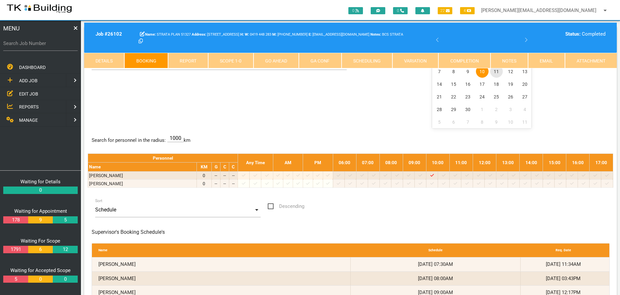
click at [497, 72] on span "11" at bounding box center [496, 71] width 13 height 13
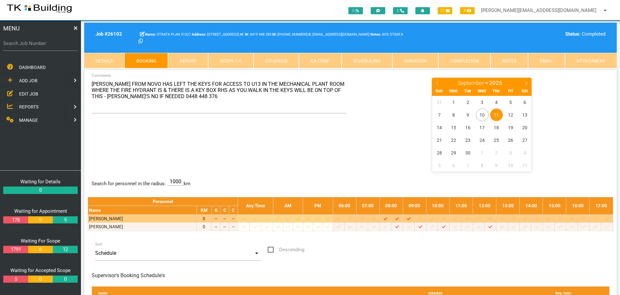
click at [376, 219] on icon at bounding box center [374, 219] width 4 height 4
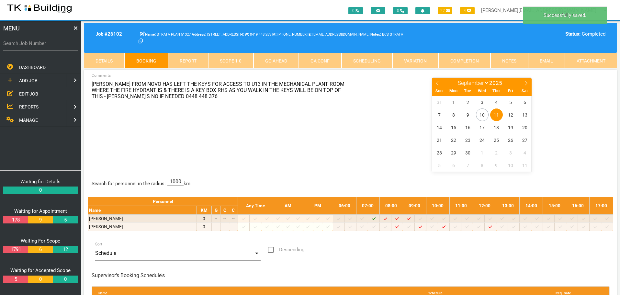
click at [239, 136] on div "JESSE FROM NOVO HAS LEFT THE KEYS FOR ACCESS TO U13 IN THE MECHANICAL PLANT ROO…" at bounding box center [351, 124] width 526 height 94
drag, startPoint x: 240, startPoint y: 147, endPoint x: 254, endPoint y: 188, distance: 42.9
click at [246, 175] on div "JESSE FROM NOVO HAS LEFT THE KEYS FOR ACCESS TO U13 IN THE MECHANICAL PLANT ROO…" at bounding box center [350, 296] width 533 height 452
click at [361, 133] on center "January February March April May June July August September October November De…" at bounding box center [482, 124] width 256 height 94
click at [338, 152] on div "JESSE FROM NOVO HAS LEFT THE KEYS FOR ACCESS TO U13 IN THE MECHANICAL PLANT ROO…" at bounding box center [351, 124] width 526 height 94
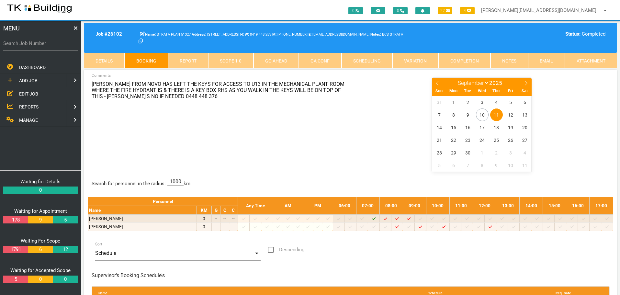
click at [28, 94] on span "EDIT JOB" at bounding box center [28, 93] width 19 height 5
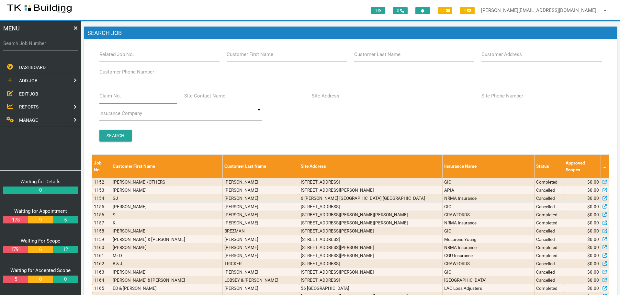
click at [129, 99] on input "Claim No." at bounding box center [138, 95] width 78 height 15
type input "071329"
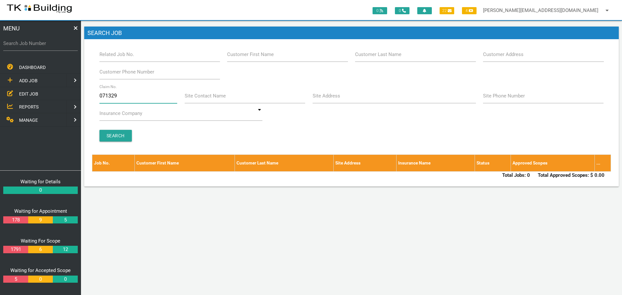
click at [131, 100] on input "071329" at bounding box center [138, 95] width 78 height 15
type input "0"
click at [32, 104] on span "REPORTS" at bounding box center [28, 106] width 19 height 5
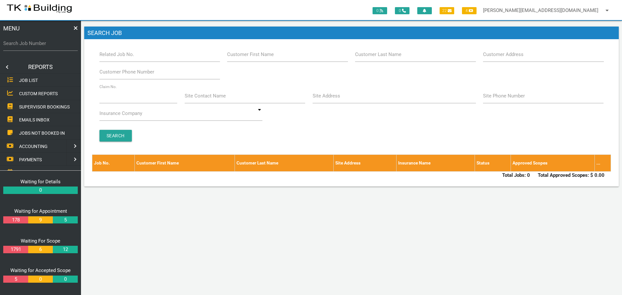
click at [32, 104] on span "SUPERVISOR BOOKINGS" at bounding box center [44, 106] width 51 height 5
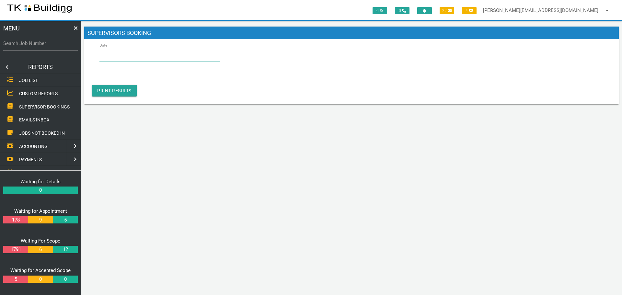
click at [149, 60] on input "Date" at bounding box center [159, 54] width 121 height 15
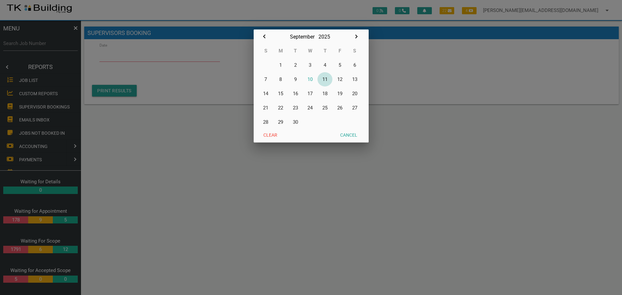
click at [324, 78] on button "11" at bounding box center [324, 79] width 15 height 14
type input "[DATE]"
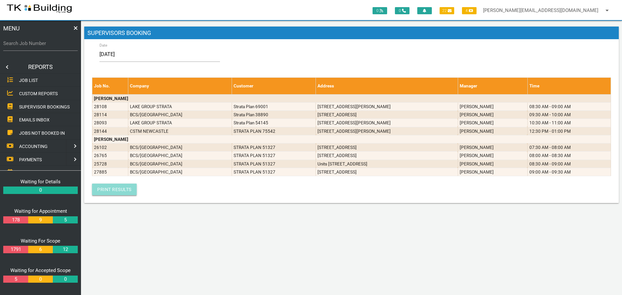
click at [114, 188] on link "Print Results" at bounding box center [114, 190] width 45 height 12
click at [39, 48] on input "Search Job Number" at bounding box center [40, 43] width 75 height 15
type input "27826"
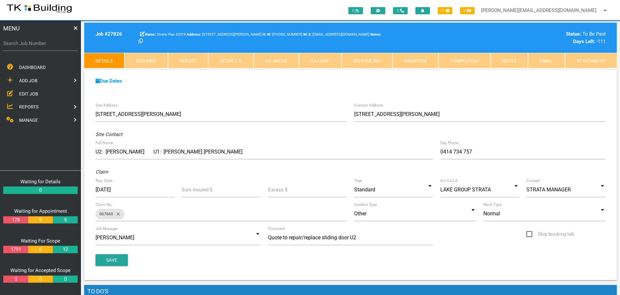
click at [505, 58] on link "Notes" at bounding box center [510, 61] width 38 height 16
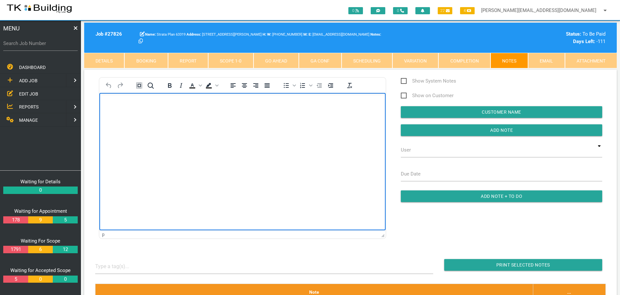
click at [120, 109] on body "Rich Text Area. Press ALT-0 for help." at bounding box center [242, 111] width 286 height 21
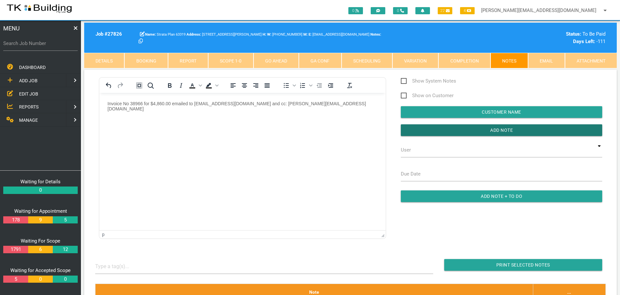
drag, startPoint x: 436, startPoint y: 130, endPoint x: 396, endPoint y: 128, distance: 40.2
click at [435, 131] on input "button" at bounding box center [502, 130] width 202 height 12
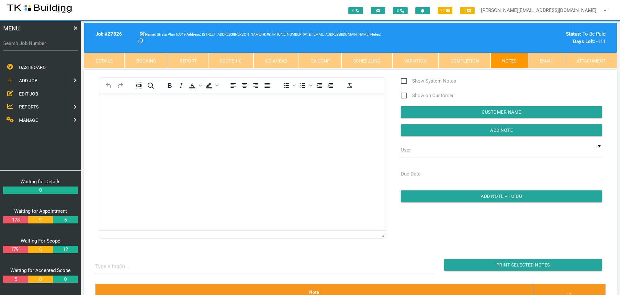
click at [466, 59] on link "Completion" at bounding box center [465, 61] width 52 height 16
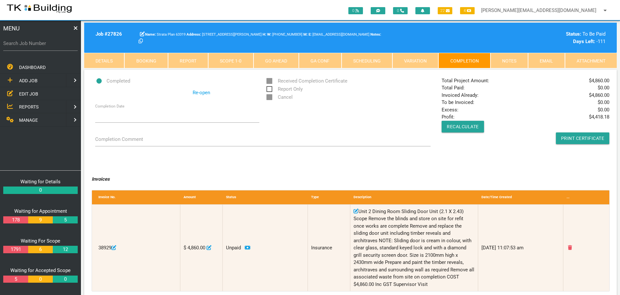
click at [500, 59] on link "Notes" at bounding box center [510, 61] width 38 height 16
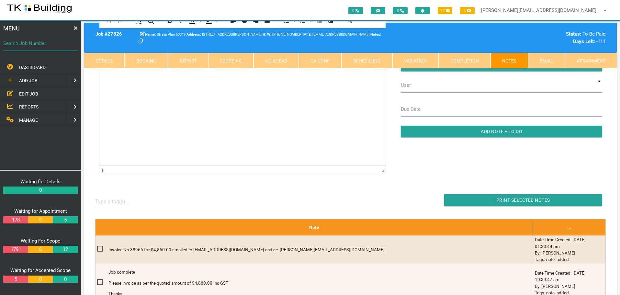
click at [40, 47] on input "Search Job Number" at bounding box center [40, 43] width 75 height 15
type input "27458"
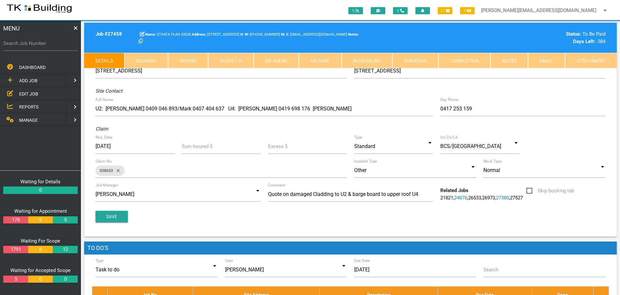
click at [516, 60] on link "Notes" at bounding box center [510, 61] width 38 height 16
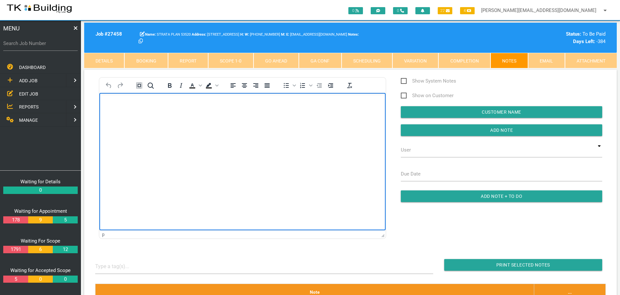
drag, startPoint x: 132, startPoint y: 113, endPoint x: 130, endPoint y: 116, distance: 4.6
click at [130, 114] on body "Rich Text Area. Press ALT-0 for help." at bounding box center [242, 111] width 286 height 21
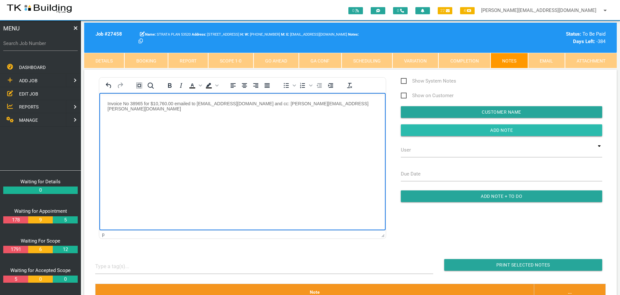
click at [461, 131] on input "Add Note" at bounding box center [502, 130] width 202 height 12
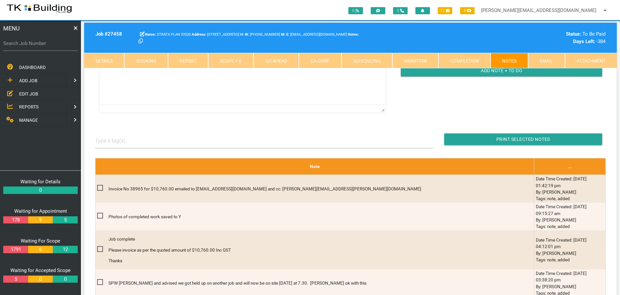
scroll to position [130, 0]
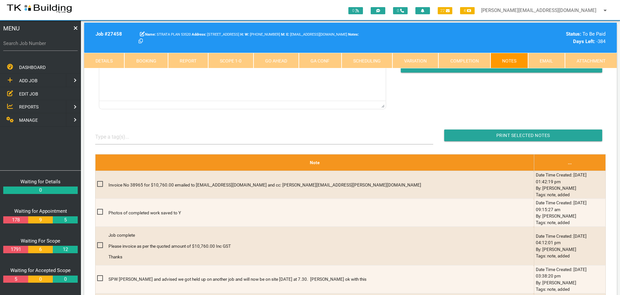
click at [185, 159] on th "Note" at bounding box center [314, 163] width 439 height 17
click at [41, 46] on label "Search Job Number" at bounding box center [40, 43] width 75 height 7
click at [41, 46] on input "Search Job Number" at bounding box center [40, 43] width 75 height 15
type input "28132"
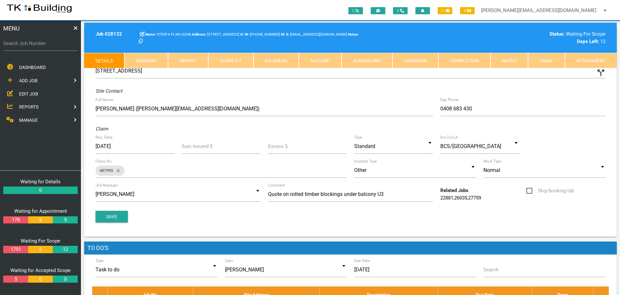
click at [512, 60] on link "Notes" at bounding box center [510, 61] width 38 height 16
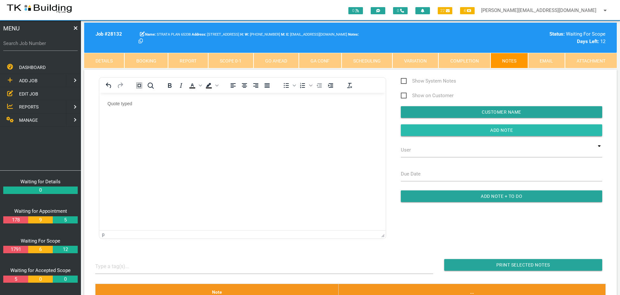
click at [423, 130] on input "button" at bounding box center [502, 130] width 202 height 12
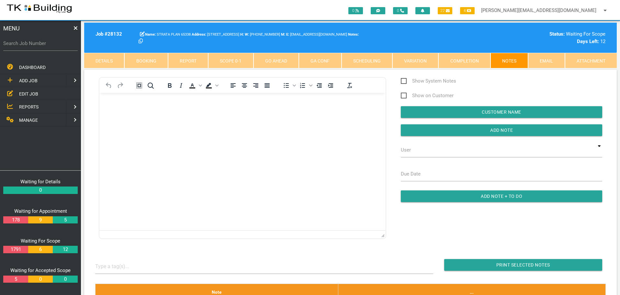
click at [27, 46] on label "Search Job Number" at bounding box center [40, 43] width 75 height 7
drag, startPoint x: 72, startPoint y: 48, endPoint x: 62, endPoint y: 48, distance: 9.4
click at [72, 48] on input "Search Job Number" at bounding box center [40, 43] width 75 height 15
type input "28107"
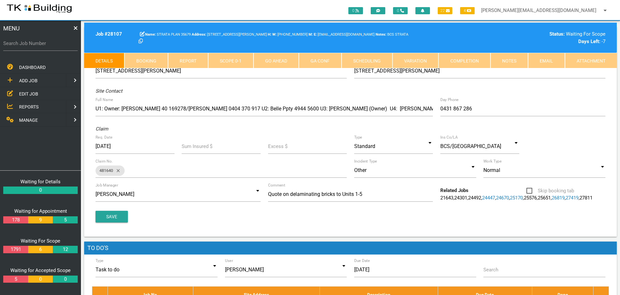
click at [514, 59] on link "Notes" at bounding box center [510, 61] width 38 height 16
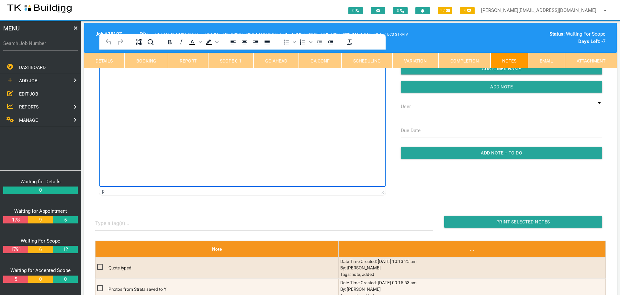
click at [142, 79] on html at bounding box center [242, 64] width 286 height 29
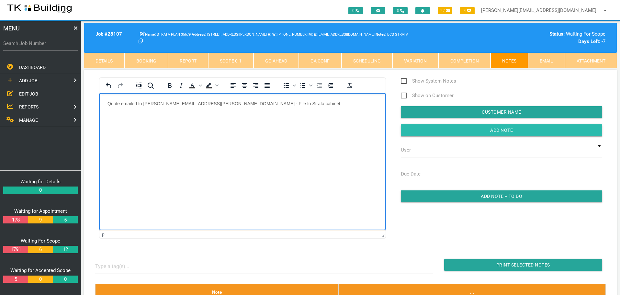
click at [462, 130] on input "Add Note" at bounding box center [502, 130] width 202 height 12
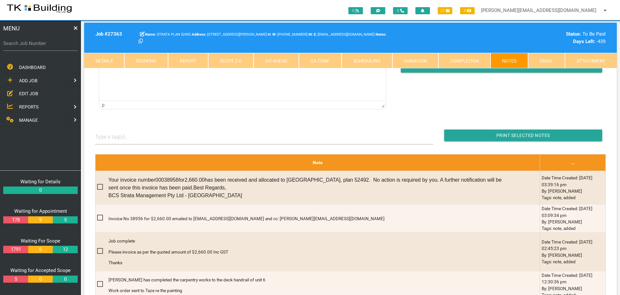
click at [22, 93] on span "EDIT JOB" at bounding box center [28, 93] width 19 height 5
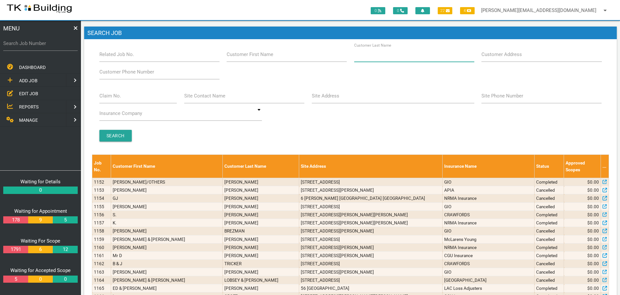
click at [402, 56] on input "Customer Last Name" at bounding box center [414, 54] width 120 height 15
type input "53520"
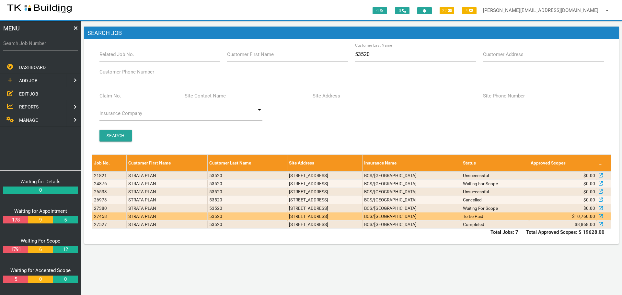
click at [363, 217] on td "[STREET_ADDRESS]" at bounding box center [324, 216] width 75 height 8
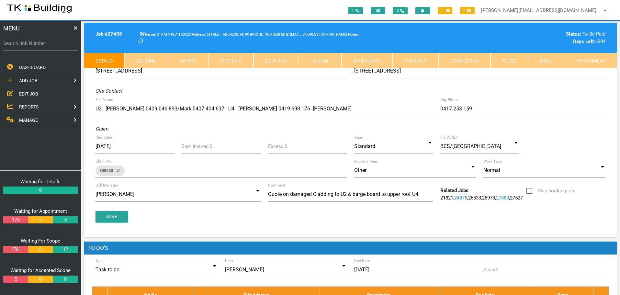
click at [519, 60] on link "Notes" at bounding box center [510, 61] width 38 height 16
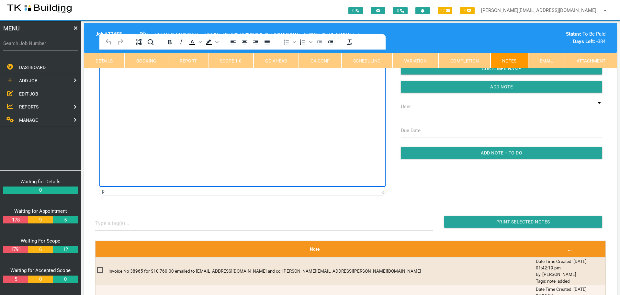
click at [140, 79] on html at bounding box center [242, 64] width 286 height 29
paste body "Rich Text Area. Press ALT-0 for help."
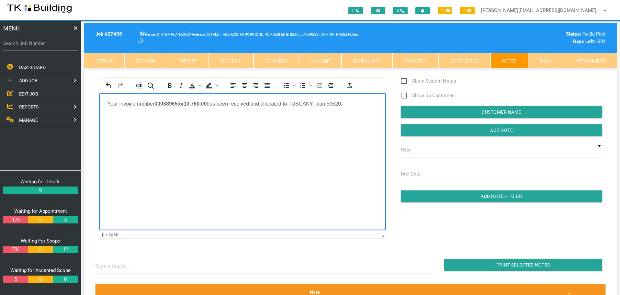
click at [357, 102] on p "Your invoice number 00038965 for 10,760.00 has been received and allocated to T…" at bounding box center [243, 104] width 270 height 6
click at [306, 110] on p "Your invoice number 00038965 for 10,760.00 has been received and allocated to T…" at bounding box center [243, 107] width 270 height 12
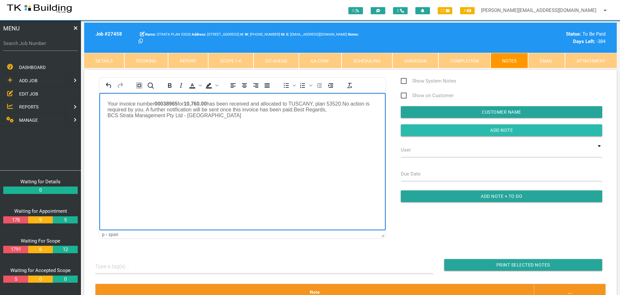
click at [419, 130] on input "Add Note" at bounding box center [502, 130] width 202 height 12
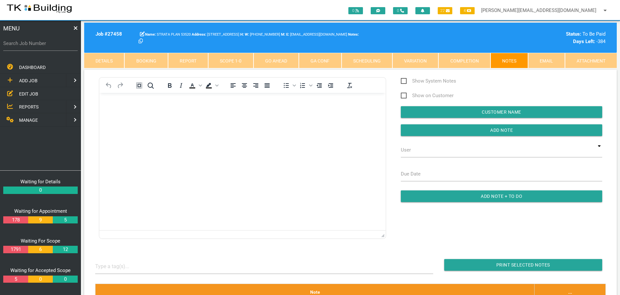
click at [47, 47] on label "Search Job Number" at bounding box center [40, 43] width 75 height 7
click at [47, 47] on input "Search Job Number" at bounding box center [40, 43] width 75 height 15
type input "28014"
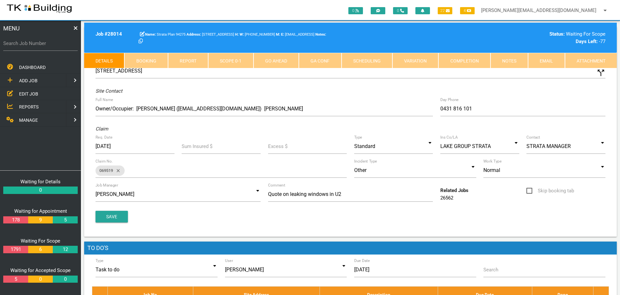
click at [242, 61] on link "Scope 0 - 1" at bounding box center [230, 61] width 45 height 16
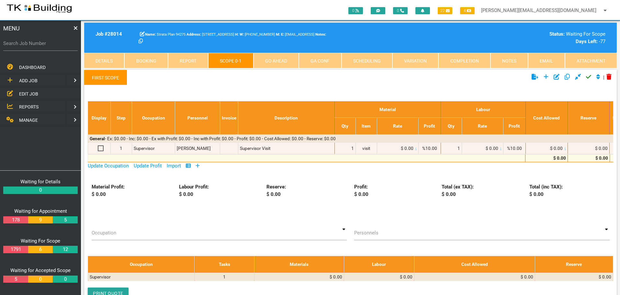
click at [199, 166] on icon at bounding box center [198, 166] width 4 height 4
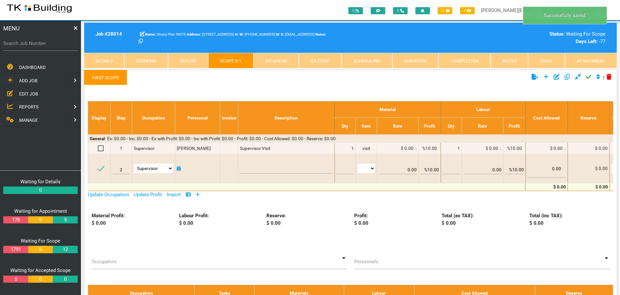
click at [110, 77] on link "First Scope" at bounding box center [105, 78] width 43 height 16
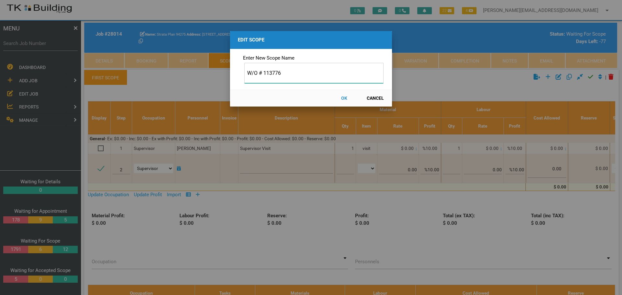
type input "W/O # 113776"
click at [344, 98] on button "OK" at bounding box center [344, 98] width 29 height 11
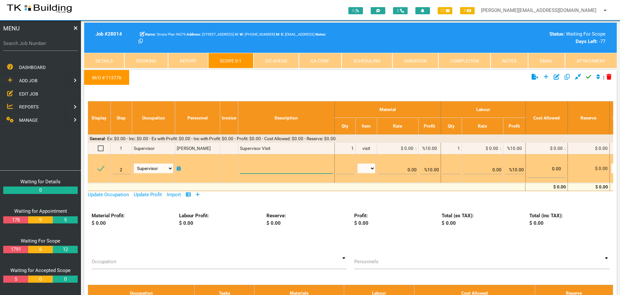
click at [245, 168] on textarea at bounding box center [286, 166] width 93 height 15
paste textarea "Scope Supply and install a aluminium plate in [GEOGRAPHIC_DATA] or black over t…"
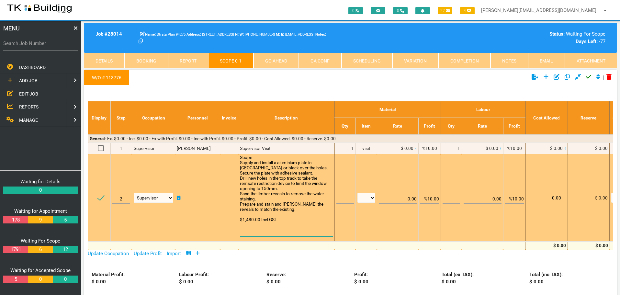
type textarea "Scope Supply and install a aluminium plate in [GEOGRAPHIC_DATA] or black over t…"
click at [341, 200] on input "text" at bounding box center [345, 196] width 17 height 15
type input "1"
click at [372, 197] on select "patch LM hrs m3 items m2 m" at bounding box center [367, 198] width 18 height 10
select select "items"
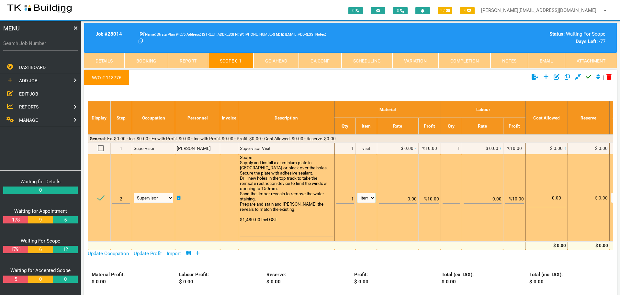
click at [358, 193] on select "patch LM hrs m3 items m2 m" at bounding box center [367, 198] width 18 height 10
click at [431, 199] on input "%10.00" at bounding box center [429, 196] width 19 height 15
type input "0.00"
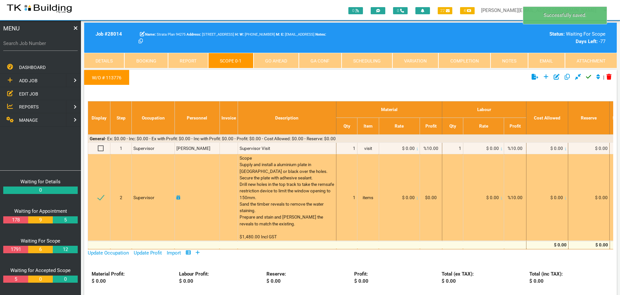
click at [417, 198] on icon at bounding box center [417, 197] width 1 height 3
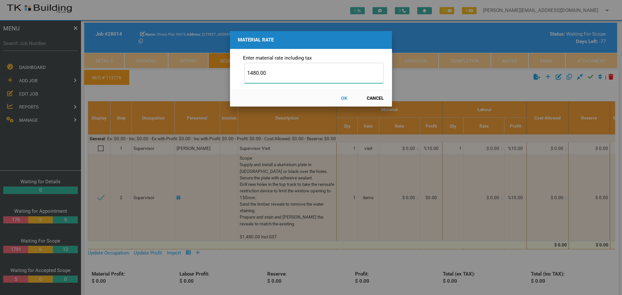
type input "1480.00"
click at [345, 98] on button "OK" at bounding box center [344, 98] width 29 height 11
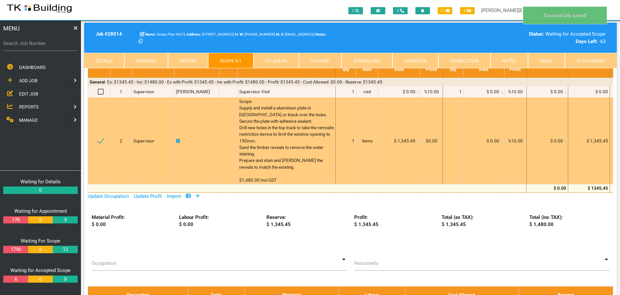
scroll to position [0, 0]
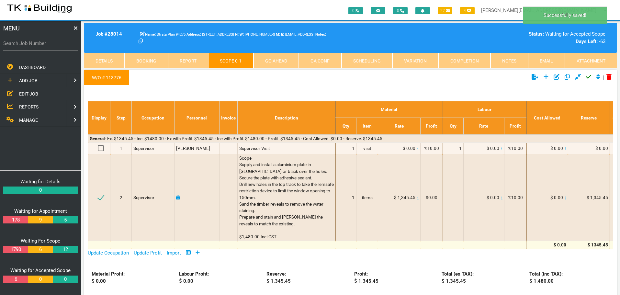
click at [587, 76] on icon "Click to approve current scope" at bounding box center [588, 77] width 5 height 6
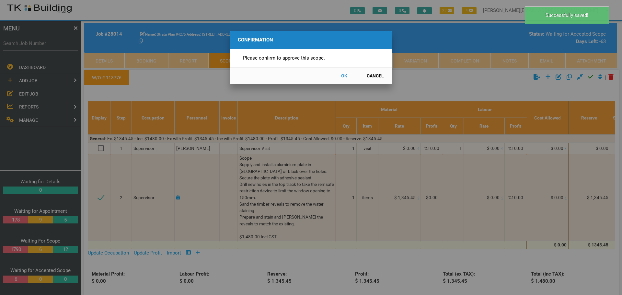
click at [344, 74] on button "OK" at bounding box center [344, 75] width 29 height 11
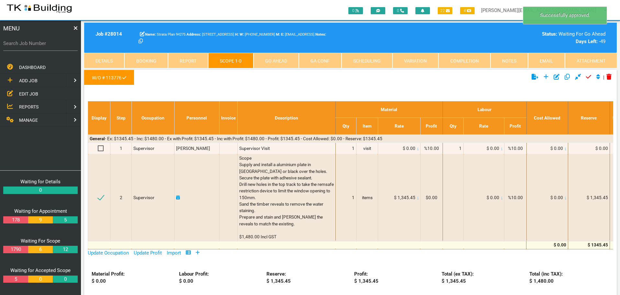
scroll to position [21, 0]
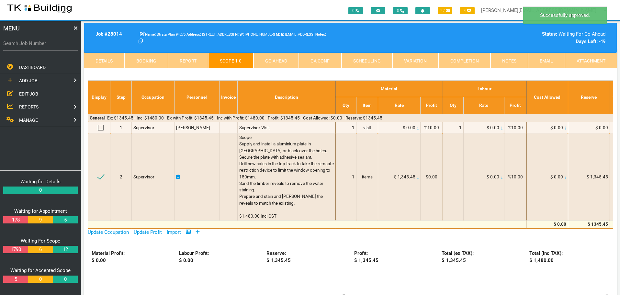
click at [280, 60] on link "Go Ahead" at bounding box center [276, 61] width 45 height 16
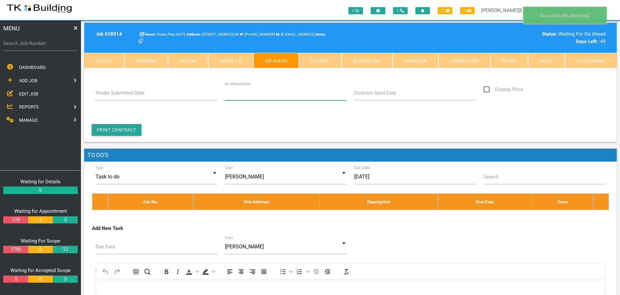
click at [287, 97] on input "Go Ahead Date" at bounding box center [286, 93] width 122 height 15
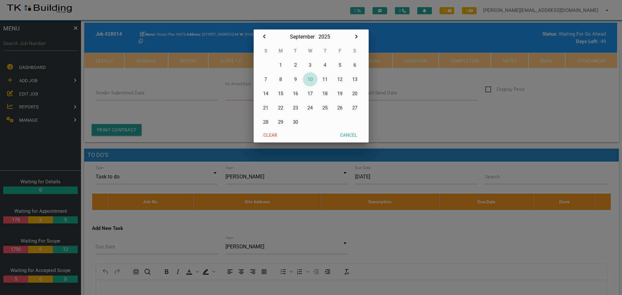
click at [312, 79] on button "10" at bounding box center [310, 79] width 15 height 14
type input "[DATE]"
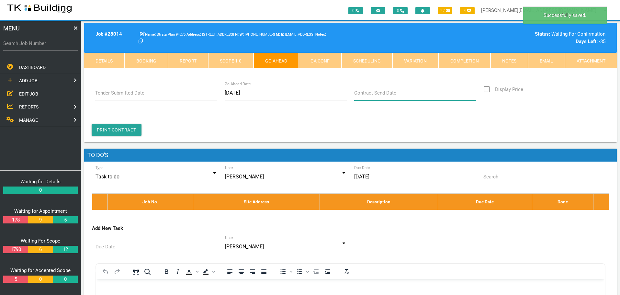
click at [376, 98] on input "Contract Send Date" at bounding box center [415, 93] width 122 height 15
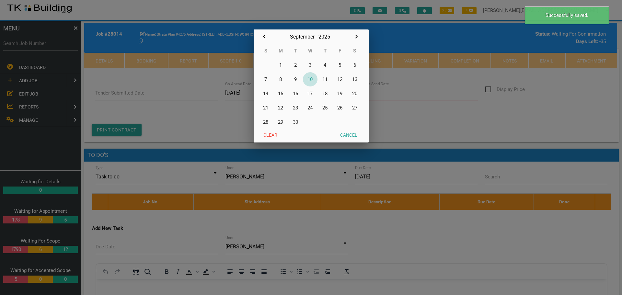
click at [312, 79] on button "10" at bounding box center [310, 79] width 15 height 14
type input "[DATE]"
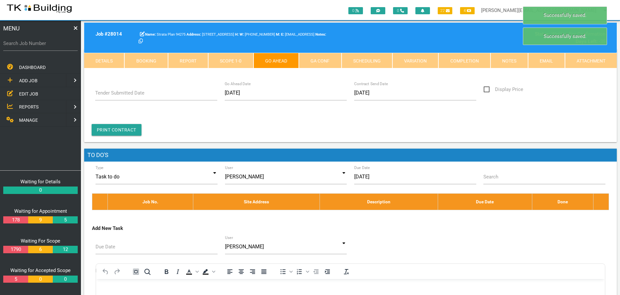
click at [322, 60] on link "GA Conf" at bounding box center [320, 61] width 42 height 16
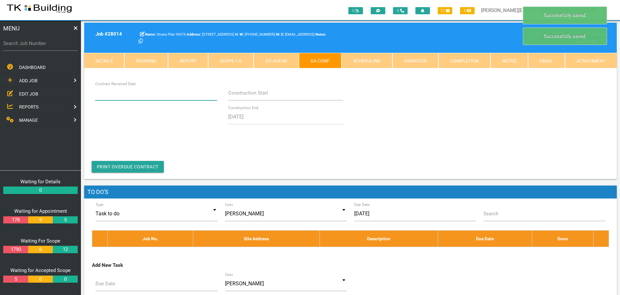
click at [150, 96] on input "Contract Received Date" at bounding box center [156, 93] width 122 height 15
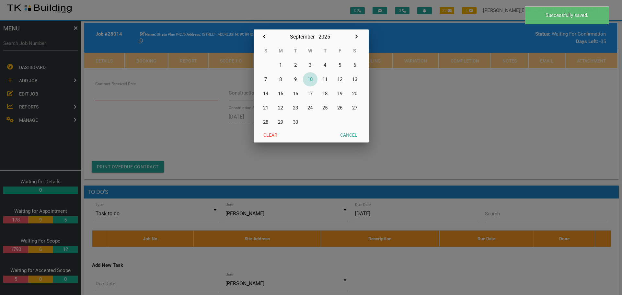
click at [309, 79] on button "10" at bounding box center [310, 79] width 15 height 14
type input "[DATE]"
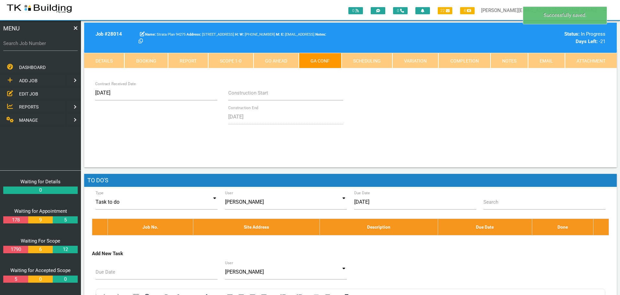
click at [513, 60] on link "Notes" at bounding box center [510, 61] width 38 height 16
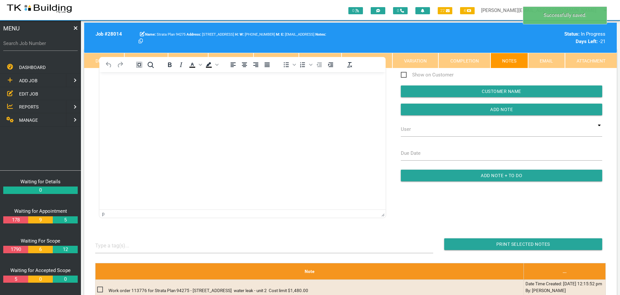
scroll to position [0, 0]
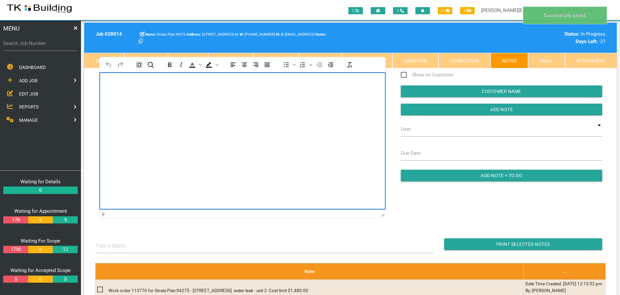
click at [131, 96] on body "Rich Text Area. Press ALT-0 for help." at bounding box center [242, 90] width 286 height 21
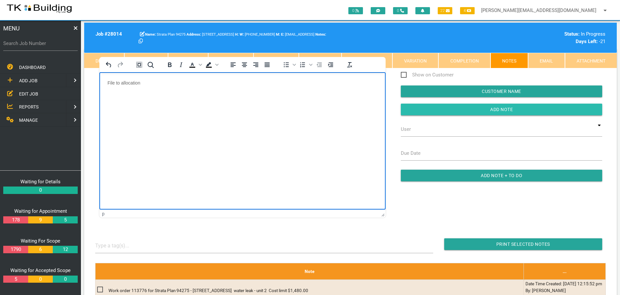
click at [426, 109] on input "Add Note" at bounding box center [502, 110] width 202 height 12
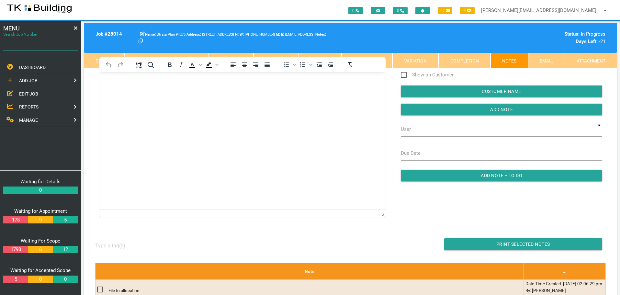
click at [54, 48] on input "Search Job Number" at bounding box center [40, 43] width 75 height 15
type input "28132"
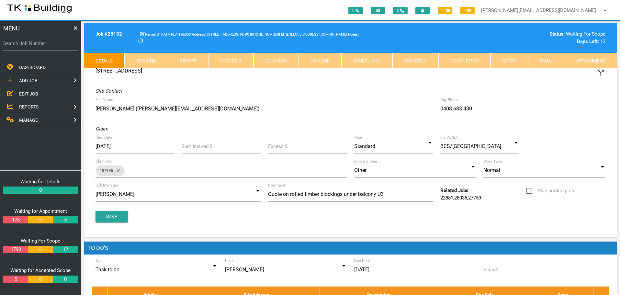
click at [508, 64] on link "Notes" at bounding box center [510, 61] width 38 height 16
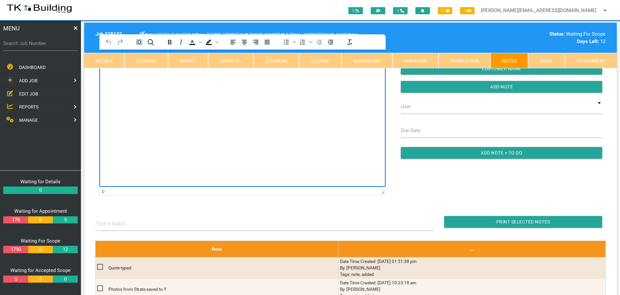
click at [143, 79] on html at bounding box center [242, 64] width 286 height 29
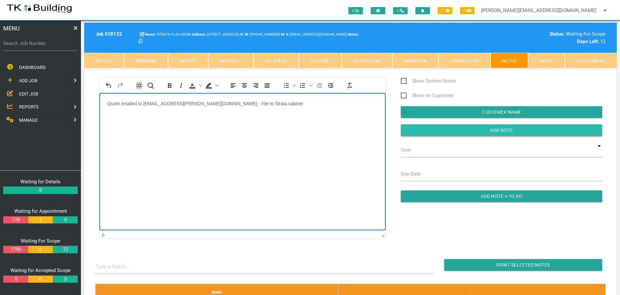
click at [415, 134] on input "Add Note" at bounding box center [502, 130] width 202 height 12
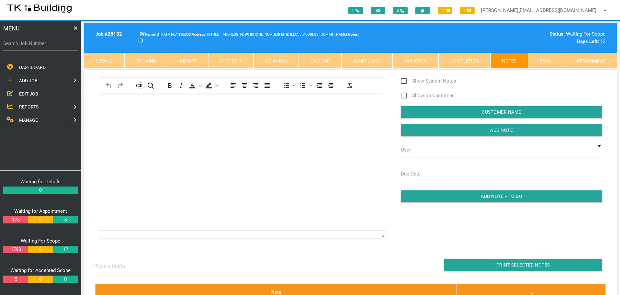
click at [48, 47] on label "Search Job Number" at bounding box center [40, 43] width 75 height 7
click at [48, 47] on input "Search Job Number" at bounding box center [40, 43] width 75 height 15
type input "27372"
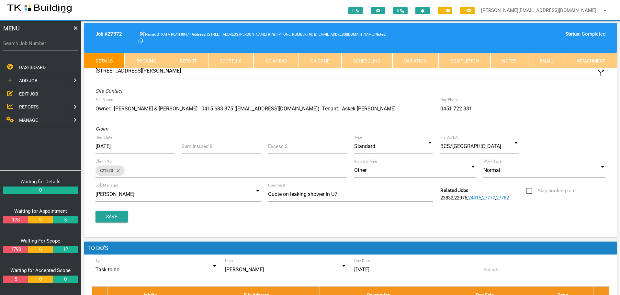
click at [238, 61] on link "Scope 1 - 0" at bounding box center [230, 61] width 45 height 16
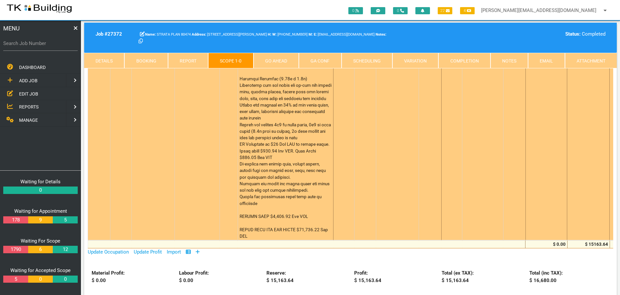
scroll to position [324, 0]
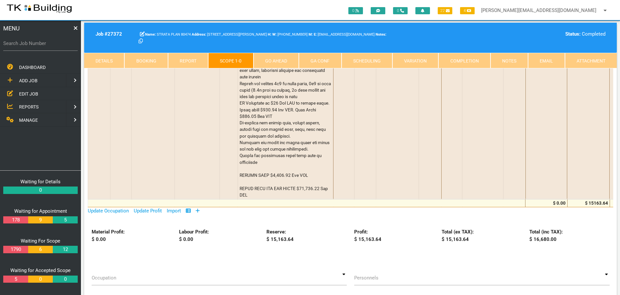
click at [506, 57] on link "Notes" at bounding box center [510, 61] width 38 height 16
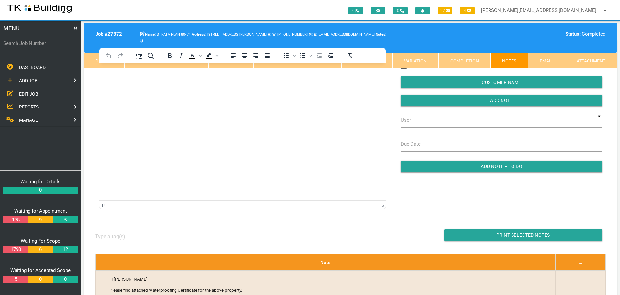
scroll to position [0, 0]
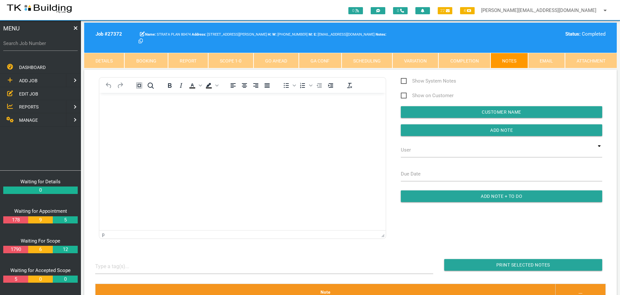
click at [106, 106] on body "Rich Text Area. Press ALT-0 for help." at bounding box center [242, 111] width 286 height 21
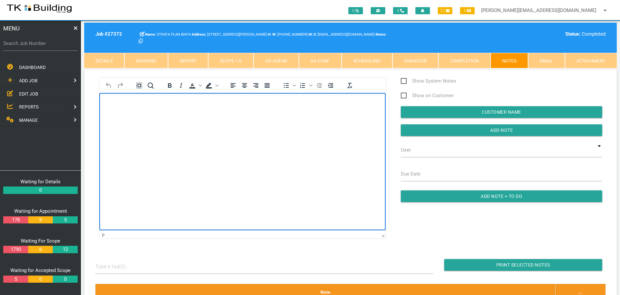
click at [113, 107] on body "Rich Text Area. Press ALT-0 for help." at bounding box center [242, 111] width 286 height 21
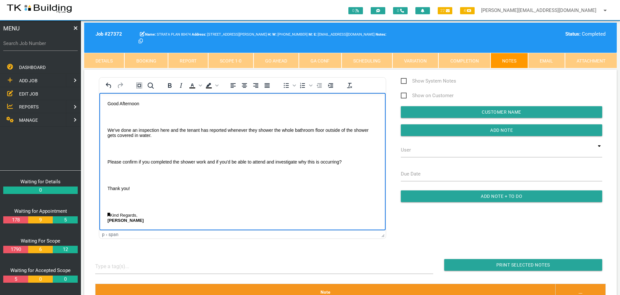
click at [112, 112] on body "Good Afternoon We've done an inspection here and the tenant has reported whenev…" at bounding box center [242, 170] width 286 height 138
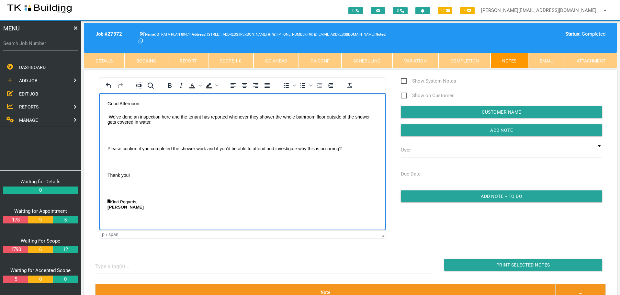
click at [112, 129] on body "Good Afternoon We've done an inspection here and the tenant has reported whenev…" at bounding box center [242, 163] width 286 height 125
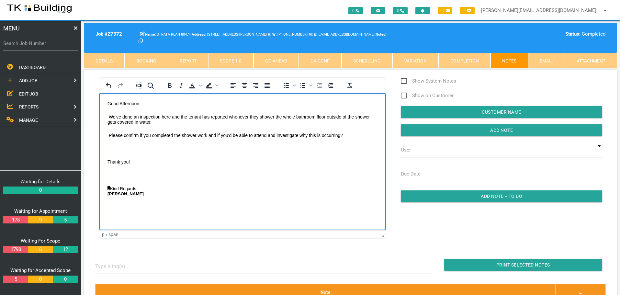
click at [110, 147] on p "Rich Text Area. Press ALT-0 for help." at bounding box center [243, 148] width 270 height 5
click at [110, 157] on body "Good Afternoon We've done an inspection here and the tenant has reported whenev…" at bounding box center [242, 150] width 286 height 98
click at [109, 160] on link "Rich Text Area. Press ALT-0 for help." at bounding box center [110, 161] width 3 height 4
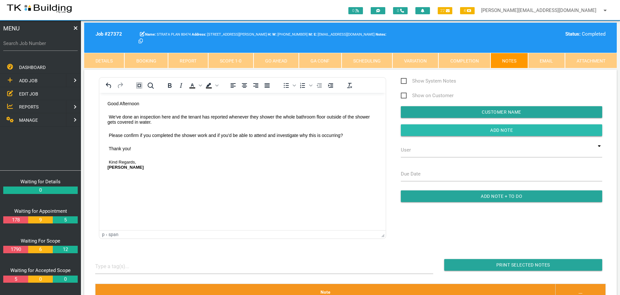
click at [426, 130] on input "button" at bounding box center [502, 130] width 202 height 12
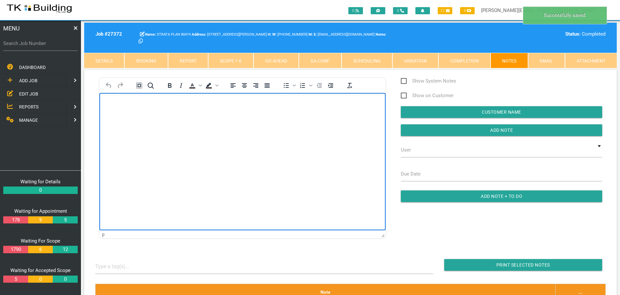
click at [125, 112] on body "Rich Text Area. Press ALT-0 for help." at bounding box center [242, 111] width 286 height 21
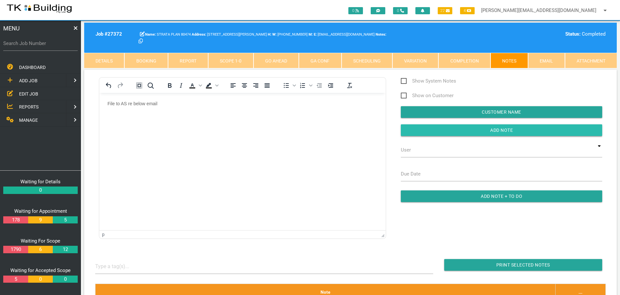
click at [417, 131] on input "button" at bounding box center [502, 130] width 202 height 12
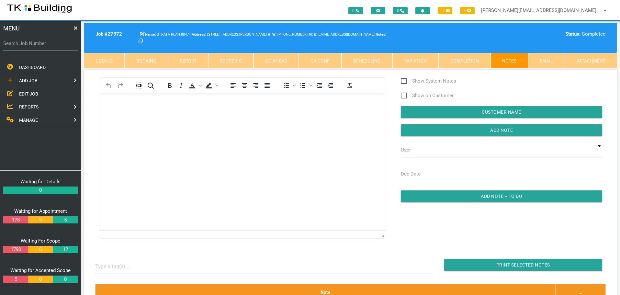
click at [112, 59] on link "Details" at bounding box center [104, 61] width 40 height 16
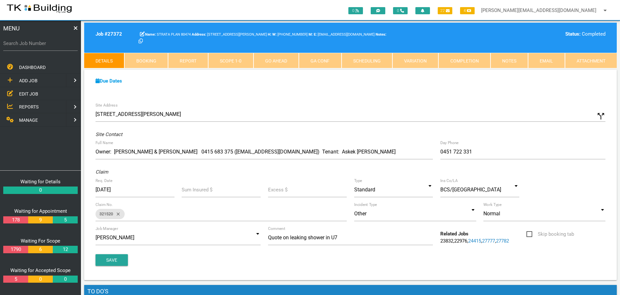
click at [35, 46] on label "Search Job Number" at bounding box center [40, 43] width 75 height 7
click at [35, 46] on input "Search Job Number" at bounding box center [40, 43] width 75 height 15
type input "28144"
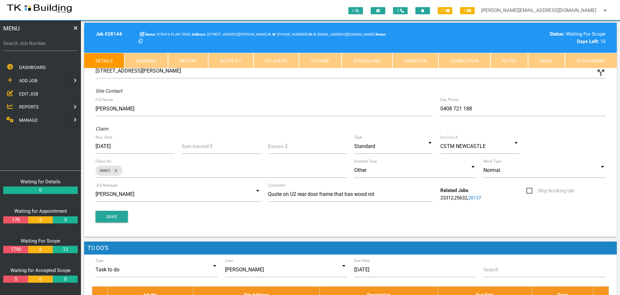
click at [146, 62] on link "Booking" at bounding box center [145, 61] width 43 height 16
select select "8"
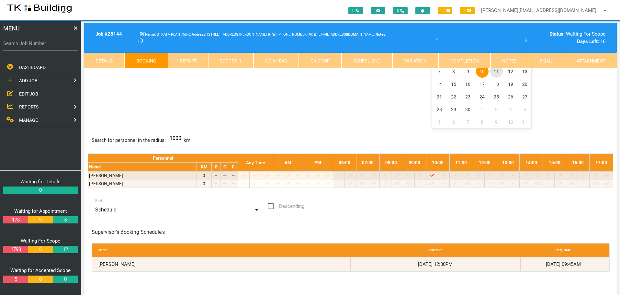
click at [498, 71] on span "11" at bounding box center [496, 71] width 13 height 13
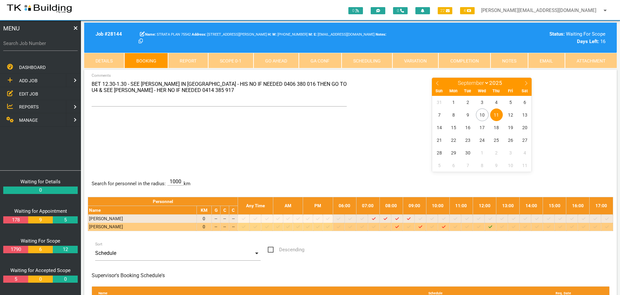
click at [492, 227] on icon "Job: 28144 Scope: First Scope Suburb: Warners Bay Customer: STRATA PLAN 75542" at bounding box center [491, 227] width 4 height 4
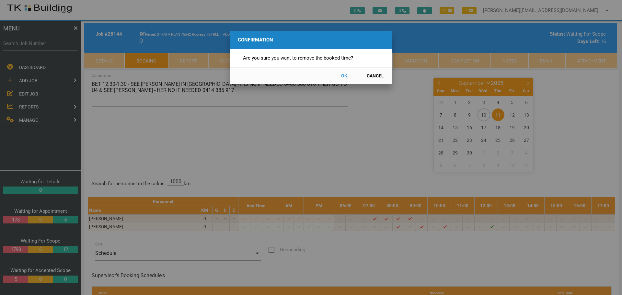
click at [342, 73] on button "OK" at bounding box center [344, 75] width 29 height 11
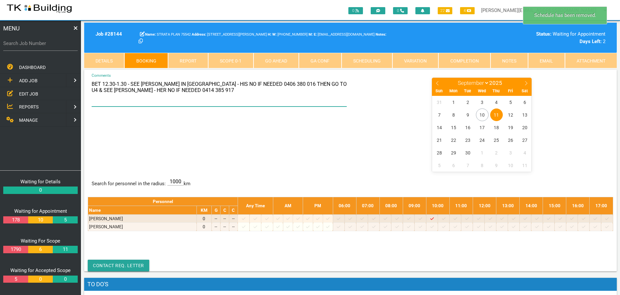
drag, startPoint x: 92, startPoint y: 84, endPoint x: 161, endPoint y: 94, distance: 69.3
click at [161, 94] on textarea "BET 12.30-1.30 - SEE JOHN IN U1 - HIS NO IF NEEDED 0406 380 016 THEN GO TO U4 &…" at bounding box center [220, 91] width 256 height 29
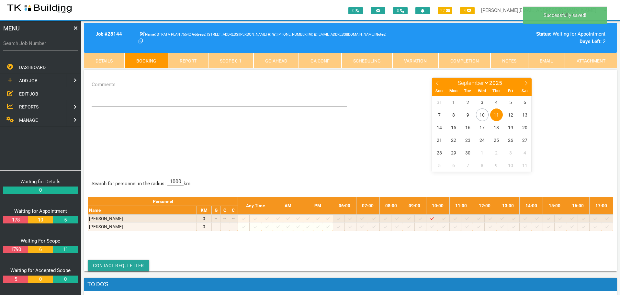
click at [47, 44] on label "Search Job Number" at bounding box center [40, 43] width 75 height 7
click at [47, 44] on input "Search Job Number" at bounding box center [40, 43] width 75 height 15
type input "28137"
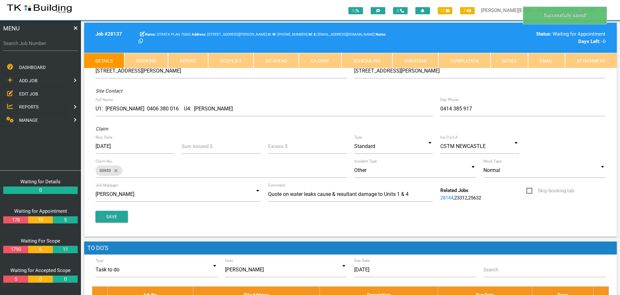
click at [157, 61] on link "Booking" at bounding box center [145, 61] width 43 height 16
select select "8"
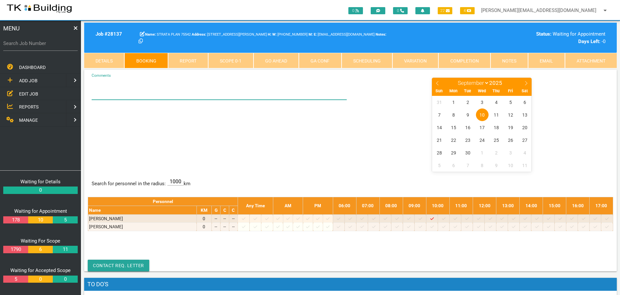
click at [116, 92] on textarea "Comments" at bounding box center [220, 88] width 256 height 23
paste textarea "BET 12.30-1.30 - SEE JOHN IN U1 - HIS NO IF NEEDED 0406 380 016 THEN GO TO U4 &…"
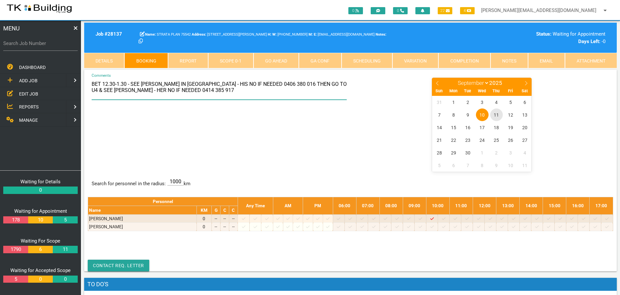
type textarea "BET 12.30-1.30 - SEE JOHN IN U1 - HIS NO IF NEEDED 0406 380 016 THEN GO TO U4 &…"
click at [497, 115] on span "11" at bounding box center [496, 115] width 13 height 13
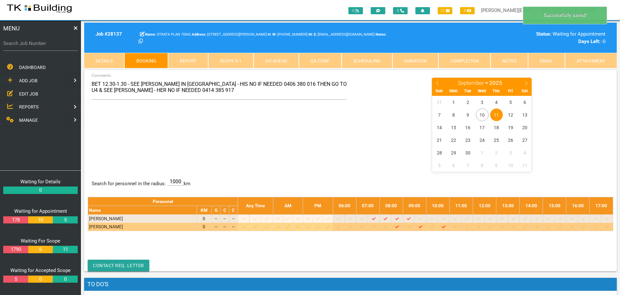
click at [492, 226] on icon at bounding box center [491, 227] width 4 height 4
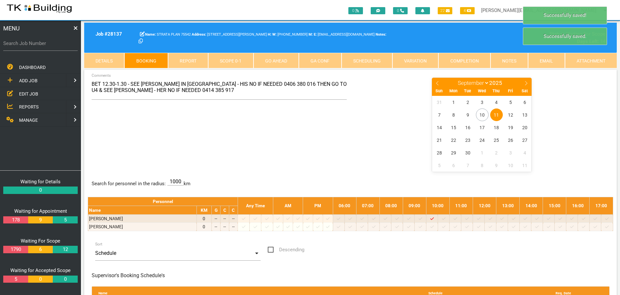
click at [495, 113] on span "11" at bounding box center [496, 115] width 13 height 13
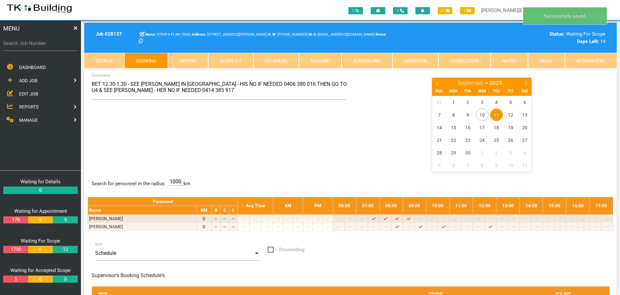
click at [26, 105] on span "REPORTS" at bounding box center [28, 106] width 19 height 5
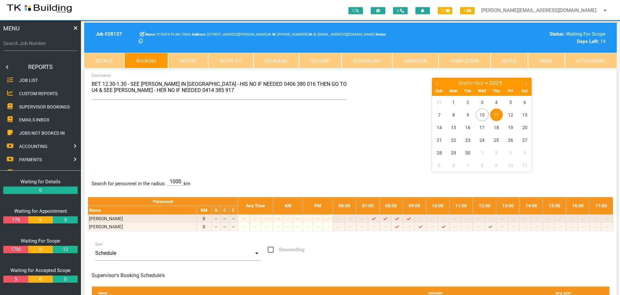
click at [28, 107] on span "SUPERVISOR BOOKINGS" at bounding box center [44, 106] width 51 height 5
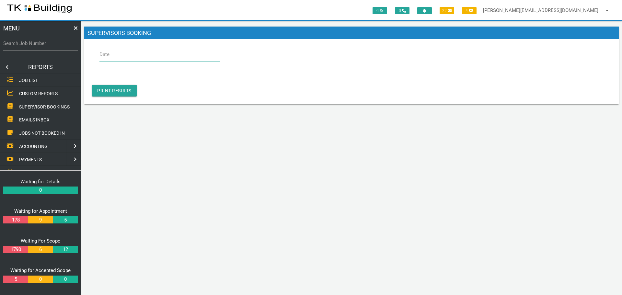
click at [156, 55] on input "Date" at bounding box center [159, 54] width 121 height 15
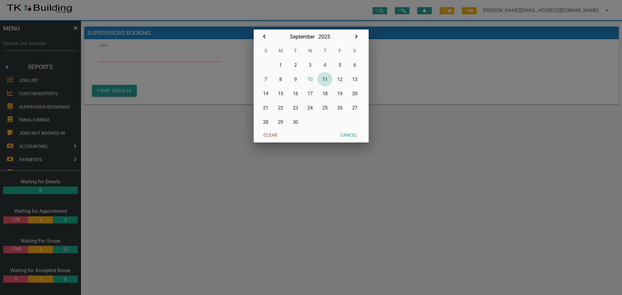
click at [326, 78] on button "11" at bounding box center [324, 79] width 15 height 14
type input "[DATE]"
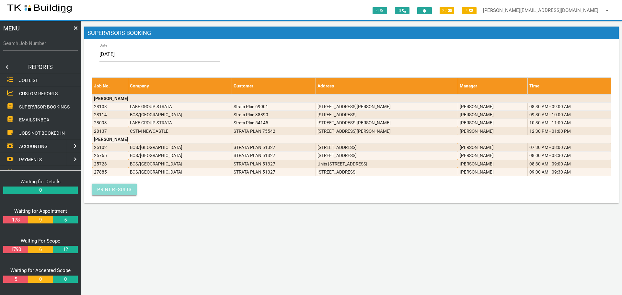
click at [102, 190] on link "Print Results" at bounding box center [114, 190] width 45 height 12
click at [40, 45] on label "Search Job Number" at bounding box center [40, 43] width 75 height 7
click at [40, 45] on input "Search Job Number" at bounding box center [40, 43] width 75 height 15
type input "28139"
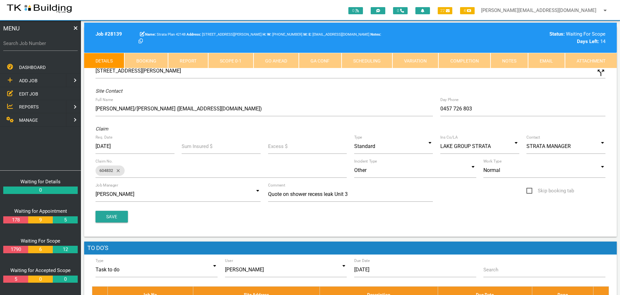
click at [509, 58] on link "Notes" at bounding box center [510, 61] width 38 height 16
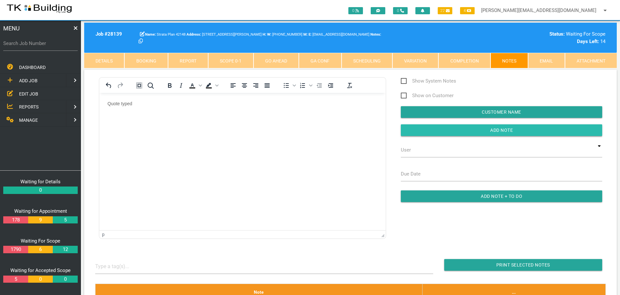
click at [442, 131] on input "button" at bounding box center [502, 130] width 202 height 12
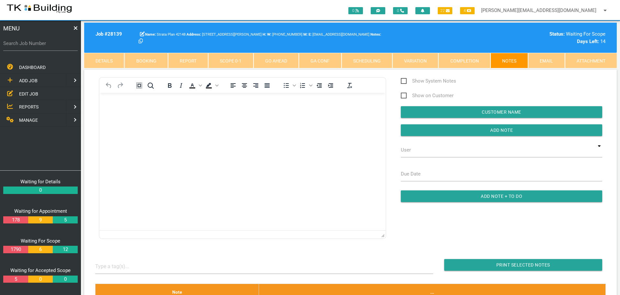
click at [50, 47] on label "Search Job Number" at bounding box center [40, 43] width 75 height 7
click at [50, 47] on input "Search Job Number" at bounding box center [40, 43] width 75 height 15
type input "27826"
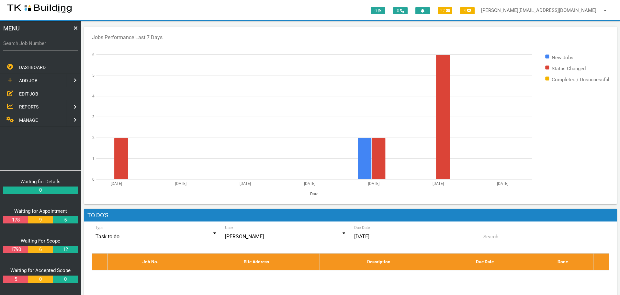
click at [29, 92] on span "EDIT JOB" at bounding box center [28, 93] width 19 height 5
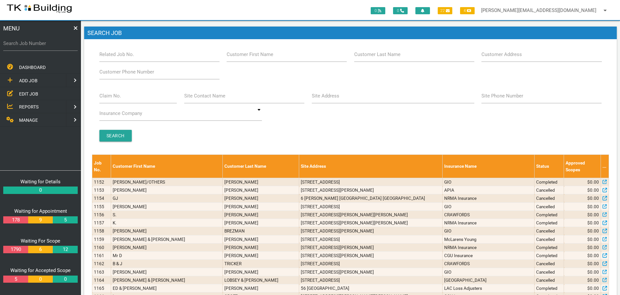
click at [328, 98] on label "Site Address" at bounding box center [326, 95] width 28 height 7
click at [328, 98] on input "Site Address" at bounding box center [393, 95] width 163 height 15
type input "18 selwyn"
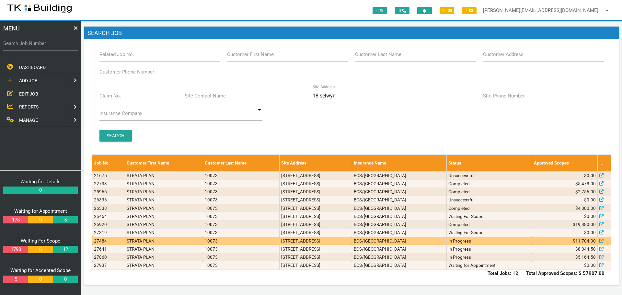
click at [352, 243] on td "[STREET_ADDRESS]" at bounding box center [316, 241] width 72 height 8
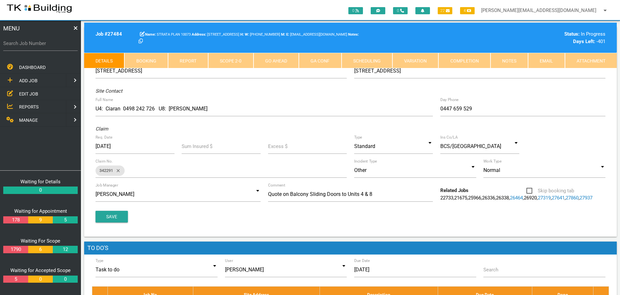
click at [510, 59] on link "Notes" at bounding box center [510, 61] width 38 height 16
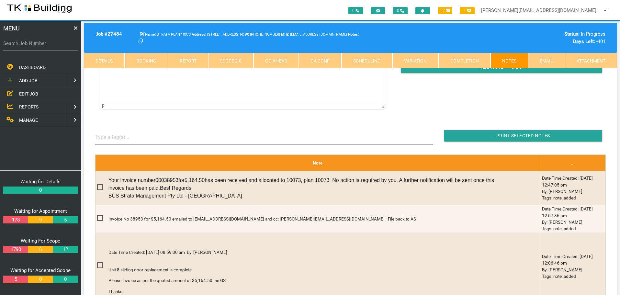
scroll to position [130, 0]
click at [114, 61] on link "Details" at bounding box center [104, 61] width 40 height 16
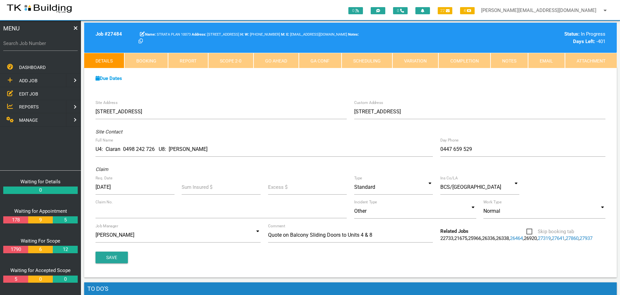
scroll to position [0, 0]
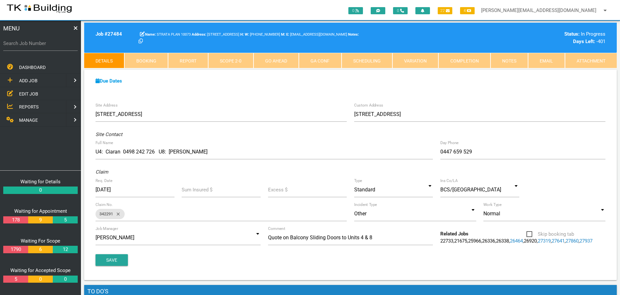
click at [509, 61] on link "Notes" at bounding box center [510, 61] width 38 height 16
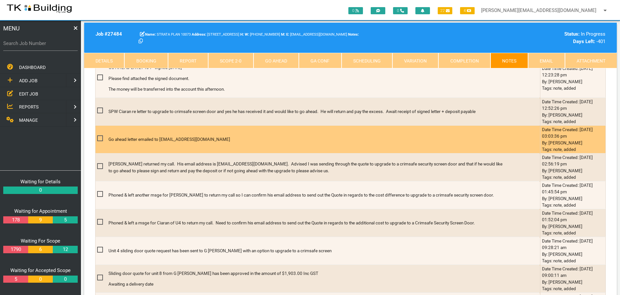
scroll to position [725, 0]
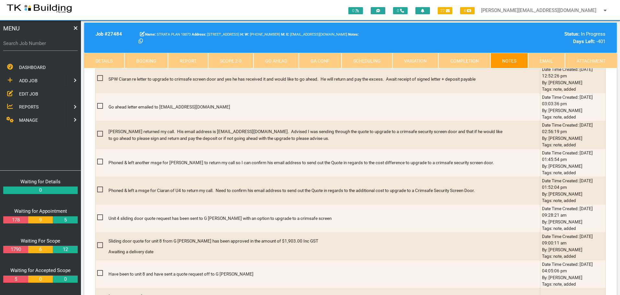
click at [104, 58] on link "Details" at bounding box center [104, 61] width 40 height 16
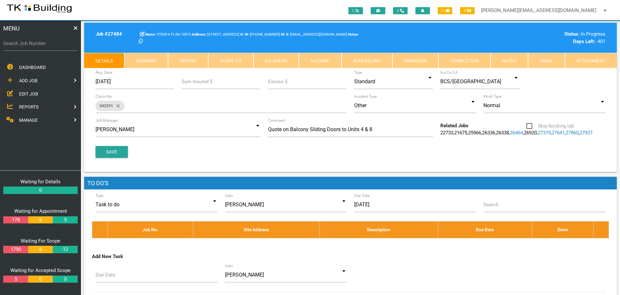
scroll to position [0, 0]
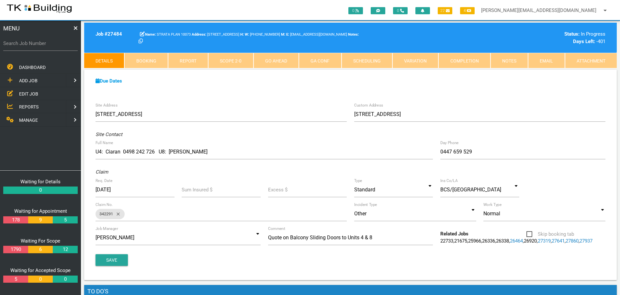
click at [511, 60] on link "Notes" at bounding box center [510, 61] width 38 height 16
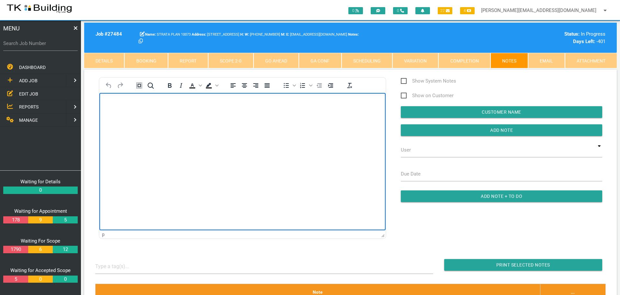
click at [169, 122] on html at bounding box center [242, 107] width 286 height 29
click at [50, 46] on label "Search Job Number" at bounding box center [40, 43] width 75 height 7
click at [50, 46] on input "Search Job Number" at bounding box center [40, 43] width 75 height 15
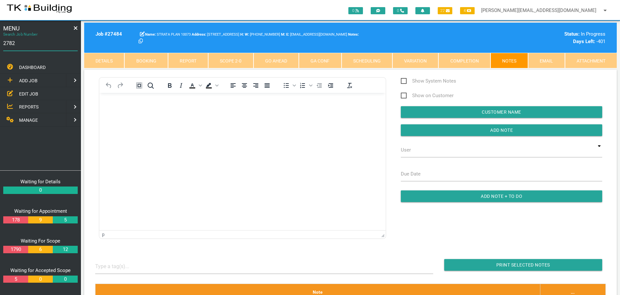
type input "27822"
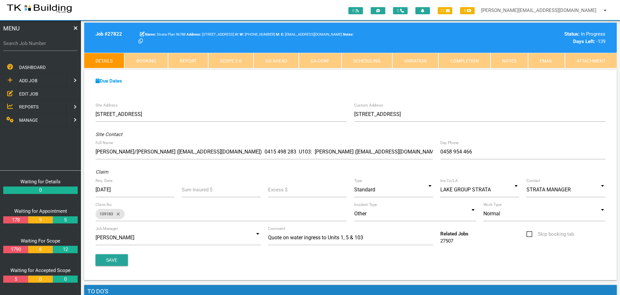
click at [57, 44] on label "Search Job Number" at bounding box center [40, 43] width 75 height 7
click at [57, 44] on input "Search Job Number" at bounding box center [40, 43] width 75 height 15
type input "27750"
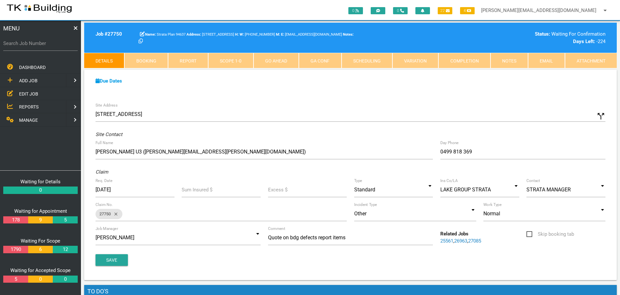
click at [30, 92] on span "EDIT JOB" at bounding box center [28, 93] width 19 height 5
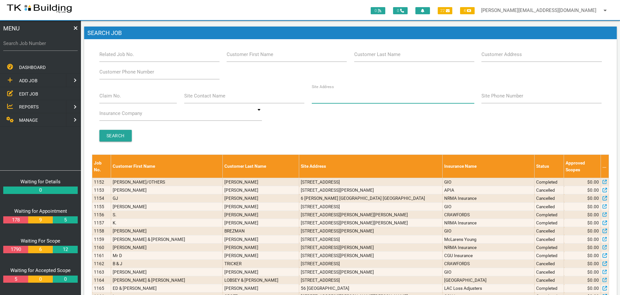
click at [345, 99] on input "Site Address" at bounding box center [393, 95] width 163 height 15
type input "[PERSON_NAME]"
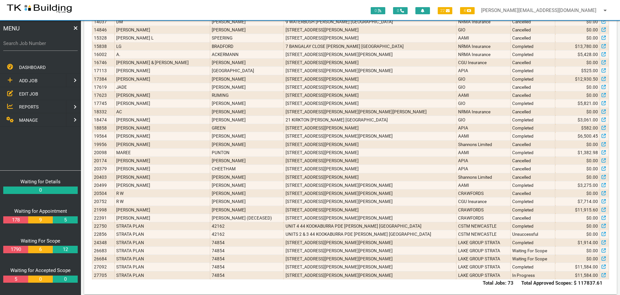
scroll to position [497, 0]
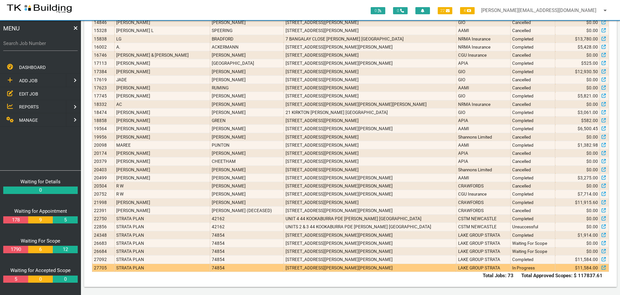
click at [410, 268] on td "[STREET_ADDRESS][PERSON_NAME][PERSON_NAME]" at bounding box center [370, 268] width 173 height 8
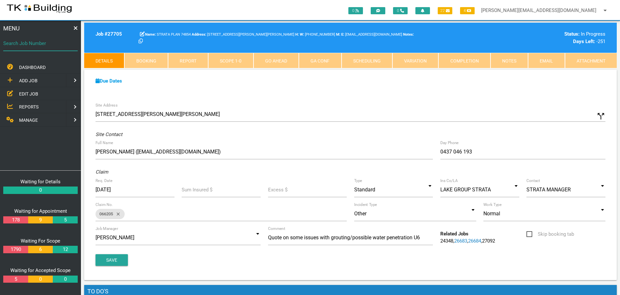
click at [49, 49] on input "Search Job Number" at bounding box center [40, 43] width 75 height 15
type input "27831"
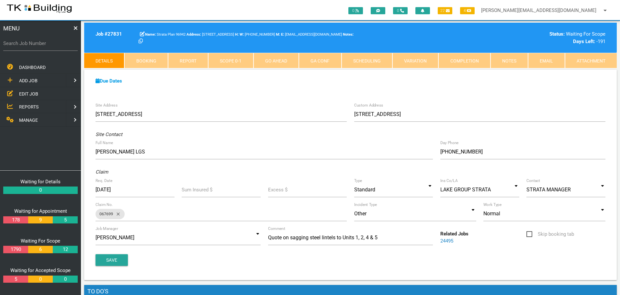
click at [512, 60] on link "Notes" at bounding box center [510, 61] width 38 height 16
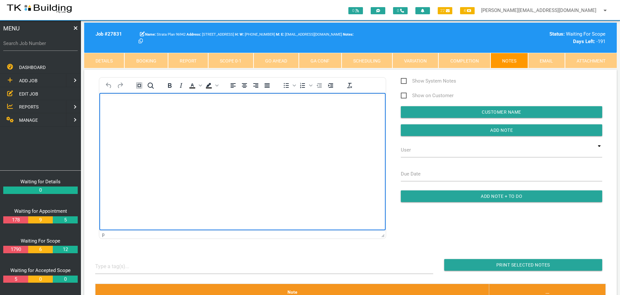
click at [118, 104] on p "Rich Text Area. Press ALT-0 for help." at bounding box center [243, 103] width 270 height 5
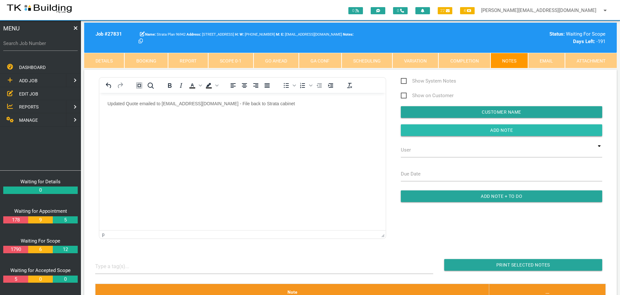
click at [443, 126] on input "button" at bounding box center [502, 130] width 202 height 12
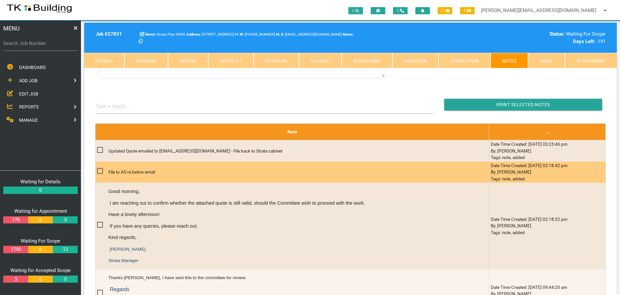
scroll to position [162, 0]
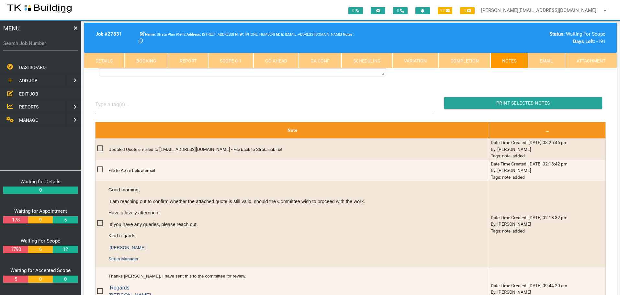
click at [50, 46] on label "Search Job Number" at bounding box center [40, 43] width 75 height 7
click at [50, 46] on input "Search Job Number" at bounding box center [40, 43] width 75 height 15
type input "28139"
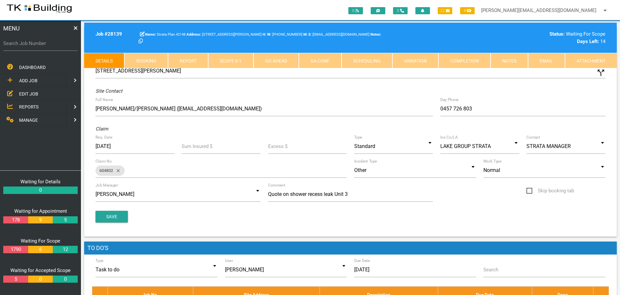
click at [500, 58] on link "Notes" at bounding box center [510, 61] width 38 height 16
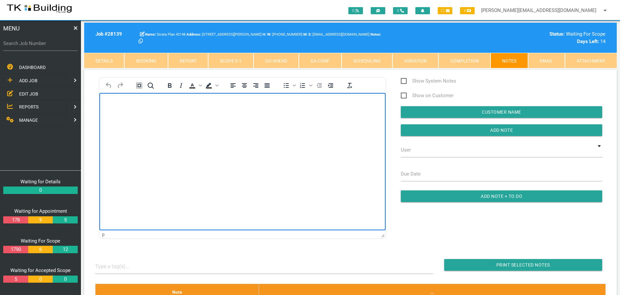
click at [133, 115] on body "Rich Text Area. Press ALT-0 for help." at bounding box center [242, 111] width 286 height 21
click at [153, 103] on p "Quote emailed to ba" at bounding box center [243, 103] width 270 height 5
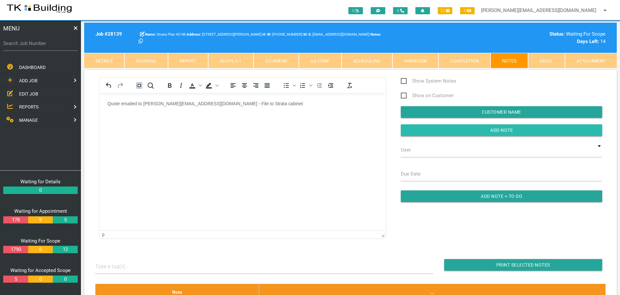
click at [455, 131] on input "button" at bounding box center [502, 130] width 202 height 12
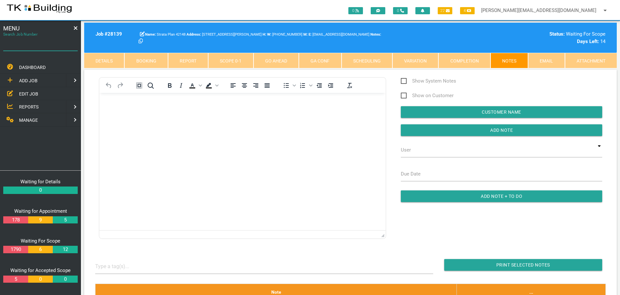
click at [28, 48] on input "Search Job Number" at bounding box center [40, 43] width 75 height 15
type input "27965"
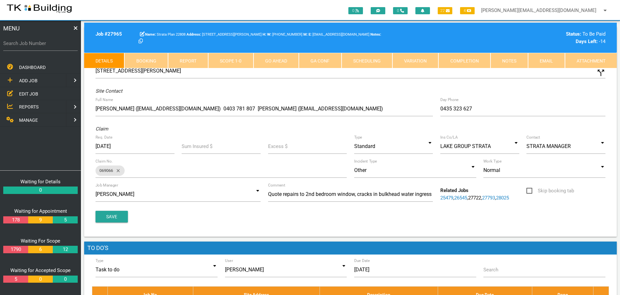
click at [509, 61] on link "Notes" at bounding box center [510, 61] width 38 height 16
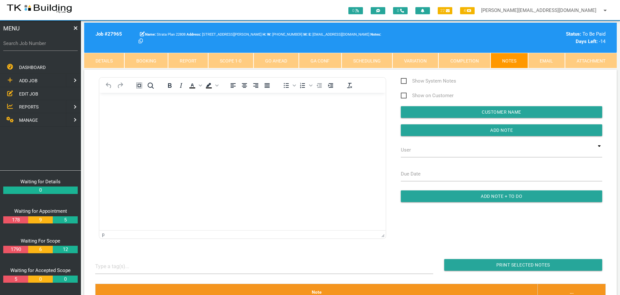
click at [126, 90] on div at bounding box center [114, 85] width 30 height 13
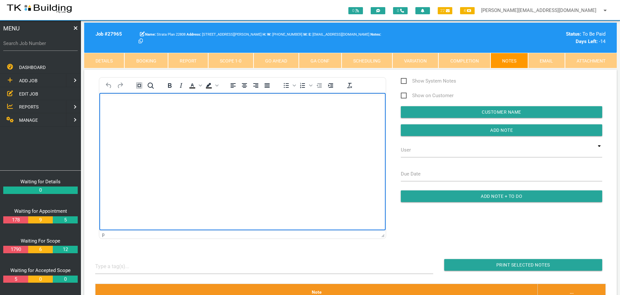
drag, startPoint x: 109, startPoint y: 104, endPoint x: 111, endPoint y: 109, distance: 6.0
click at [109, 106] on p "Rich Text Area. Press ALT-0 for help." at bounding box center [243, 103] width 270 height 5
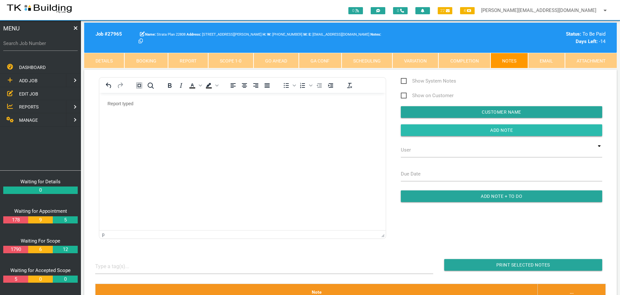
click at [434, 130] on input "button" at bounding box center [502, 130] width 202 height 12
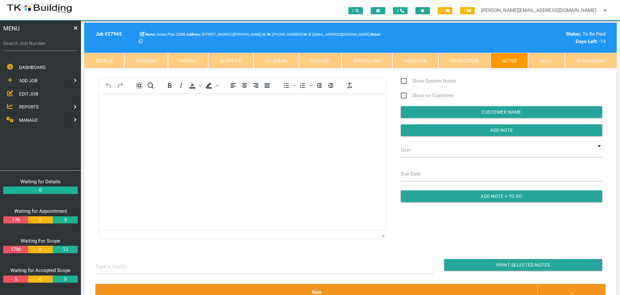
click at [33, 92] on span "EDIT JOB" at bounding box center [28, 93] width 19 height 5
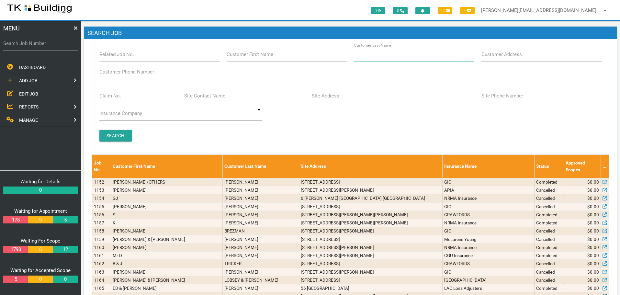
click at [403, 60] on input "Customer Last Name" at bounding box center [414, 54] width 120 height 15
type input "78976"
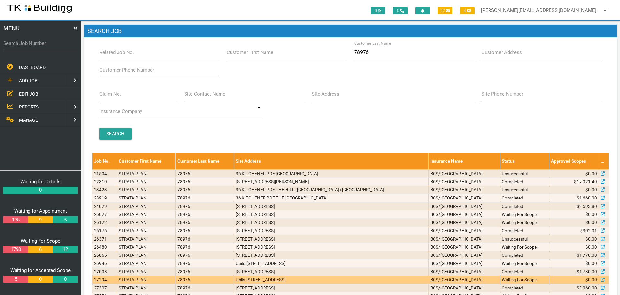
scroll to position [47, 0]
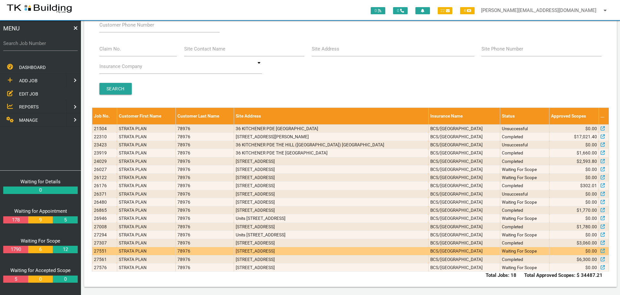
click at [465, 251] on td "BCS/[GEOGRAPHIC_DATA]" at bounding box center [465, 251] width 72 height 8
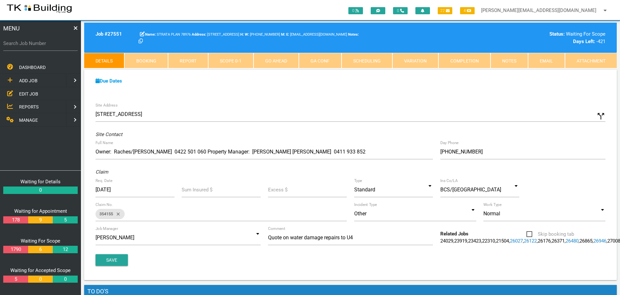
click at [515, 61] on link "Notes" at bounding box center [510, 61] width 38 height 16
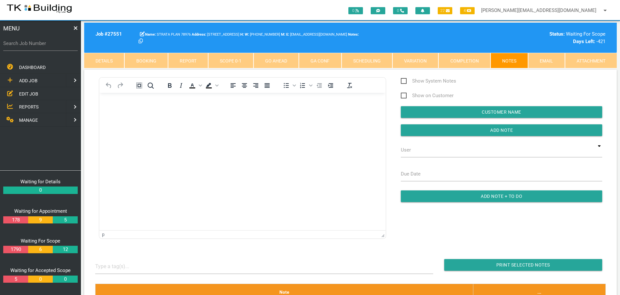
click at [30, 94] on span "EDIT JOB" at bounding box center [28, 93] width 19 height 5
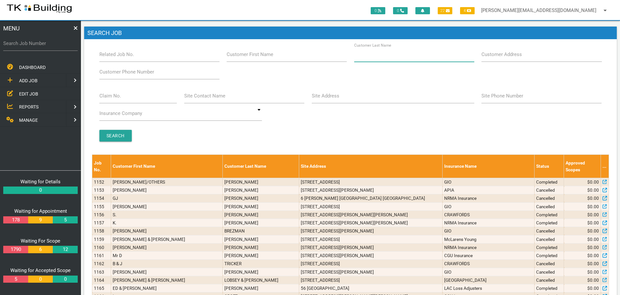
click at [401, 54] on input "Customer Last Name" at bounding box center [414, 54] width 120 height 15
type input "78976"
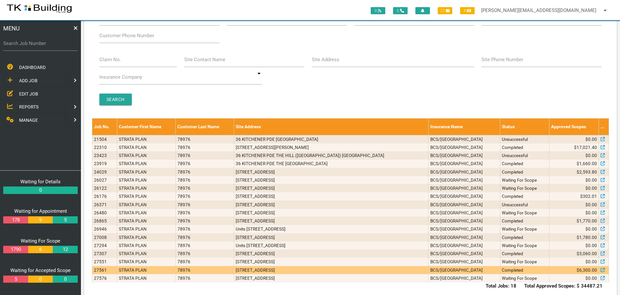
scroll to position [47, 0]
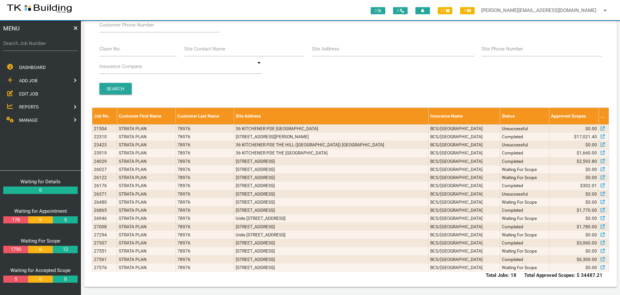
click at [35, 82] on span "ADD JOB" at bounding box center [28, 80] width 18 height 5
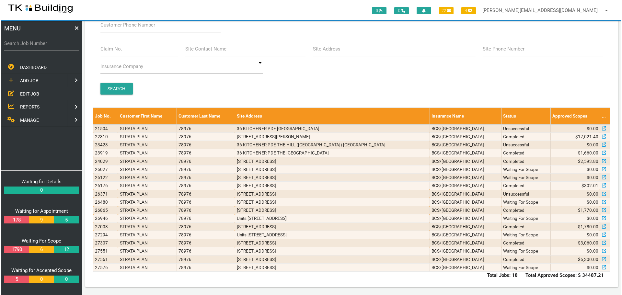
scroll to position [0, 0]
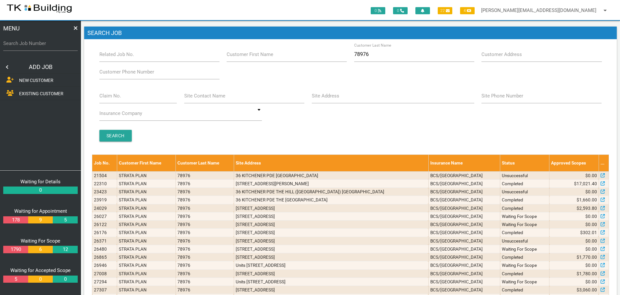
click at [35, 95] on span "EXISTING CUSTOMER" at bounding box center [41, 93] width 44 height 5
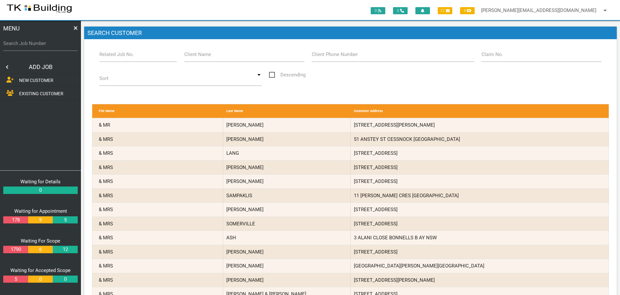
click at [128, 58] on label "Related Job No." at bounding box center [116, 54] width 35 height 7
click at [128, 58] on input "Related Job No." at bounding box center [138, 54] width 78 height 15
type input "27576"
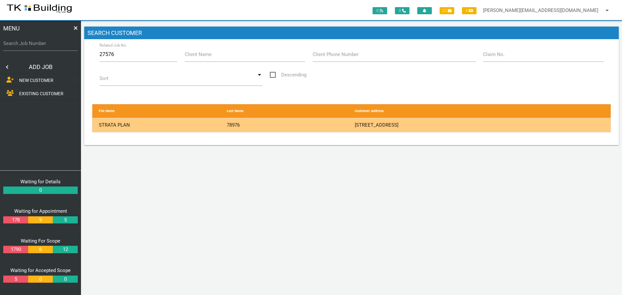
click at [306, 126] on div "78976" at bounding box center [288, 125] width 128 height 14
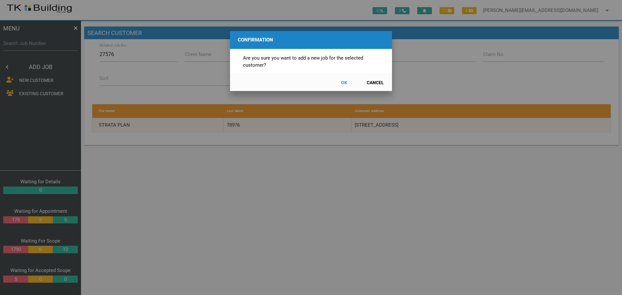
click at [347, 82] on button "OK" at bounding box center [344, 82] width 29 height 11
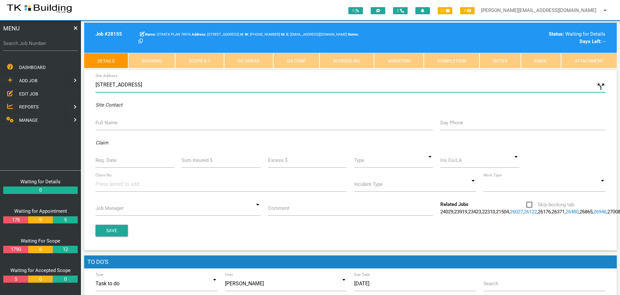
click at [96, 84] on input "[STREET_ADDRESS]" at bounding box center [351, 84] width 510 height 15
type input "[STREET_ADDRESS]"
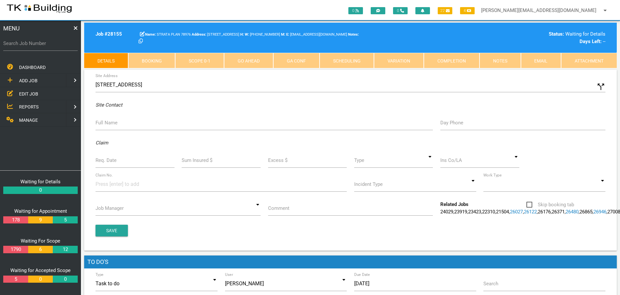
click at [104, 124] on label "Full Name" at bounding box center [107, 122] width 22 height 7
click at [104, 124] on input "Full Name" at bounding box center [265, 122] width 338 height 15
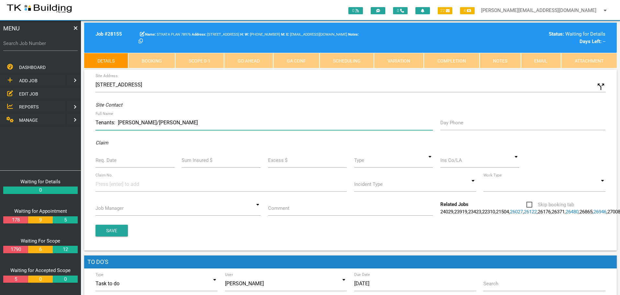
click at [96, 121] on input "Tenants: [PERSON_NAME]/[PERSON_NAME]" at bounding box center [265, 122] width 338 height 15
type input "Ppty Mgr: [PERSON_NAME] 0411 933 852 Tenants: [PERSON_NAME]/[PERSON_NAME]"
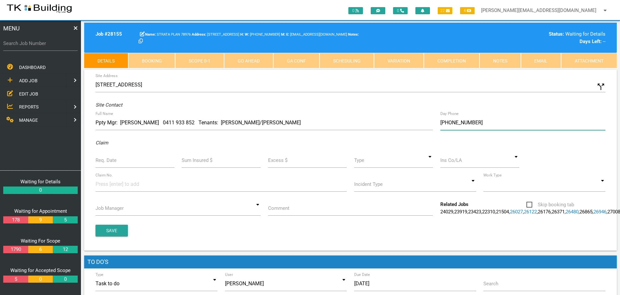
type input "[PHONE_NUMBER]"
click at [127, 164] on input "Req. Date" at bounding box center [135, 160] width 79 height 15
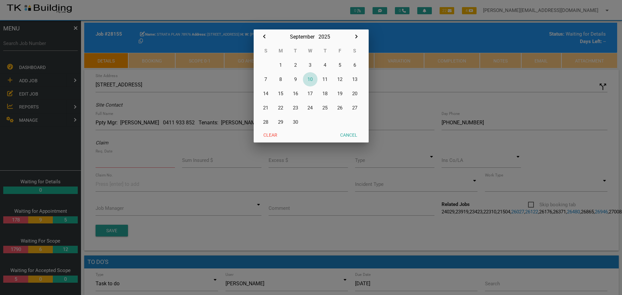
click at [312, 80] on button "10" at bounding box center [310, 79] width 15 height 14
type input "[DATE]"
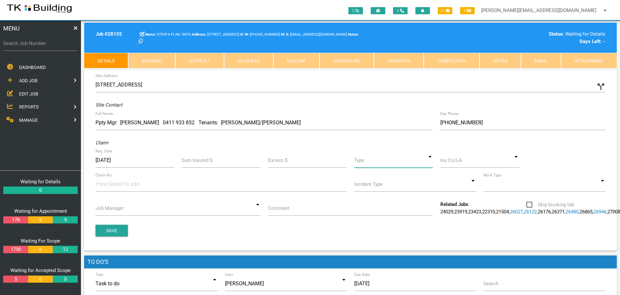
click at [429, 164] on input at bounding box center [393, 160] width 79 height 15
click at [383, 188] on span "Standard" at bounding box center [393, 190] width 79 height 16
type input "Standard"
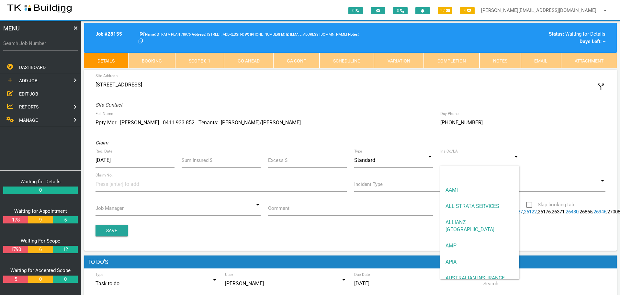
click at [455, 163] on input at bounding box center [480, 160] width 79 height 15
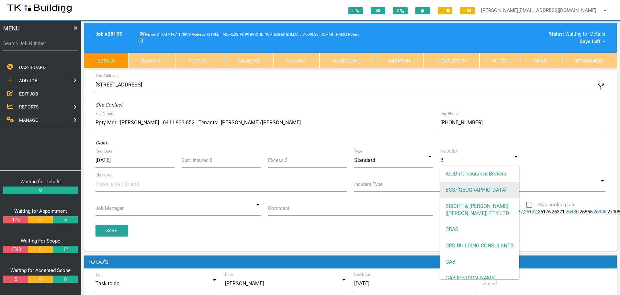
click at [454, 186] on span "BCS/[GEOGRAPHIC_DATA]" at bounding box center [480, 190] width 79 height 16
type input "BCS/[GEOGRAPHIC_DATA]"
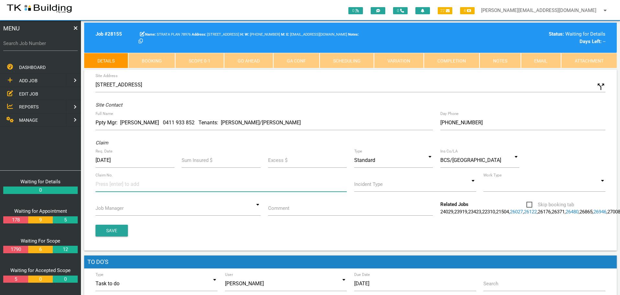
click at [114, 185] on input at bounding box center [120, 184] width 49 height 15
type input "493529"
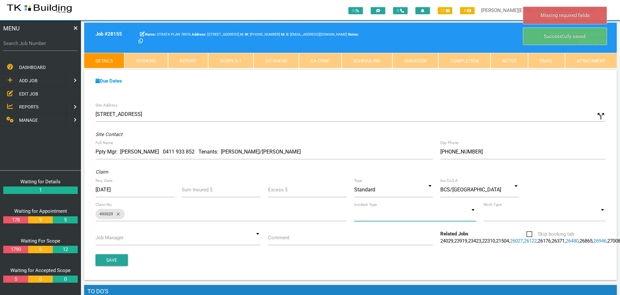
click at [473, 216] on input at bounding box center [415, 213] width 122 height 15
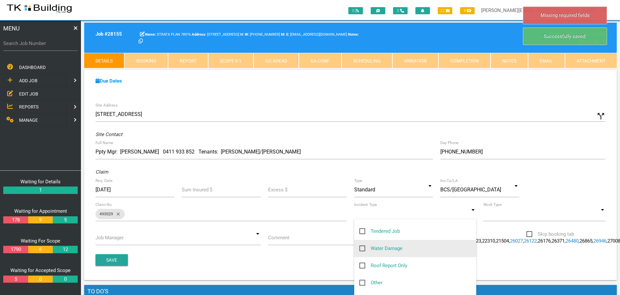
scroll to position [65, 0]
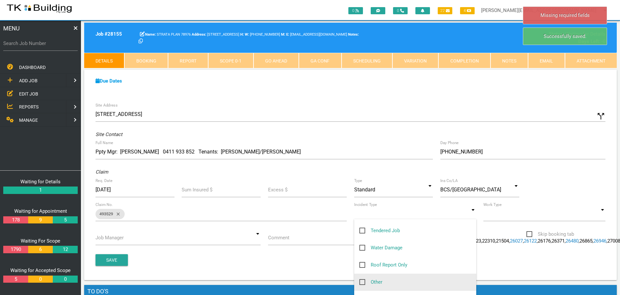
click at [363, 281] on span "Other" at bounding box center [371, 282] width 23 height 8
click at [363, 281] on input "Other" at bounding box center [362, 280] width 4 height 4
checkbox input "true"
type input "Other"
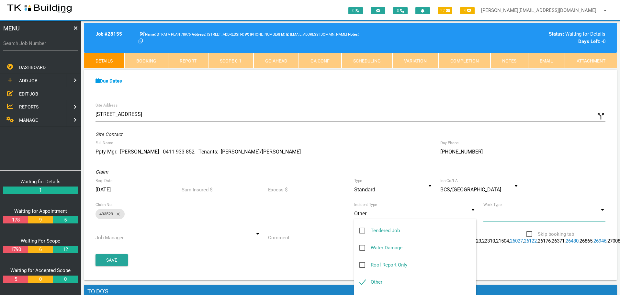
click at [602, 216] on input at bounding box center [545, 213] width 122 height 15
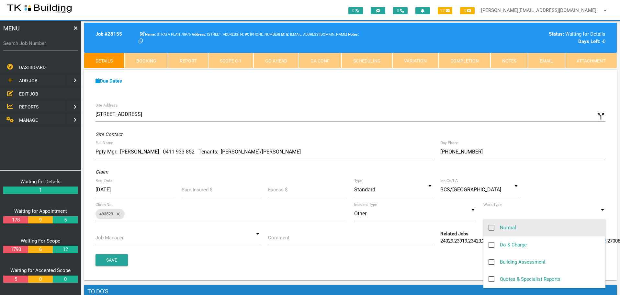
click at [493, 227] on span "Normal" at bounding box center [503, 228] width 28 height 8
click at [493, 227] on input "Normal" at bounding box center [491, 226] width 4 height 4
checkbox input "true"
type input "Normal"
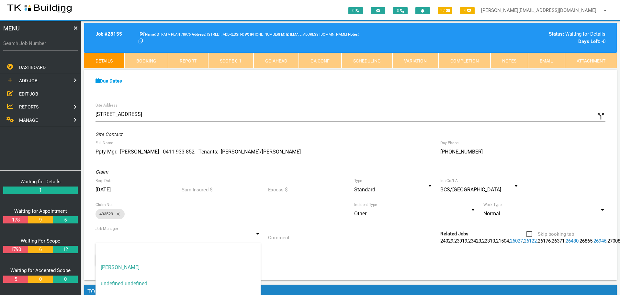
click at [258, 237] on input at bounding box center [178, 237] width 165 height 15
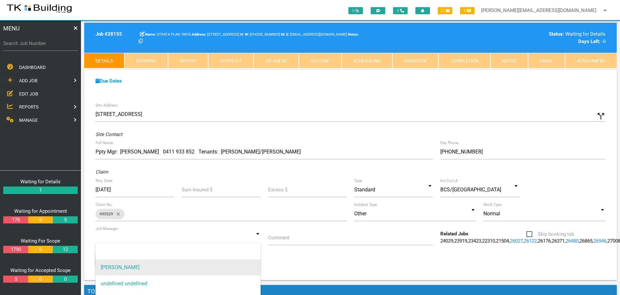
click at [231, 262] on span "[PERSON_NAME]" at bounding box center [178, 267] width 165 height 16
type input "[PERSON_NAME]"
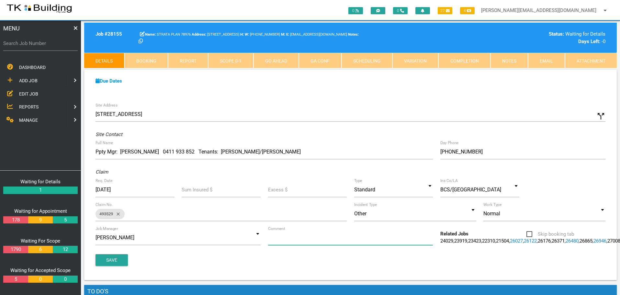
click at [293, 241] on input "Comment" at bounding box center [350, 237] width 165 height 15
type input "Quote on plaster repairs from water leak"
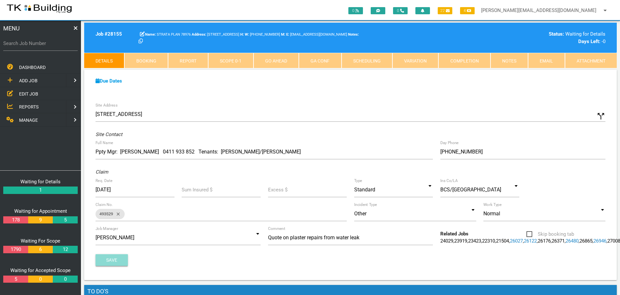
click at [122, 266] on button "Save" at bounding box center [112, 260] width 32 height 12
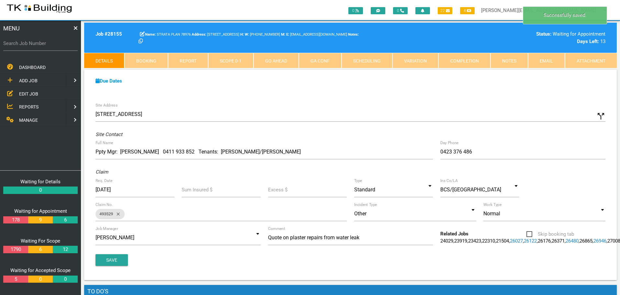
click at [520, 62] on link "Notes" at bounding box center [510, 61] width 38 height 16
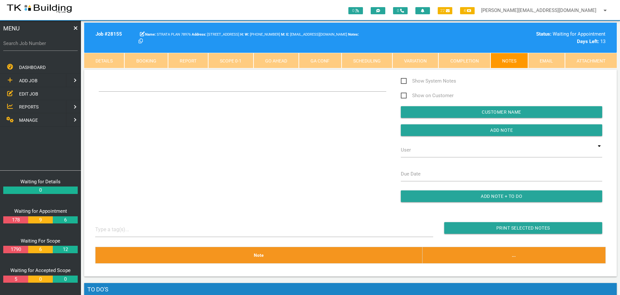
click at [118, 121] on div "Show System Notes Show on Customer Customer Name Add Note User TKB JobTracking …" at bounding box center [351, 143] width 518 height 132
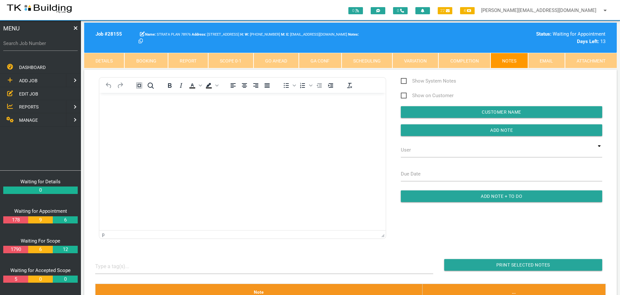
scroll to position [0, 0]
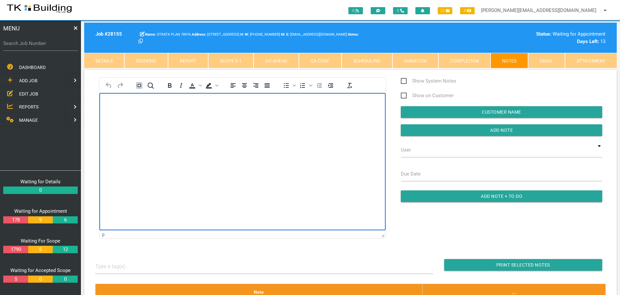
click at [119, 109] on body "Rich Text Area. Press ALT-0 for help." at bounding box center [242, 111] width 286 height 21
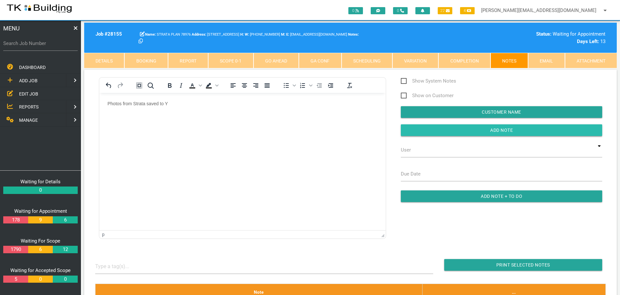
click at [438, 127] on input "button" at bounding box center [502, 130] width 202 height 12
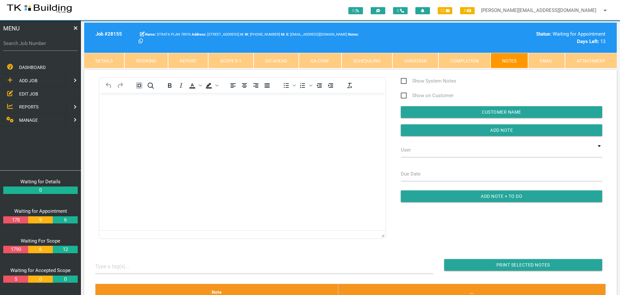
click at [47, 46] on label "Search Job Number" at bounding box center [40, 43] width 75 height 7
click at [47, 46] on input "Search Job Number" at bounding box center [40, 43] width 75 height 15
type input "28088"
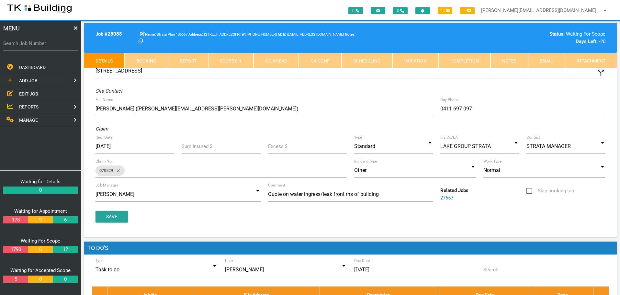
click at [507, 62] on link "Notes" at bounding box center [510, 61] width 38 height 16
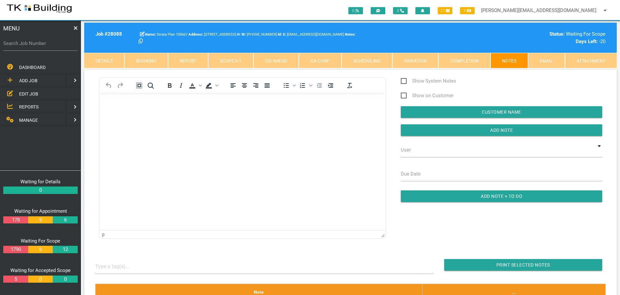
click at [130, 108] on body "Rich Text Area. Press ALT-0 for help." at bounding box center [242, 111] width 286 height 21
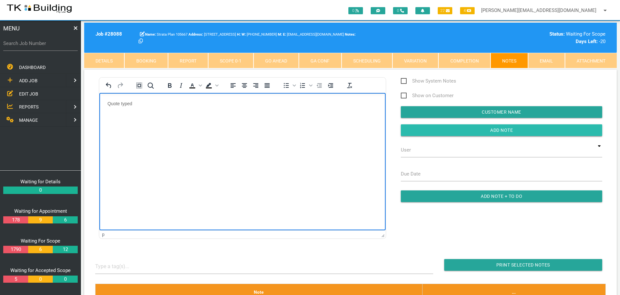
click at [415, 132] on input "Add Note" at bounding box center [502, 130] width 202 height 12
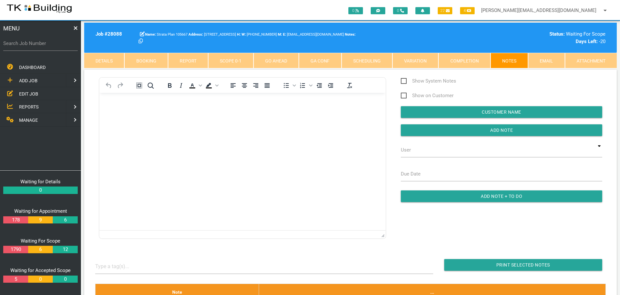
click at [30, 92] on span "EDIT JOB" at bounding box center [28, 93] width 19 height 5
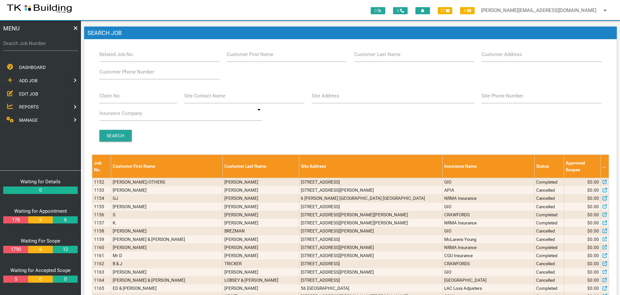
click at [391, 56] on label "Customer Last Name" at bounding box center [377, 54] width 46 height 7
click at [391, 56] on input "Customer Last Name" at bounding box center [414, 54] width 120 height 15
type input "81506"
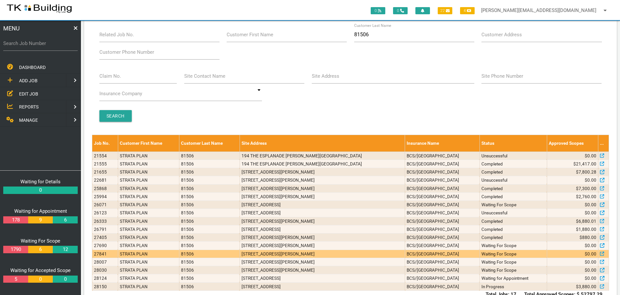
scroll to position [39, 0]
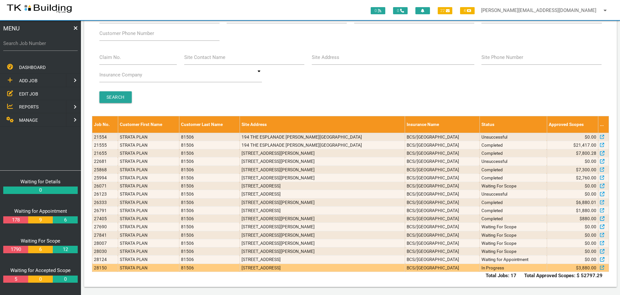
click at [443, 269] on td "BCS/[GEOGRAPHIC_DATA]" at bounding box center [442, 268] width 75 height 8
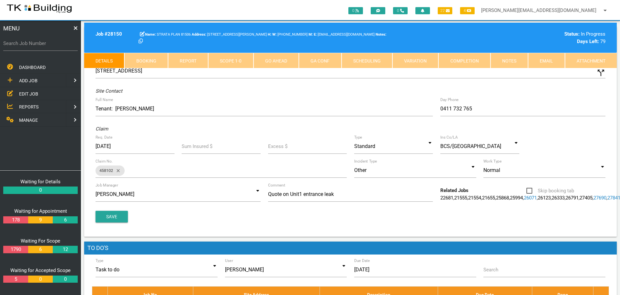
click at [238, 59] on link "Scope 1 - 0" at bounding box center [230, 61] width 45 height 16
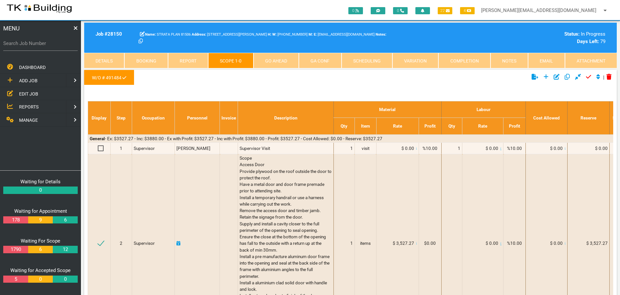
click at [503, 59] on link "Notes" at bounding box center [510, 61] width 38 height 16
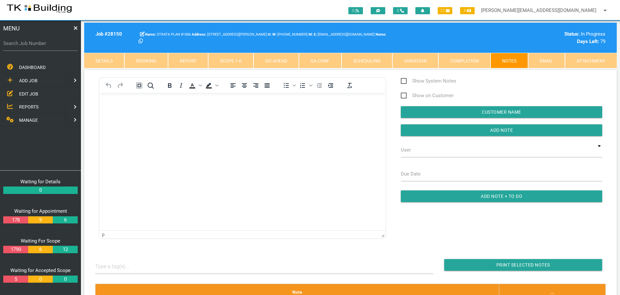
click at [148, 113] on body "Rich Text Area. Press ALT-0 for help." at bounding box center [242, 111] width 286 height 21
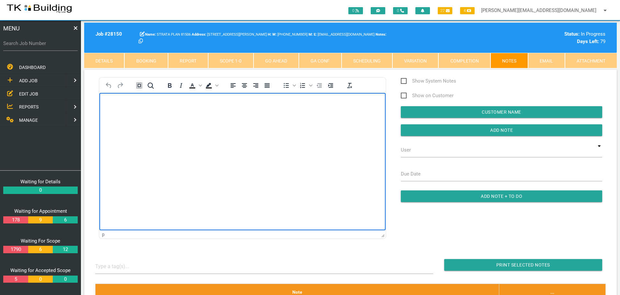
click at [118, 101] on p "Rich Text Area. Press ALT-0 for help." at bounding box center [243, 103] width 270 height 5
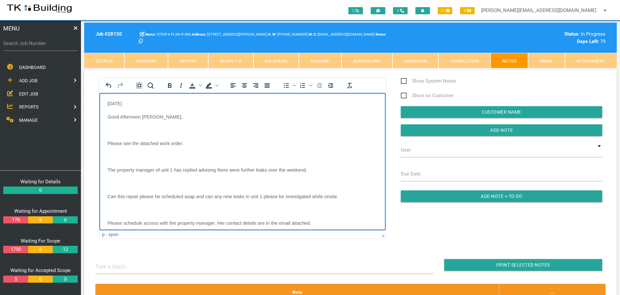
click at [113, 129] on p "Rich Text Area. Press ALT-0 for help." at bounding box center [243, 129] width 270 height 5
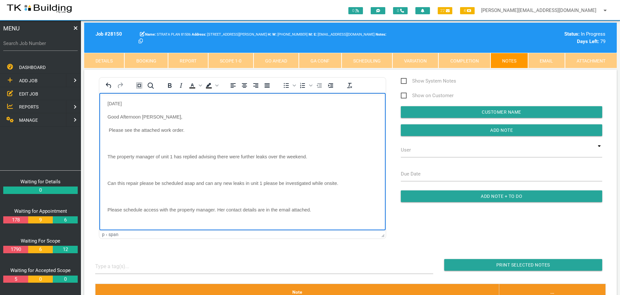
click at [113, 139] on body "[DATE] Good Afternoon [PERSON_NAME], Please see the attached work order. The pr…" at bounding box center [242, 211] width 286 height 221
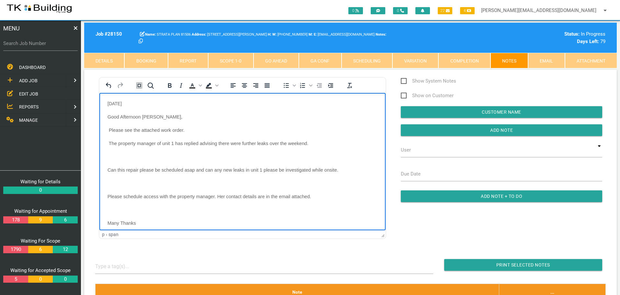
click at [118, 158] on p "Rich Text Area. Press ALT-0 for help." at bounding box center [243, 156] width 270 height 5
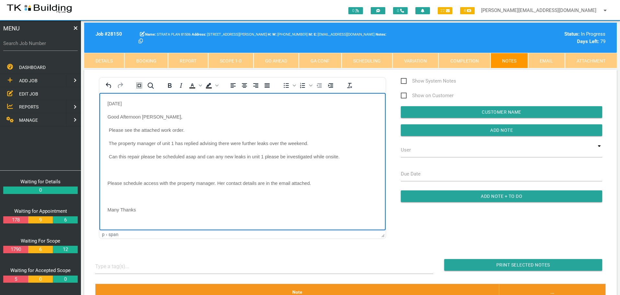
click at [117, 166] on body "[DATE] Good Afternoon [PERSON_NAME], Please see the attached work order. The pr…" at bounding box center [242, 198] width 286 height 194
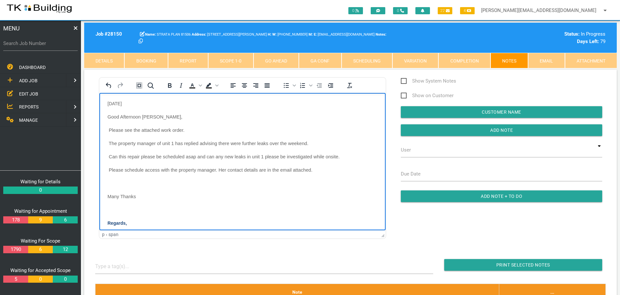
click at [116, 181] on p "Rich Text Area. Press ALT-0 for help." at bounding box center [243, 182] width 270 height 5
click at [115, 194] on p "Rich Text Area. Press ALT-0 for help." at bounding box center [243, 196] width 270 height 5
click at [114, 210] on p "Rich Text Area. Press ALT-0 for help." at bounding box center [243, 209] width 270 height 5
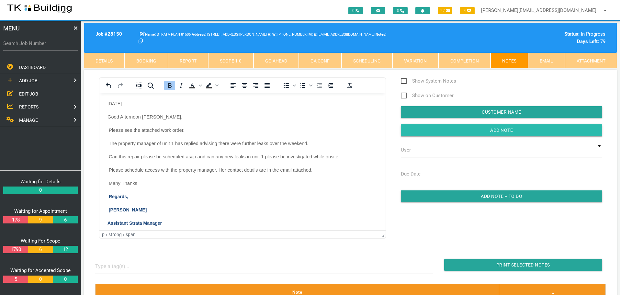
click at [445, 128] on input "button" at bounding box center [502, 130] width 202 height 12
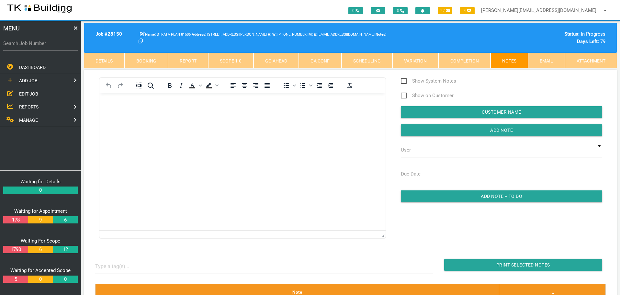
click at [106, 63] on link "Details" at bounding box center [104, 61] width 40 height 16
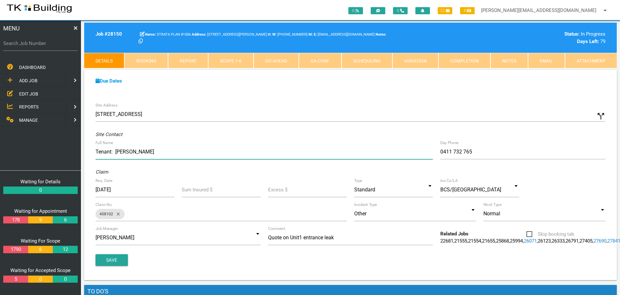
click at [96, 151] on input "Tenant: [PERSON_NAME]" at bounding box center [265, 151] width 338 height 15
type input "Ppty Mgr: [PERSON_NAME] Property 4944 5600/0491 785 284 Tenant: [PERSON_NAME]"
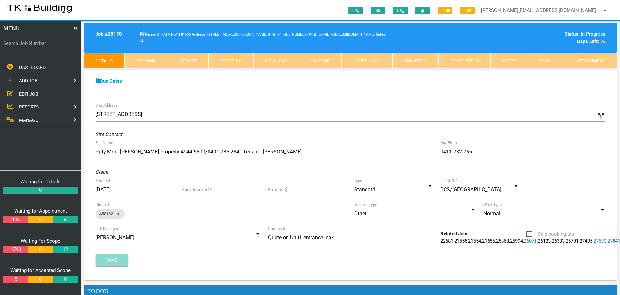
click at [121, 266] on button "Save" at bounding box center [112, 260] width 32 height 12
drag, startPoint x: 31, startPoint y: 95, endPoint x: 61, endPoint y: 90, distance: 29.6
click at [31, 95] on span "EDIT JOB" at bounding box center [28, 93] width 19 height 5
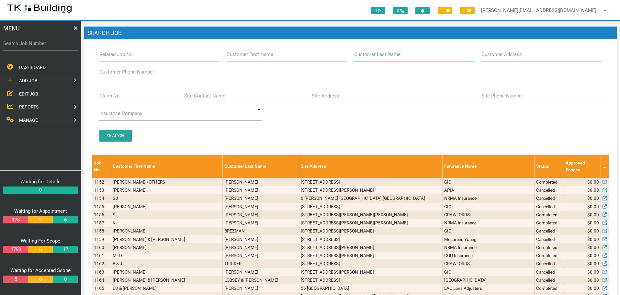
click at [404, 59] on input "Customer Last Name" at bounding box center [414, 54] width 120 height 15
type input "65338"
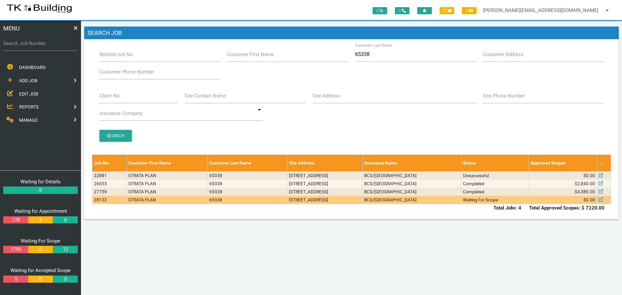
click at [291, 202] on td "[STREET_ADDRESS]" at bounding box center [324, 200] width 75 height 8
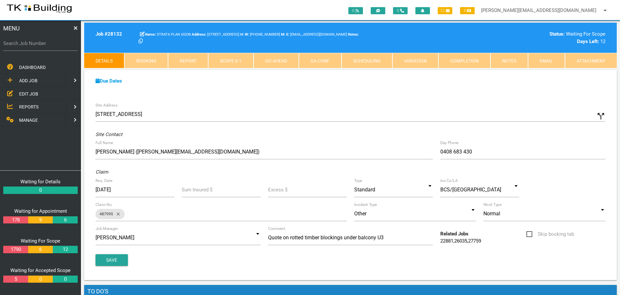
click at [514, 57] on link "Notes" at bounding box center [510, 61] width 38 height 16
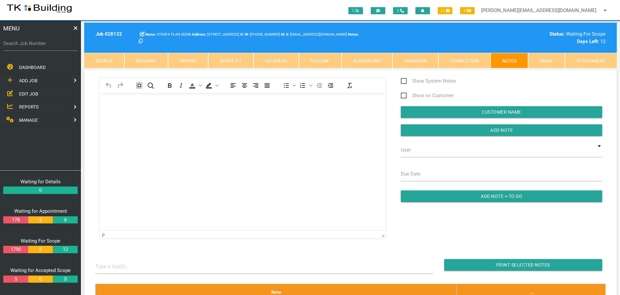
click at [48, 46] on label "Search Job Number" at bounding box center [40, 43] width 75 height 7
click at [48, 46] on input "Search Job Number" at bounding box center [40, 43] width 75 height 15
type input "28118"
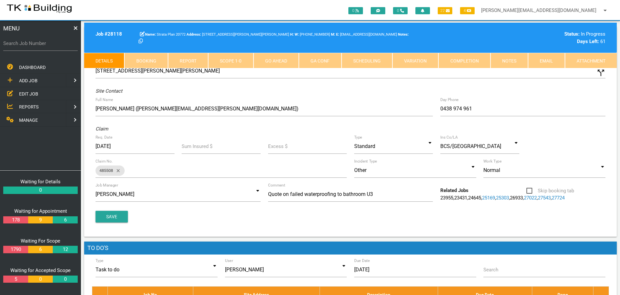
click at [519, 59] on link "Notes" at bounding box center [510, 61] width 38 height 16
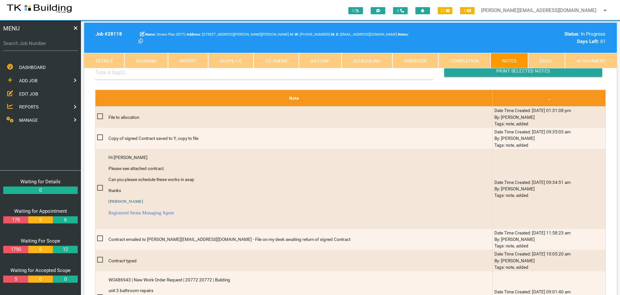
scroll to position [194, 0]
